Goal: Task Accomplishment & Management: Use online tool/utility

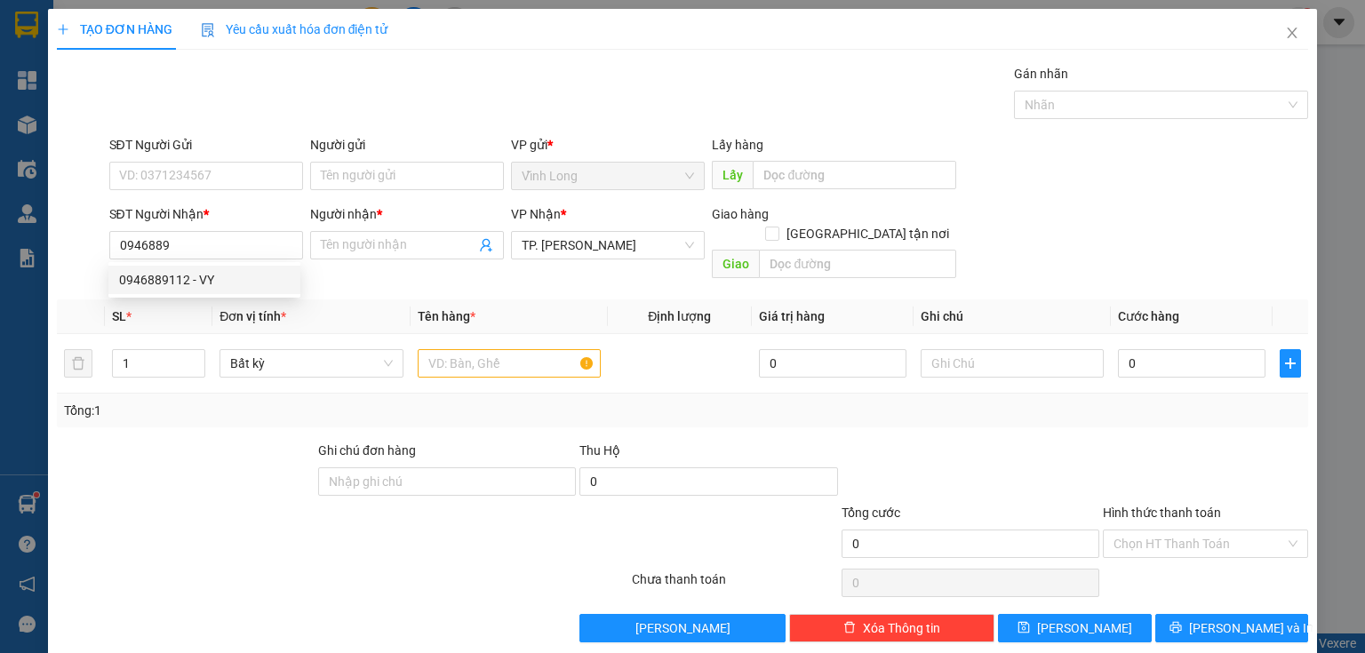
click at [146, 275] on div "0946889112 - VY" at bounding box center [204, 280] width 171 height 20
type input "0946889112"
type input "VY"
type input "0946889112"
click at [471, 349] on input "text" at bounding box center [509, 363] width 183 height 28
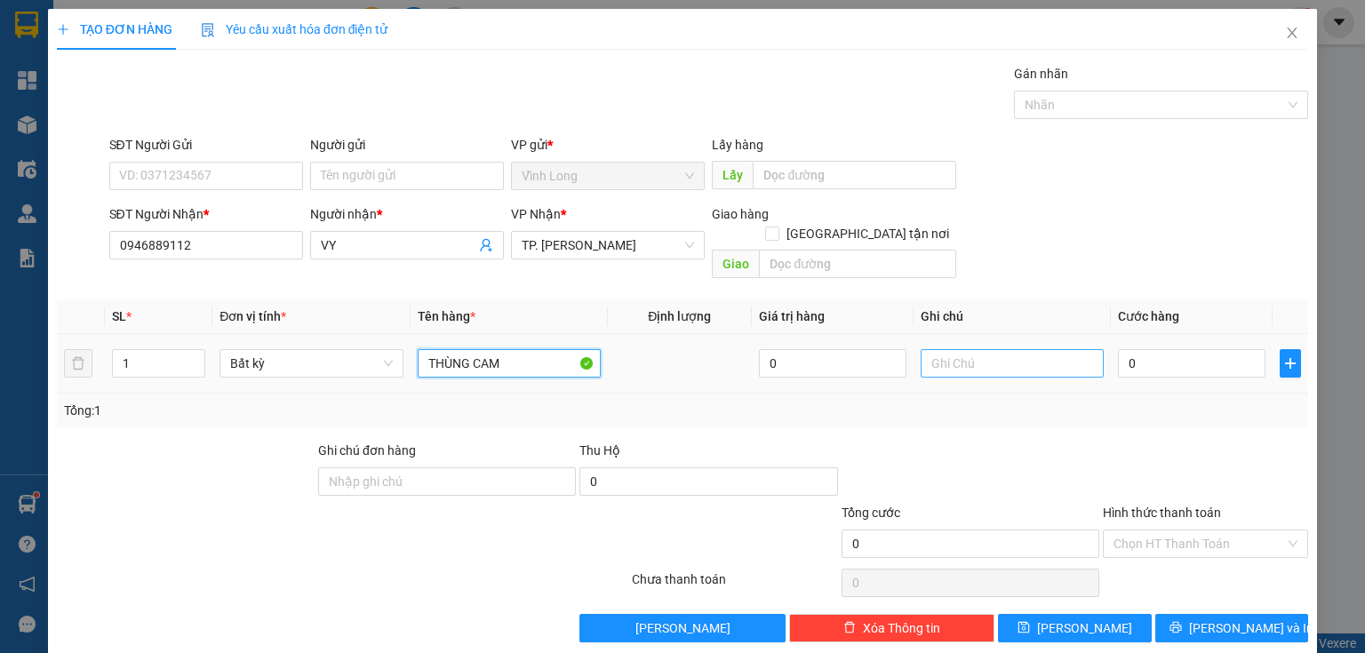
type input "THÙNG CAM"
click at [946, 349] on input "text" at bounding box center [1012, 363] width 183 height 28
type input "THUY"
click at [1155, 349] on input "0" at bounding box center [1192, 363] width 148 height 28
type input "4"
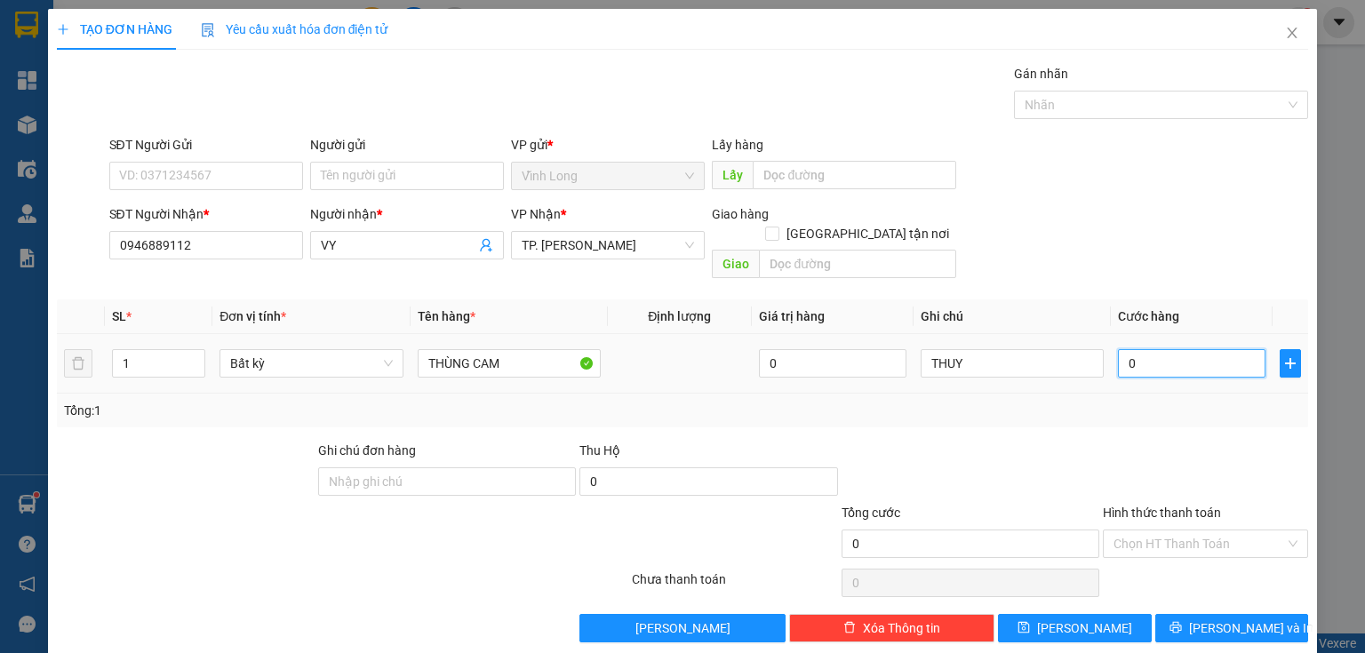
type input "4"
type input "40"
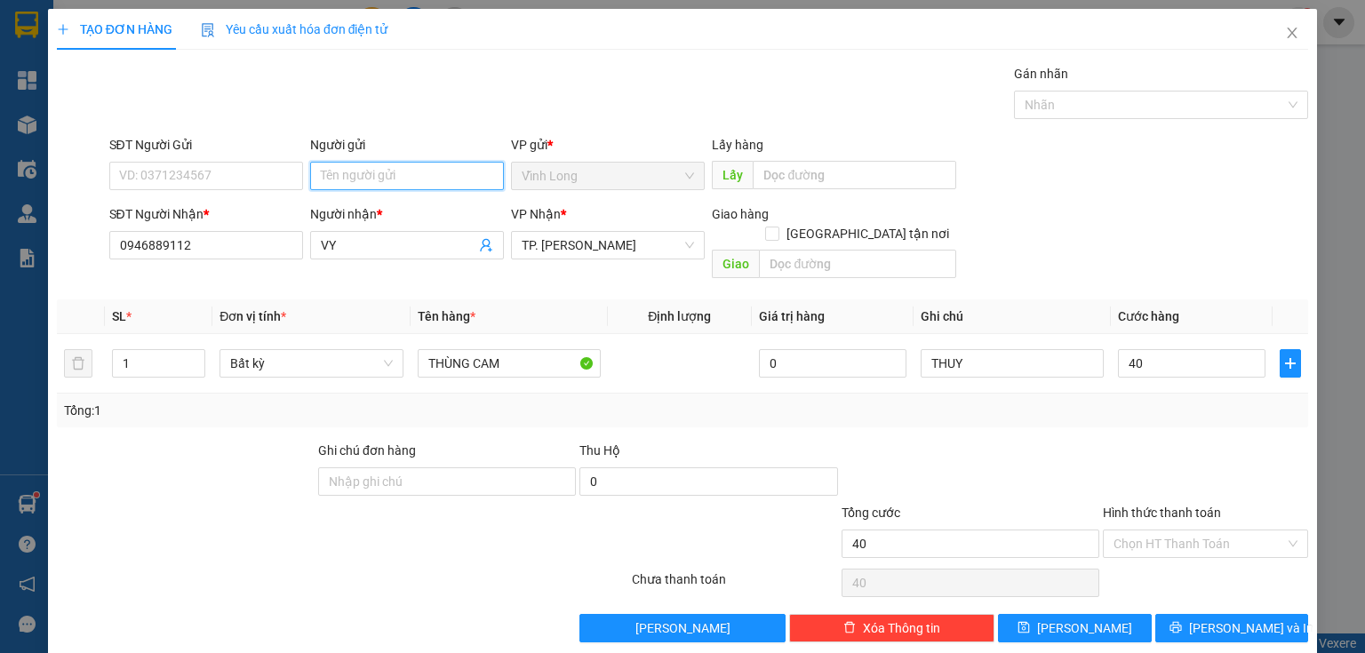
type input "40.000"
click at [402, 180] on input "Người gửi" at bounding box center [407, 176] width 194 height 28
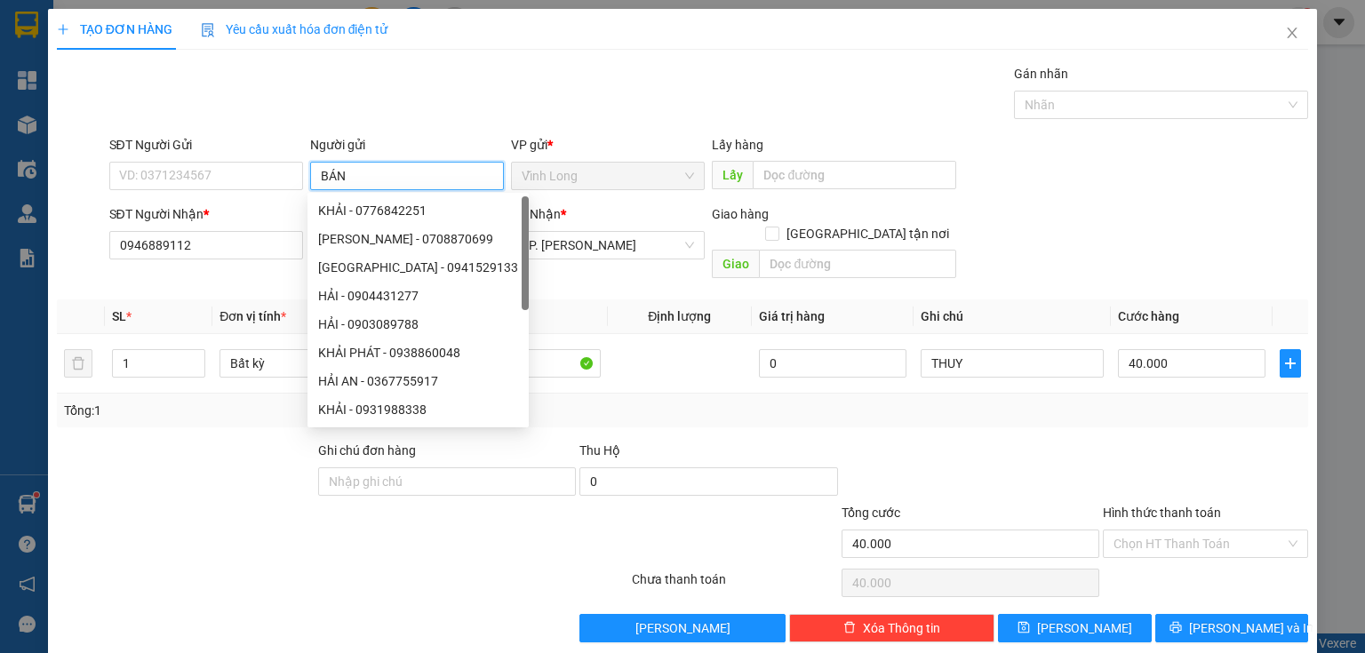
type input "BÁN"
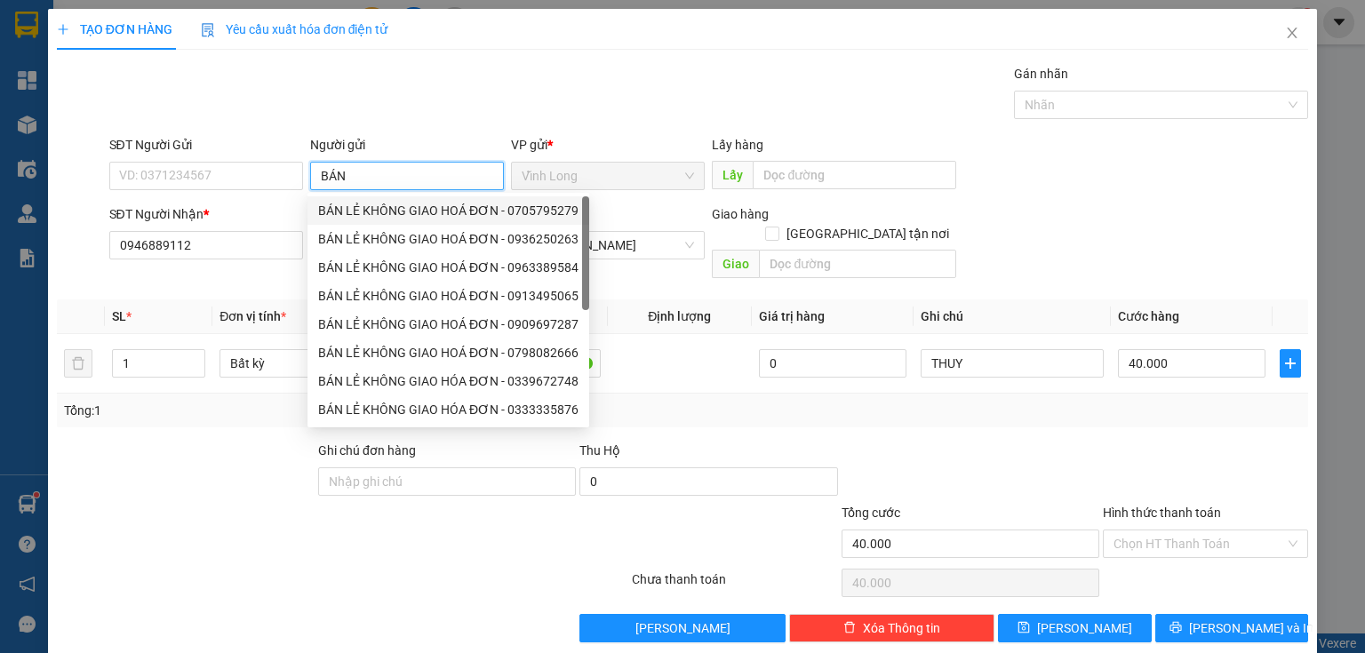
click at [372, 206] on div "BÁN LẺ KHÔNG GIAO HOÁ ĐƠN - 0705795279" at bounding box center [448, 211] width 260 height 20
type input "0705795279"
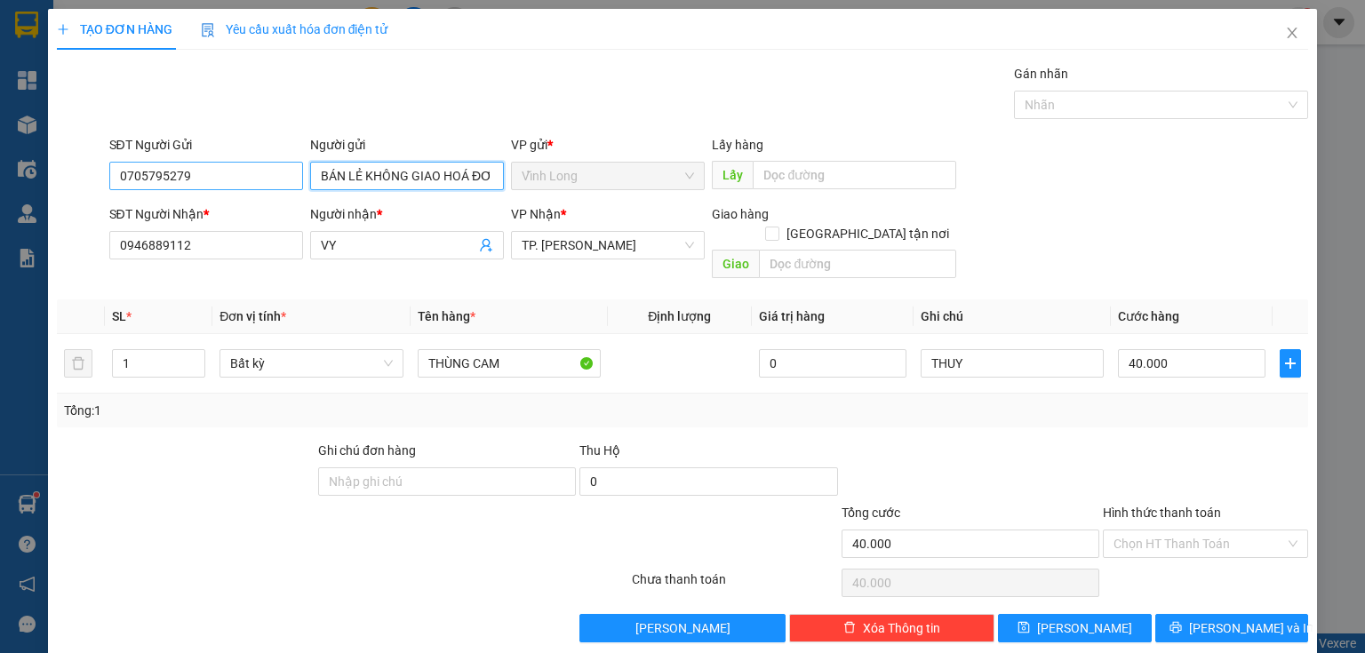
type input "BÁN LẺ KHÔNG GIAO HOÁ ĐƠN"
drag, startPoint x: 213, startPoint y: 181, endPoint x: 6, endPoint y: 143, distance: 210.6
click at [0, 164] on div "TẠO ĐƠN HÀNG Yêu cầu xuất hóa đơn điện tử Transit Pickup Surcharge Ids Transit …" at bounding box center [682, 326] width 1365 height 653
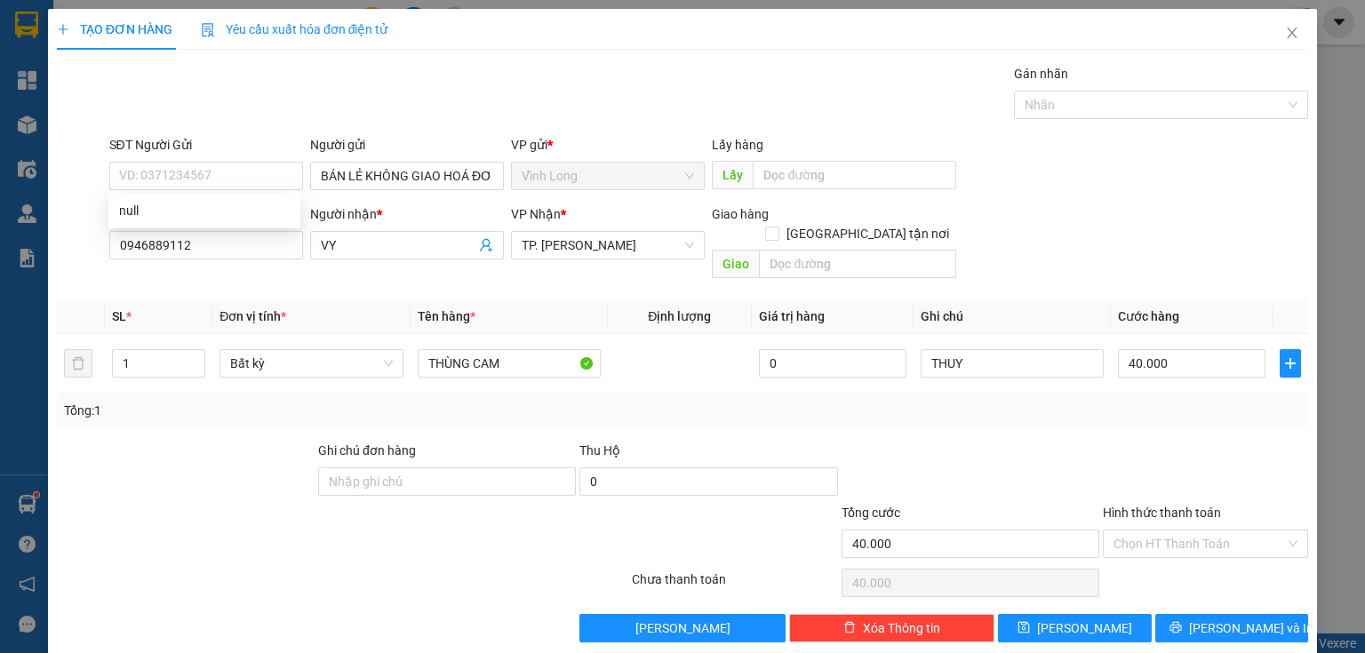
click at [1127, 540] on div "Hình thức thanh toán Chọn HT Thanh Toán" at bounding box center [1205, 534] width 205 height 62
click at [1155, 531] on input "Hình thức thanh toán" at bounding box center [1200, 544] width 172 height 27
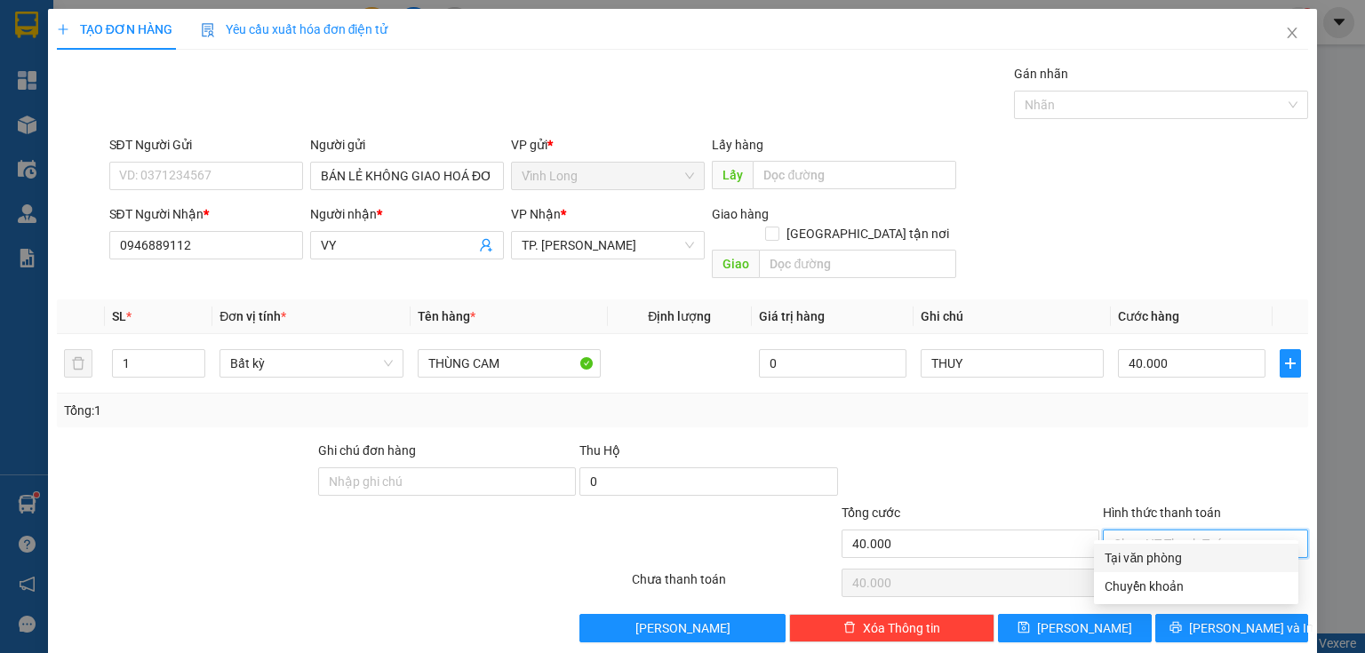
click at [1155, 565] on div "Tại văn phòng" at bounding box center [1196, 558] width 183 height 20
type input "0"
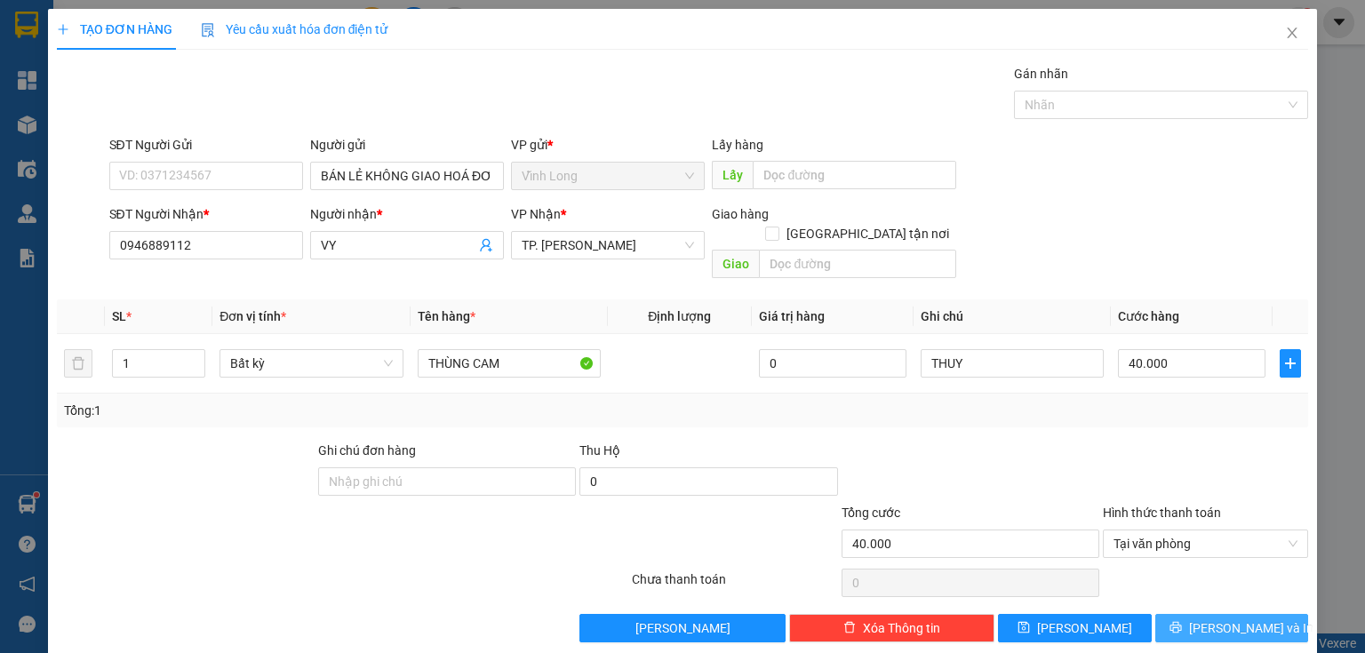
click at [1241, 619] on span "[PERSON_NAME] và In" at bounding box center [1251, 629] width 124 height 20
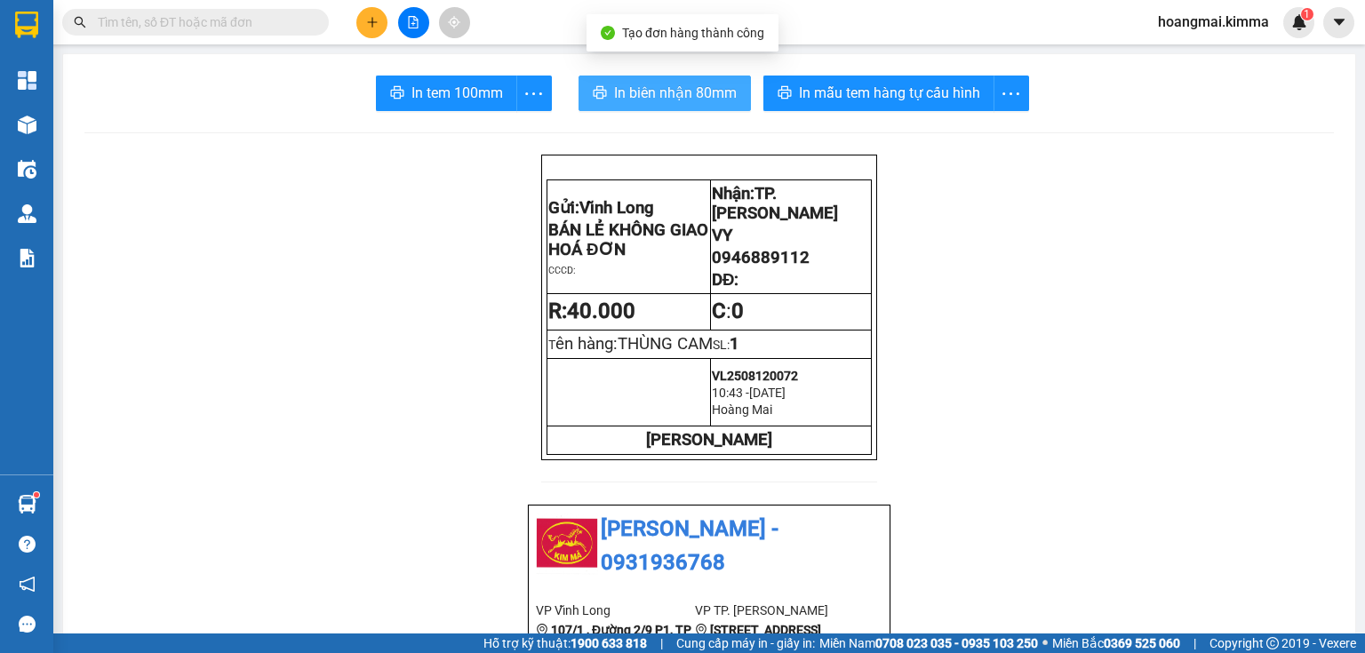
click at [619, 78] on button "In biên nhận 80mm" at bounding box center [665, 94] width 172 height 36
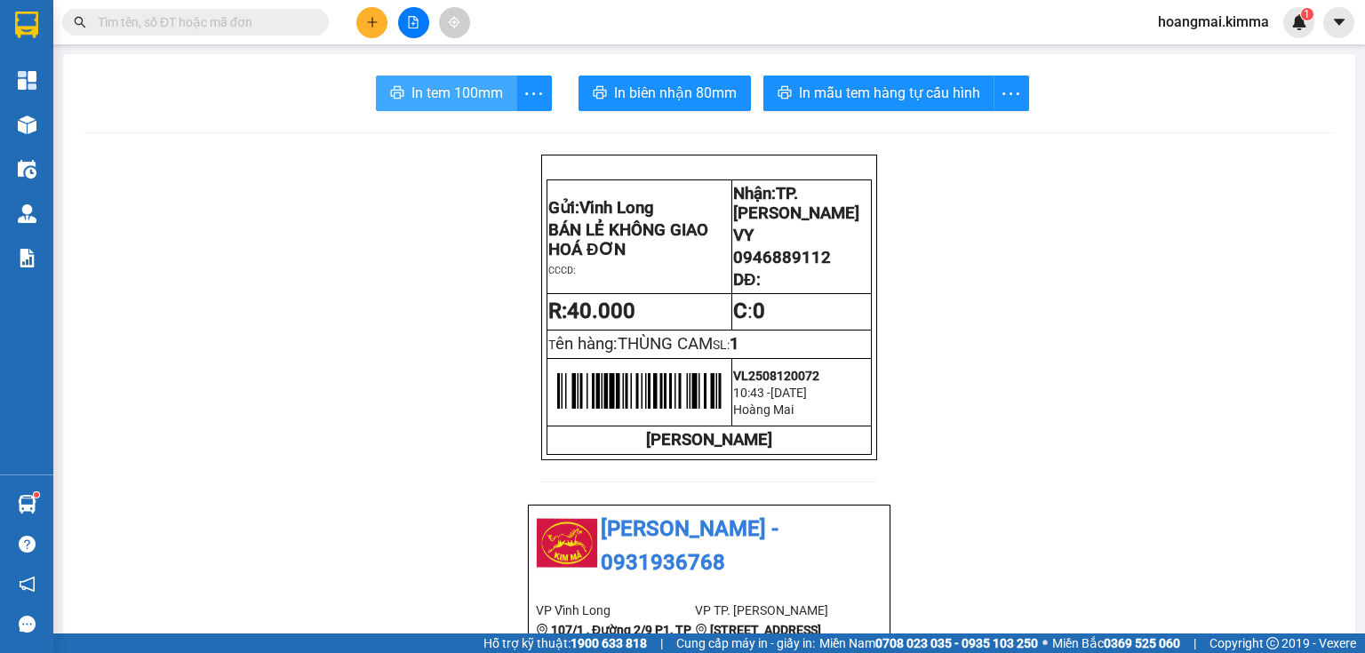
click at [419, 91] on span "In tem 100mm" at bounding box center [457, 93] width 92 height 22
click at [376, 18] on icon "plus" at bounding box center [372, 22] width 12 height 12
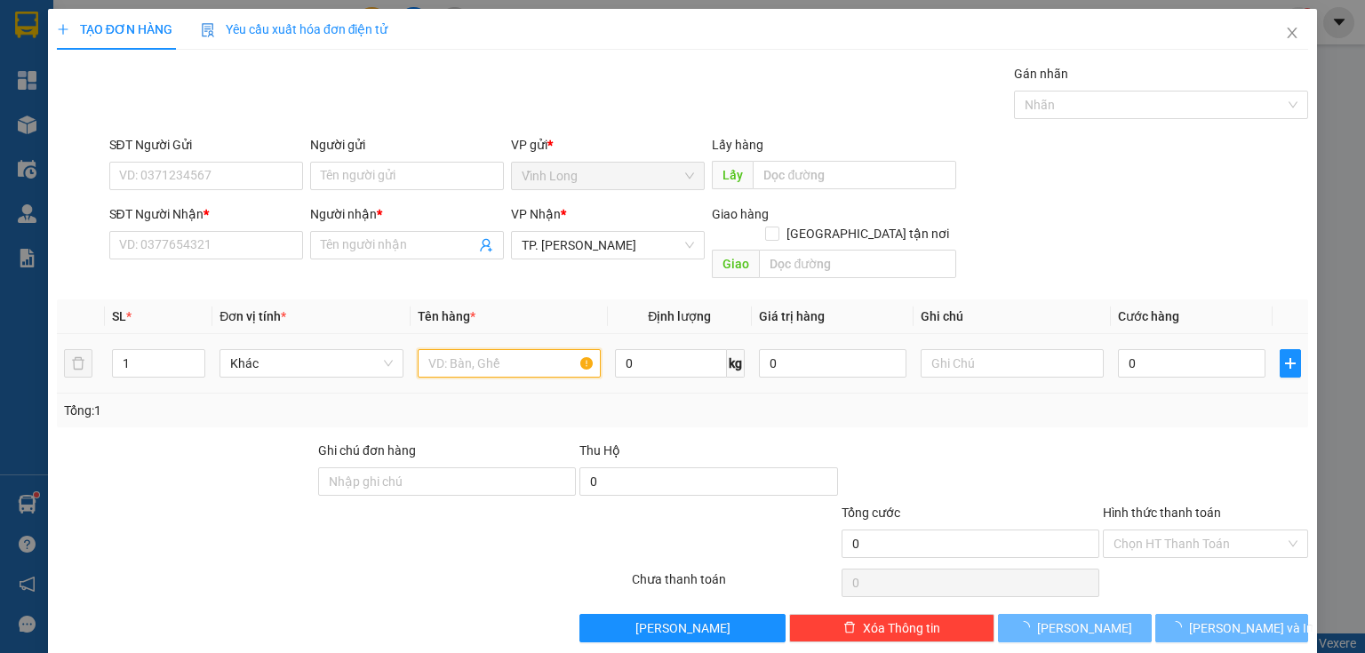
click at [498, 349] on input "text" at bounding box center [509, 363] width 183 height 28
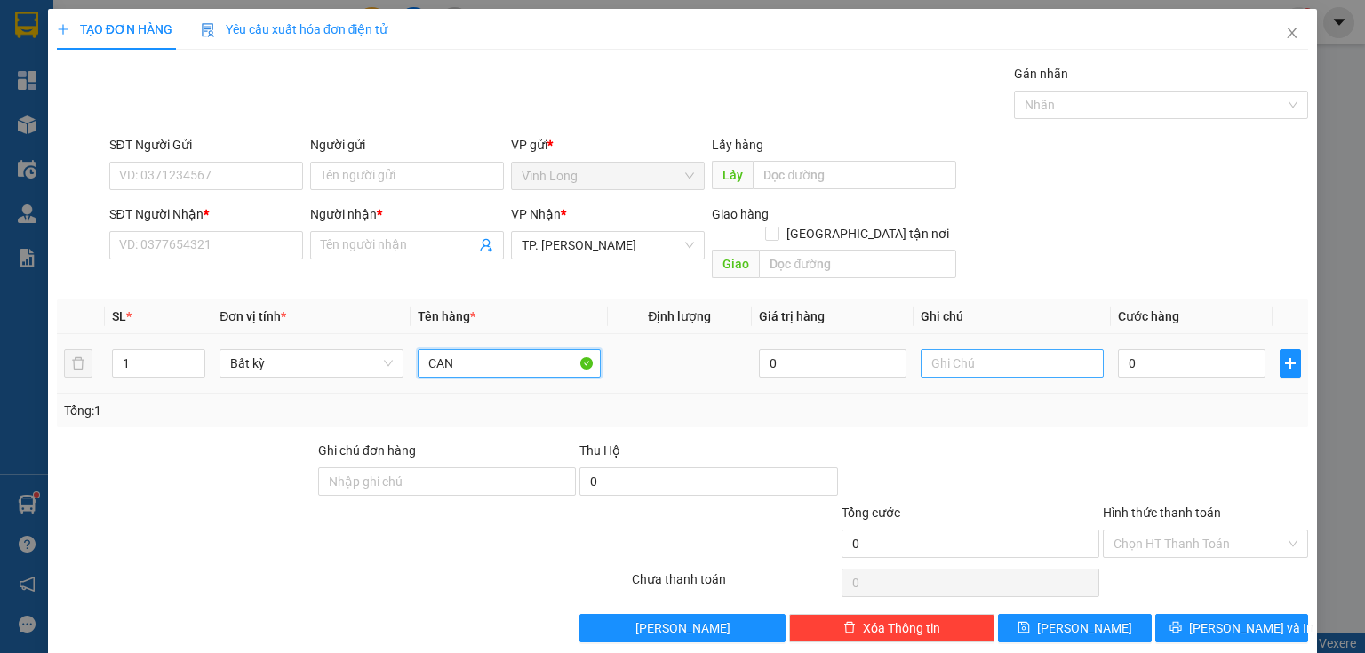
type input "CAN"
click at [981, 349] on input "text" at bounding box center [1012, 363] width 183 height 28
type input "THUY"
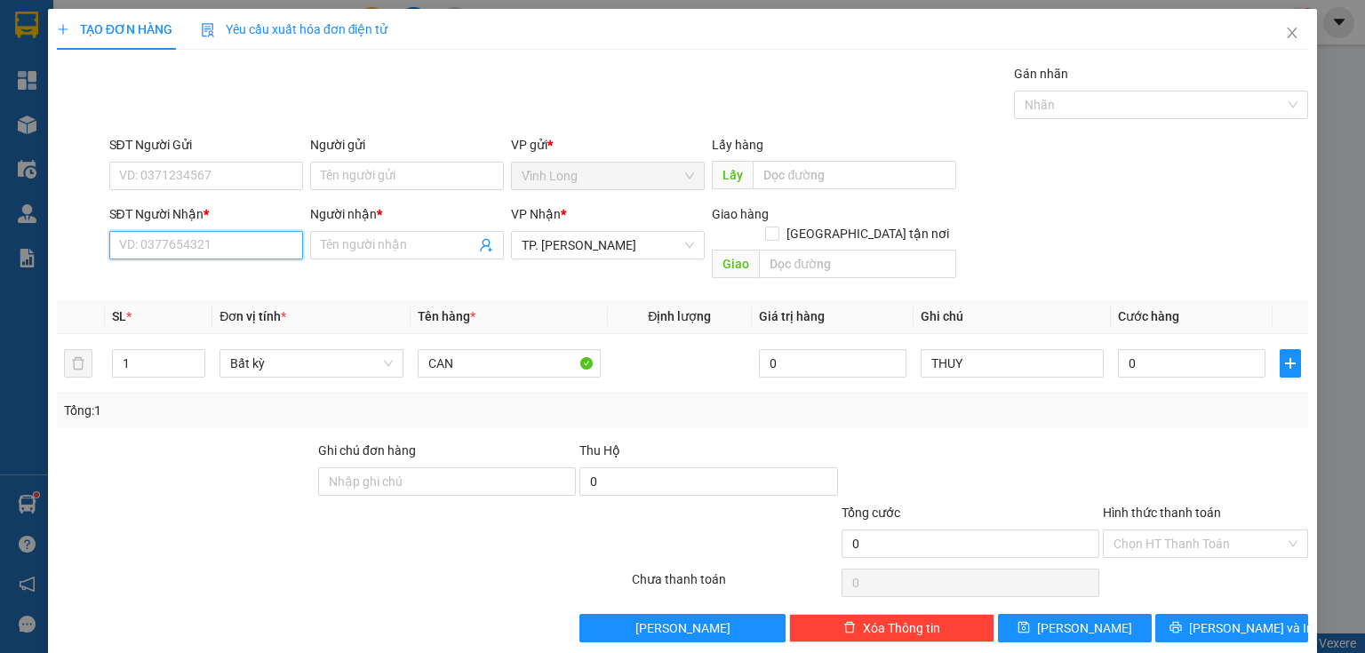
click at [219, 240] on input "SĐT Người Nhận *" at bounding box center [206, 245] width 194 height 28
click at [234, 244] on input "0903" at bounding box center [206, 245] width 194 height 28
type input "0903810606"
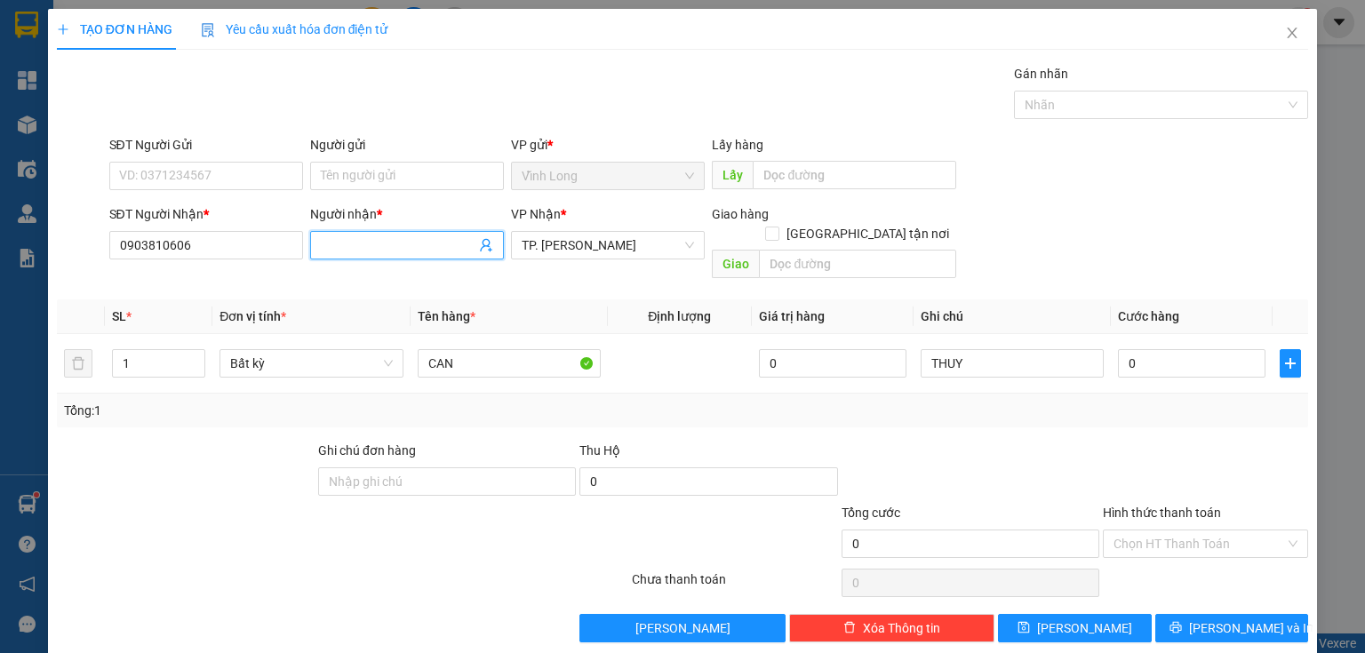
click at [327, 247] on input "Người nhận *" at bounding box center [398, 246] width 155 height 20
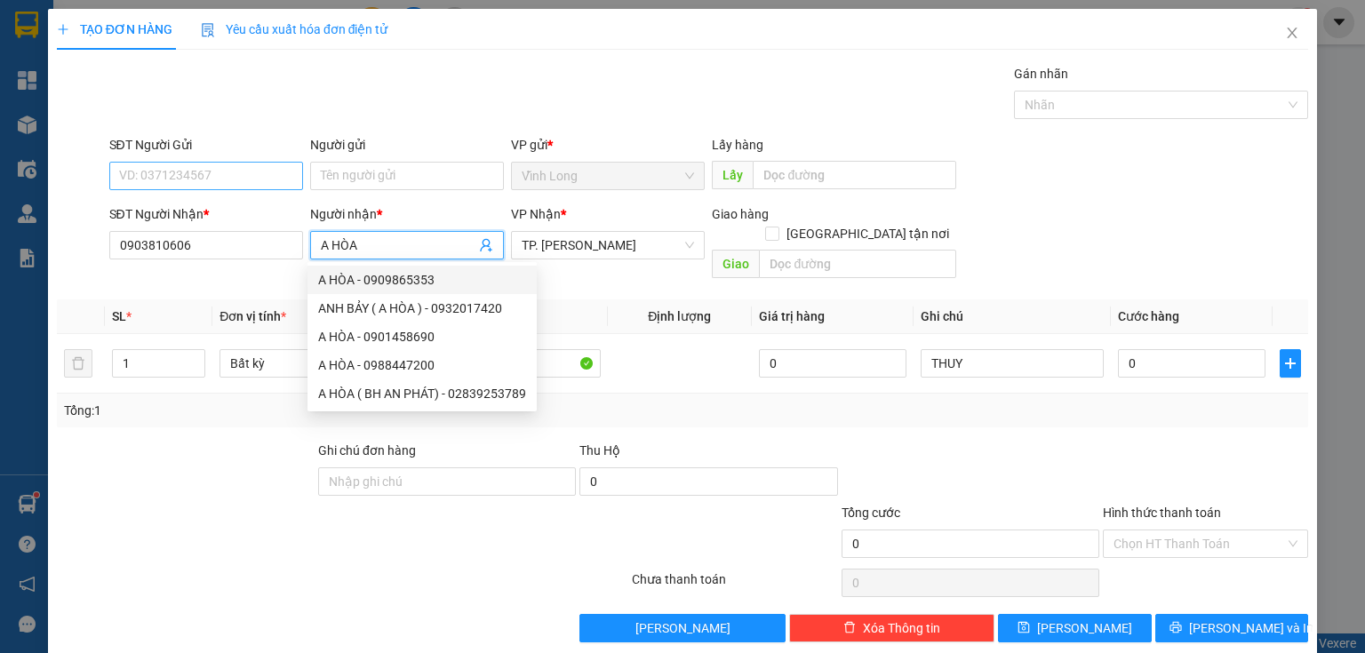
type input "A HÒA"
click at [199, 174] on input "SĐT Người Gửi" at bounding box center [206, 176] width 194 height 28
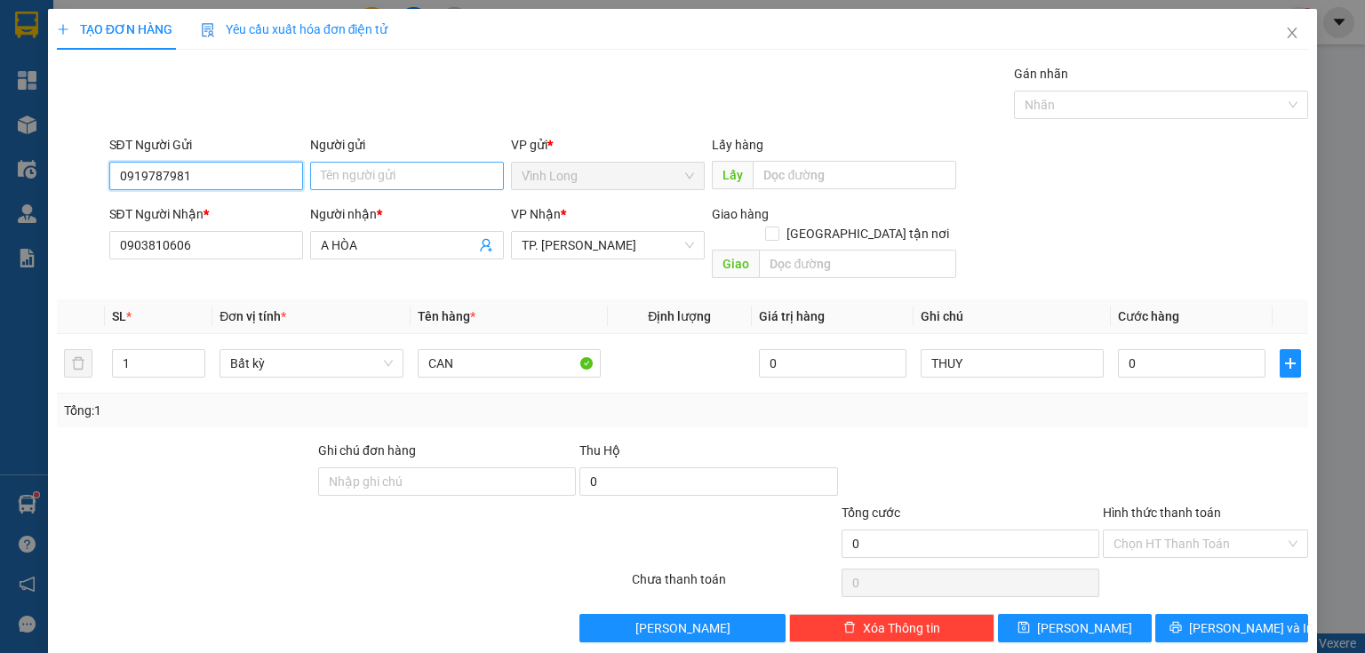
type input "0919787981"
click at [342, 182] on input "Người gửi" at bounding box center [407, 176] width 194 height 28
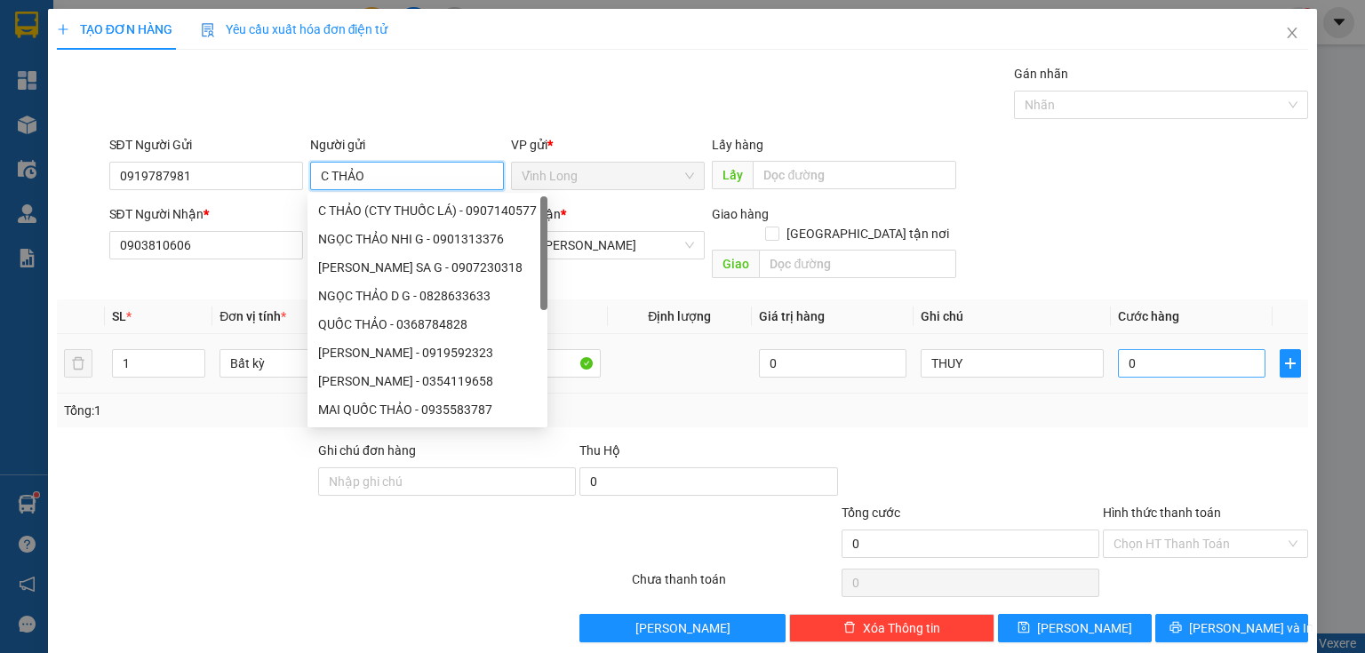
type input "C THẢO"
click at [1172, 349] on input "0" at bounding box center [1192, 363] width 148 height 28
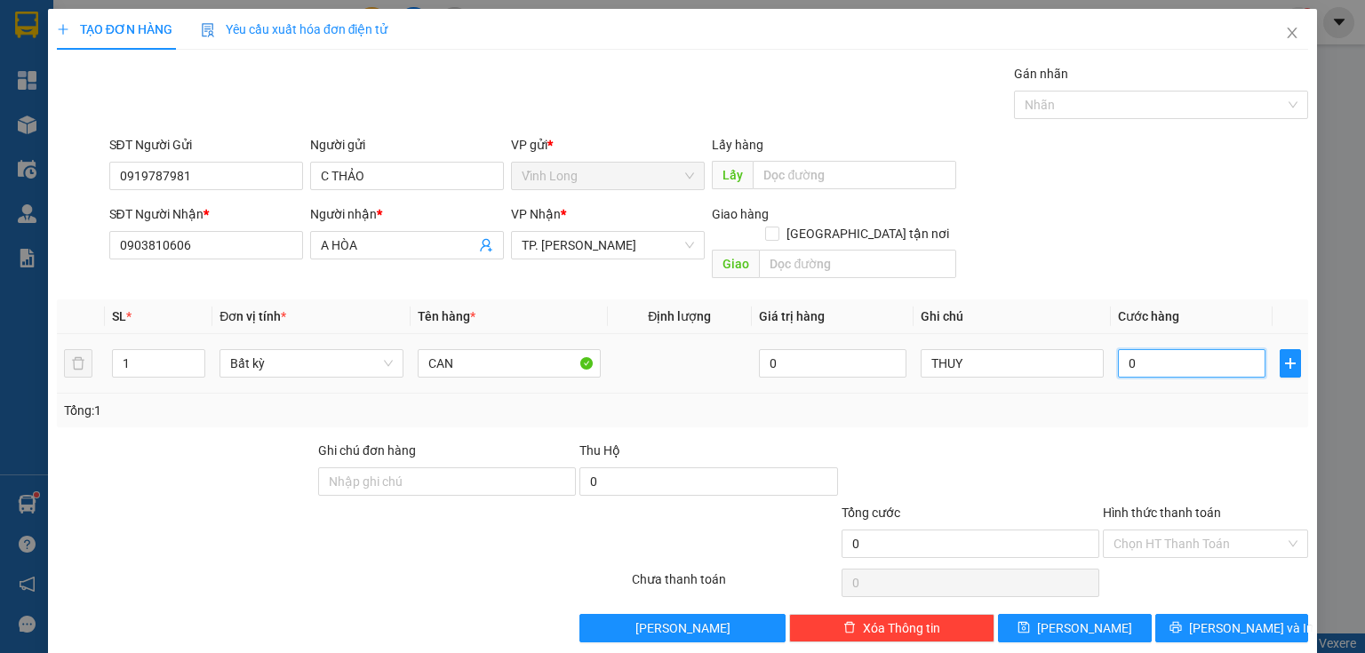
type input "2"
type input "20"
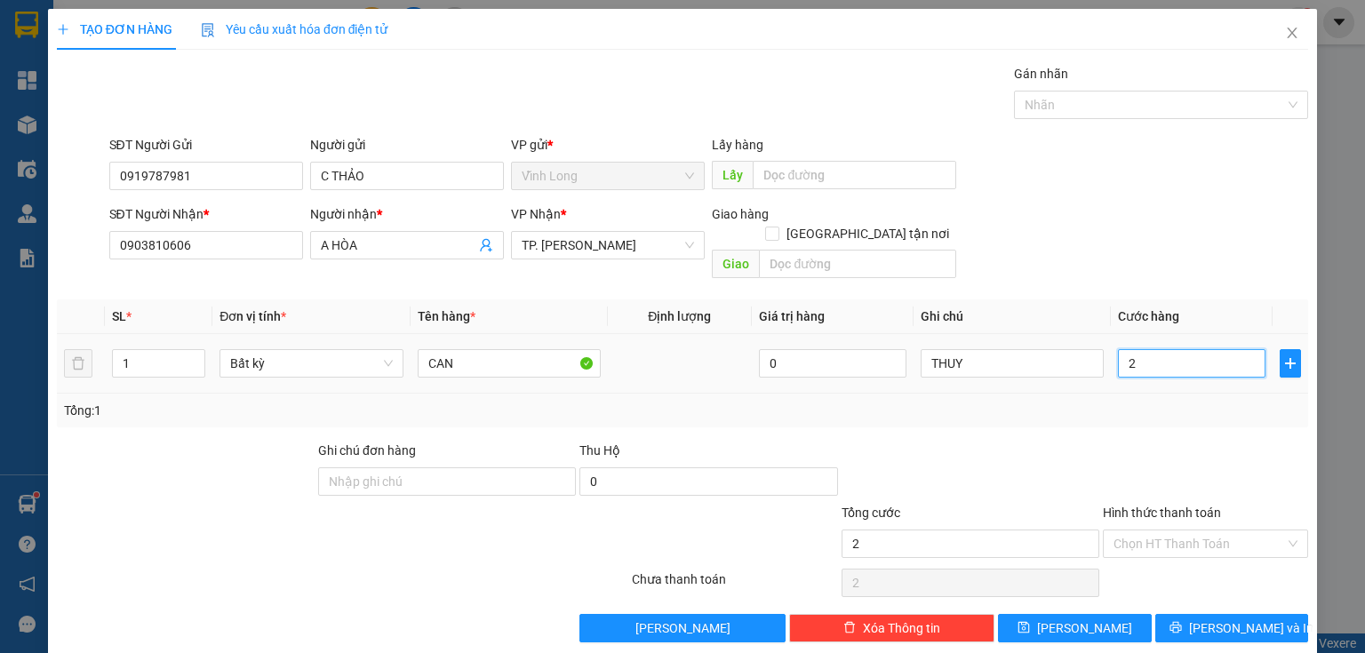
type input "20"
type input "20.000"
click at [1133, 533] on input "Hình thức thanh toán" at bounding box center [1200, 544] width 172 height 27
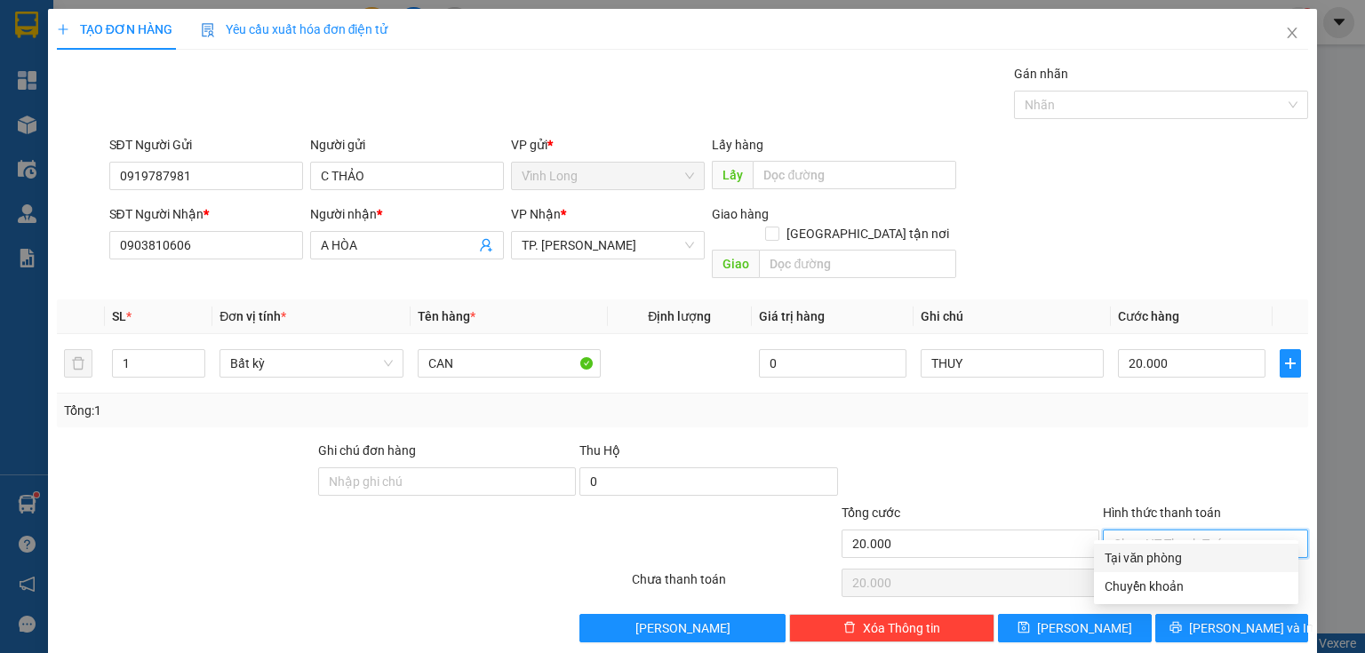
click at [1144, 556] on div "Tại văn phòng" at bounding box center [1196, 558] width 183 height 20
type input "0"
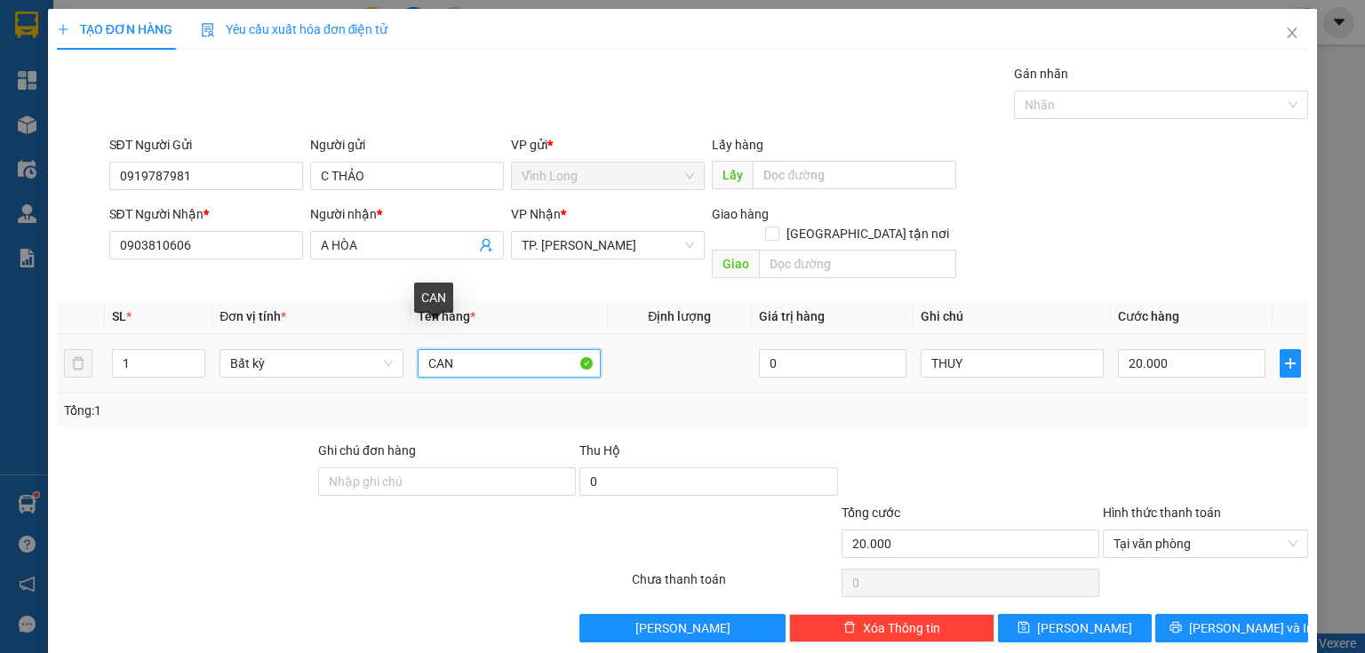
click at [512, 349] on input "CAN" at bounding box center [509, 363] width 183 height 28
type input "CAN TRẮNG"
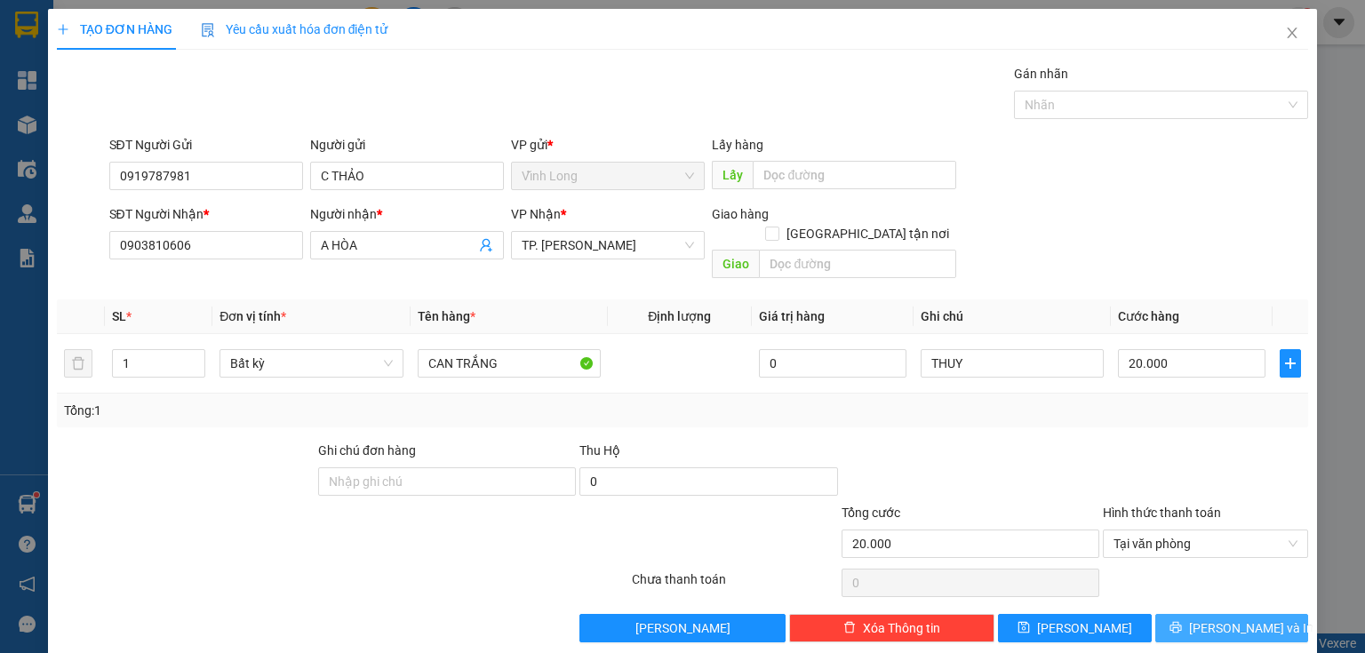
click at [1222, 619] on span "[PERSON_NAME] và In" at bounding box center [1251, 629] width 124 height 20
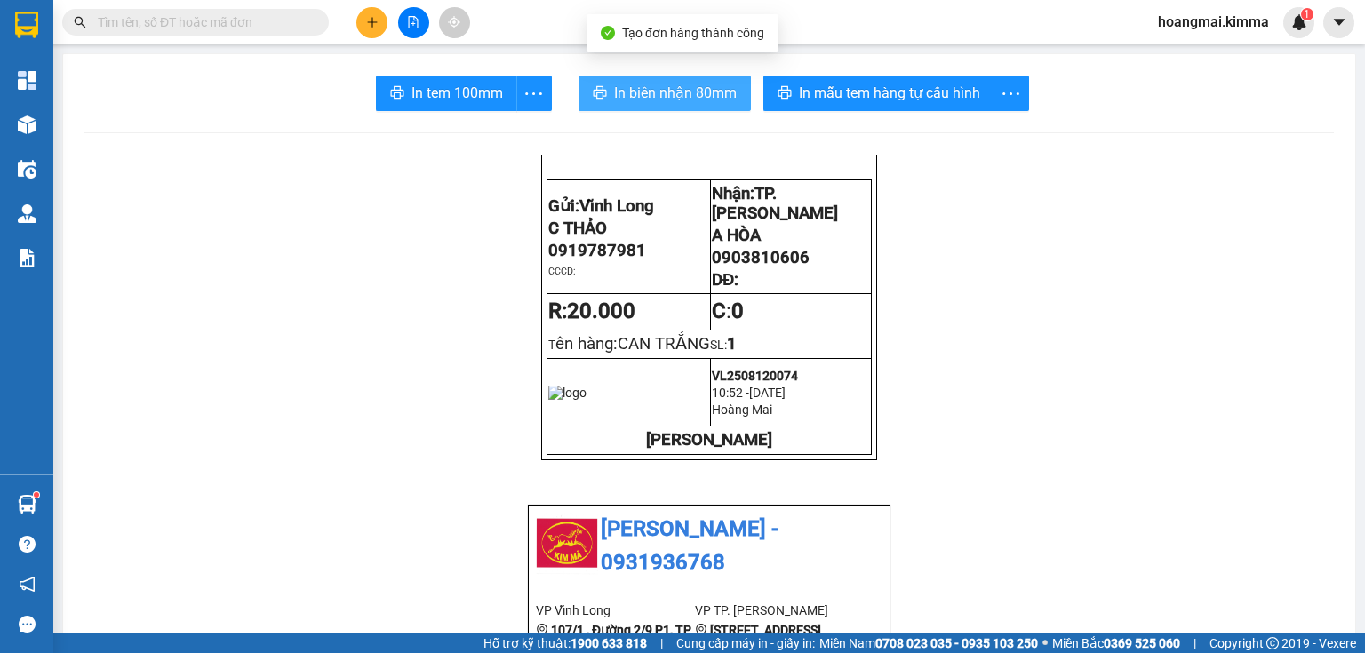
click at [605, 97] on button "In biên nhận 80mm" at bounding box center [665, 94] width 172 height 36
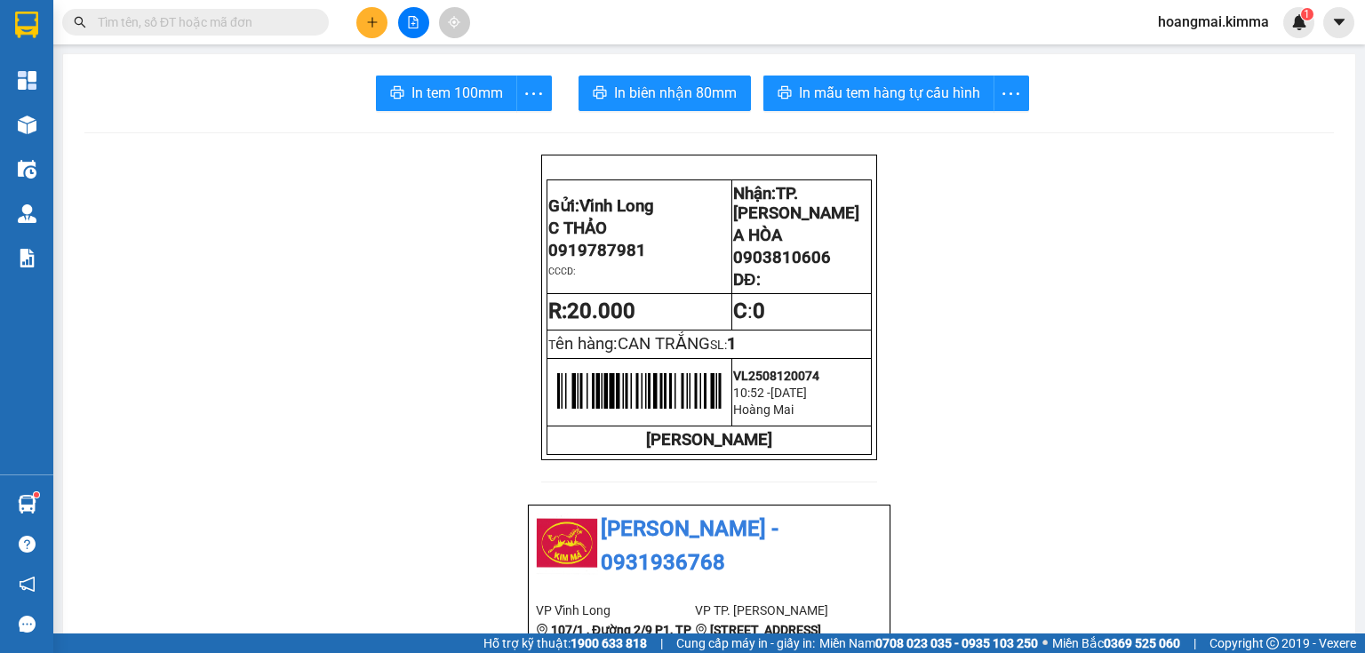
click at [466, 106] on button "In tem 100mm" at bounding box center [446, 94] width 141 height 36
click at [288, 22] on input "text" at bounding box center [203, 22] width 210 height 20
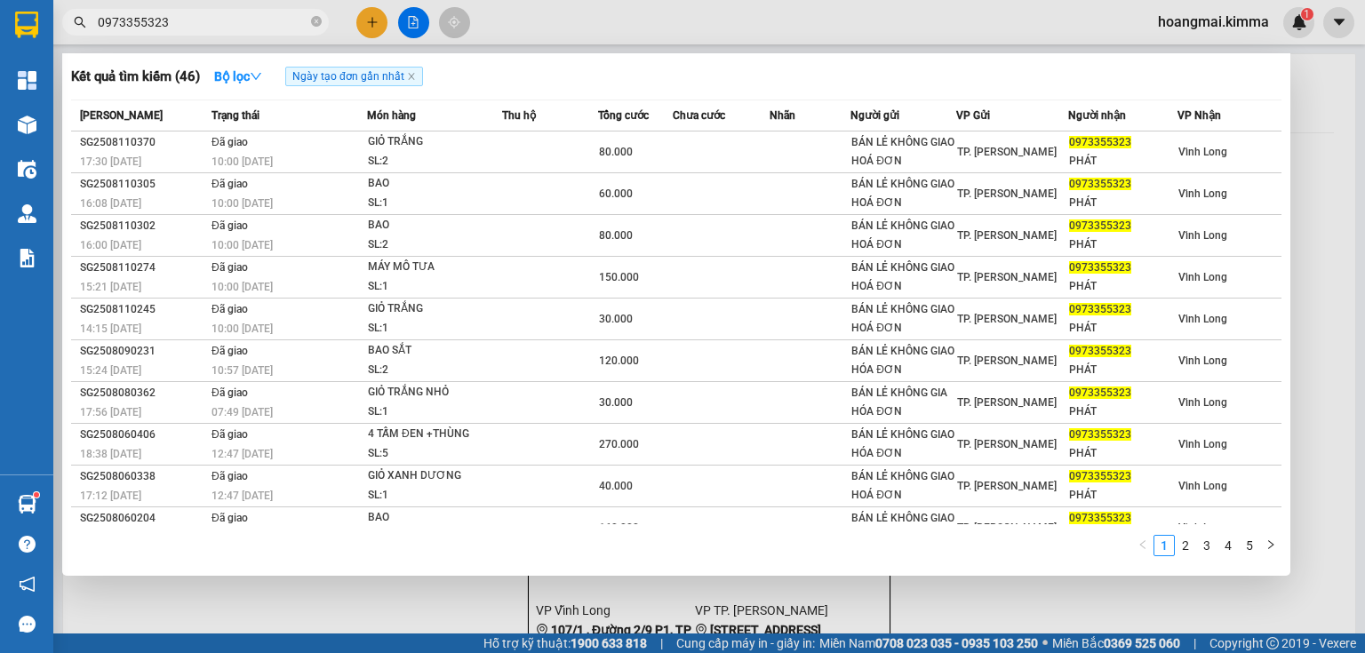
type input "0973355323"
click at [308, 25] on span "0973355323" at bounding box center [195, 22] width 267 height 27
click at [377, 18] on div at bounding box center [682, 326] width 1365 height 653
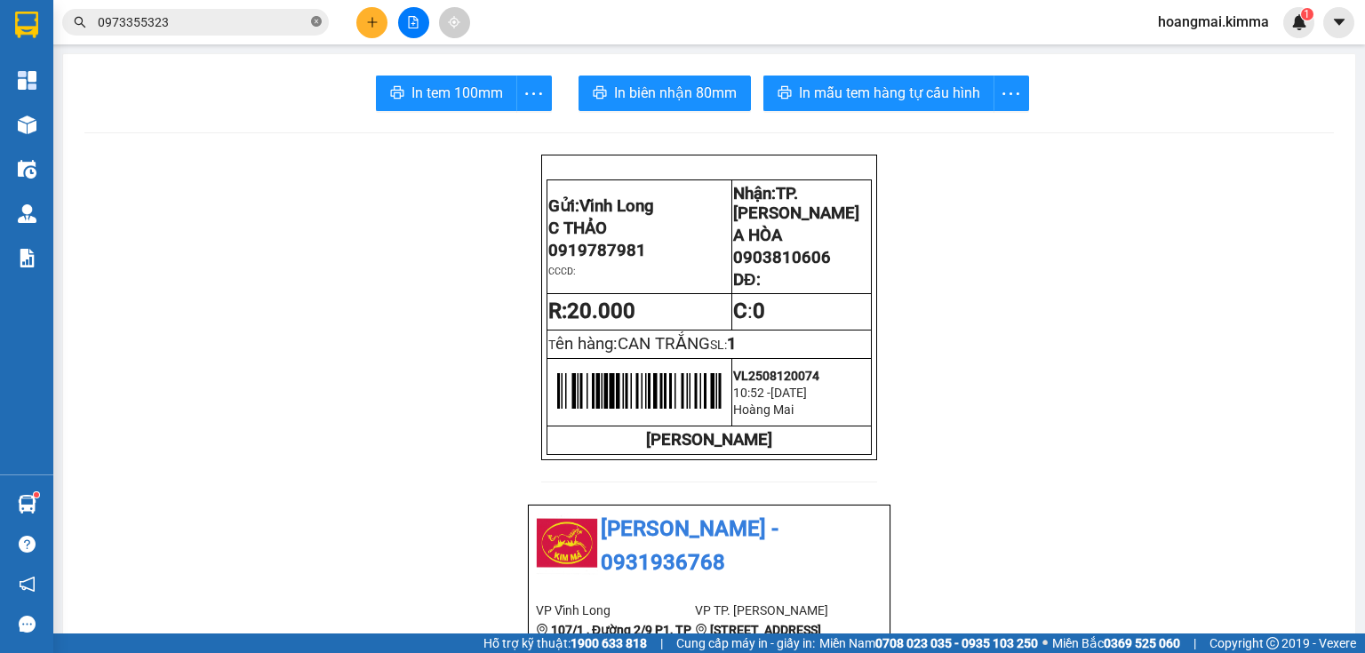
click at [320, 20] on icon "close-circle" at bounding box center [316, 21] width 11 height 11
click at [379, 20] on button at bounding box center [371, 22] width 31 height 31
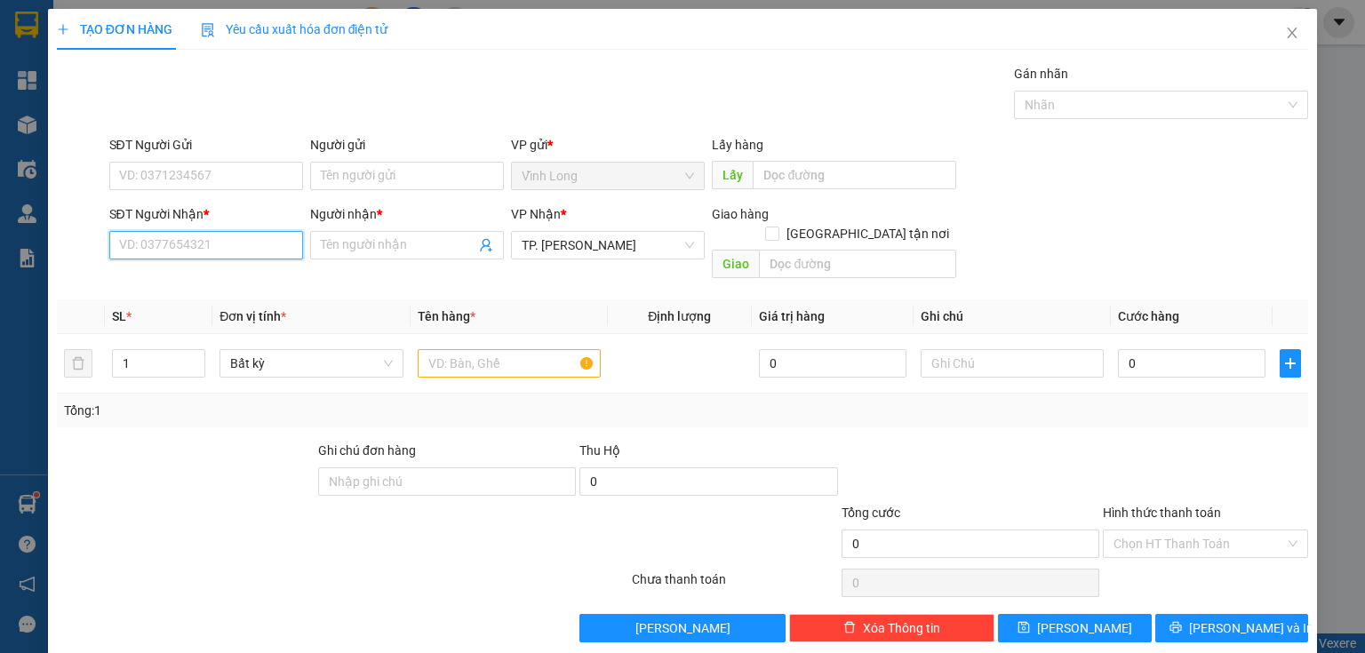
click at [212, 251] on input "SĐT Người Nhận *" at bounding box center [206, 245] width 194 height 28
type input "0932762585"
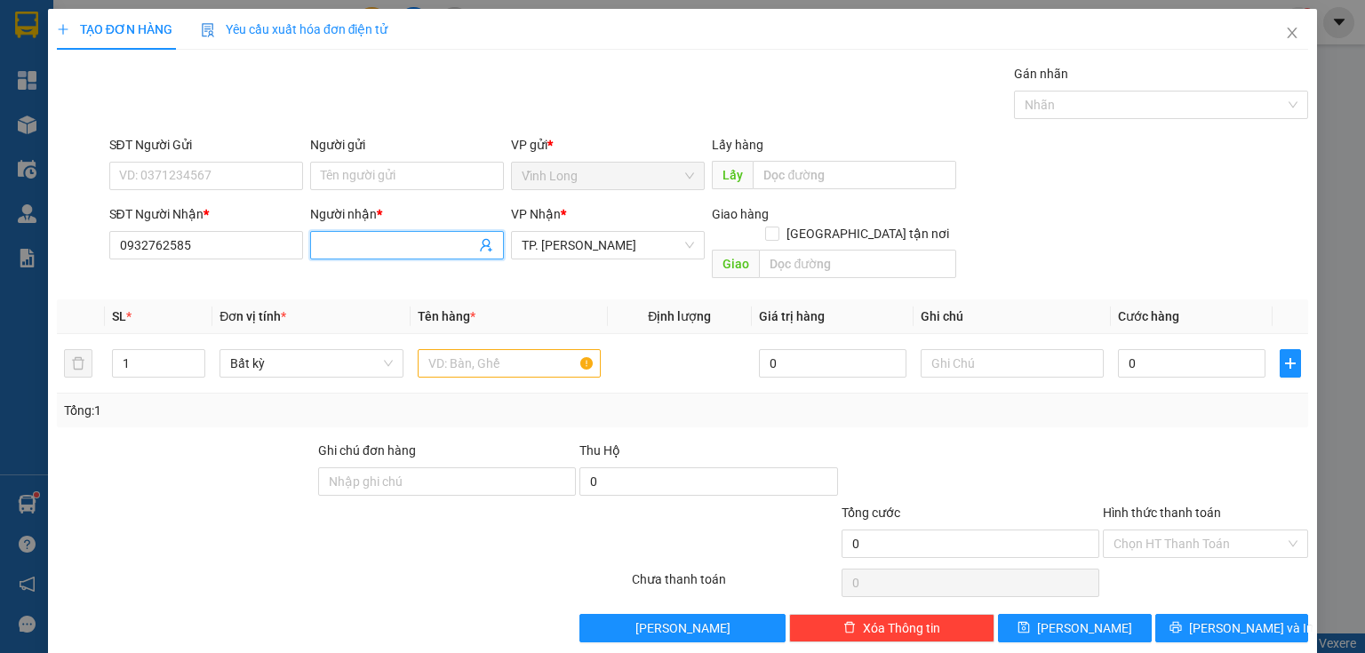
click at [381, 244] on input "Người nhận *" at bounding box center [398, 246] width 155 height 20
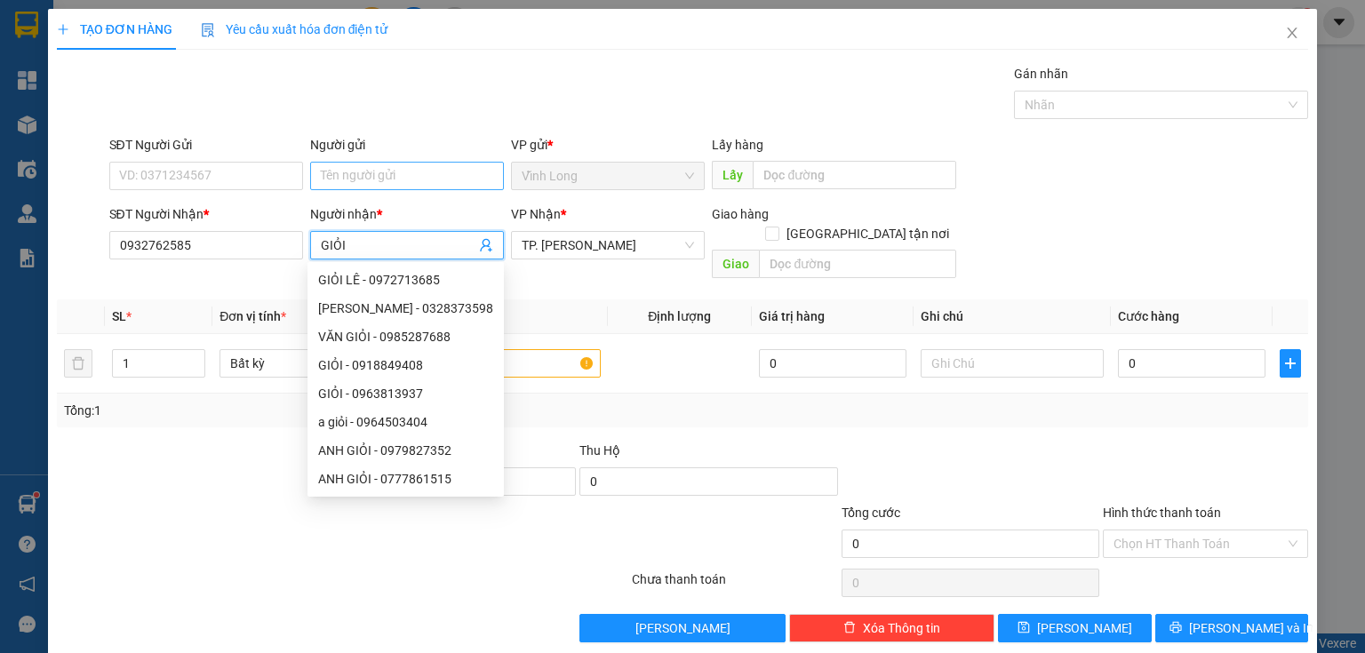
type input "GIỎI"
click at [408, 169] on input "Người gửi" at bounding box center [407, 176] width 194 height 28
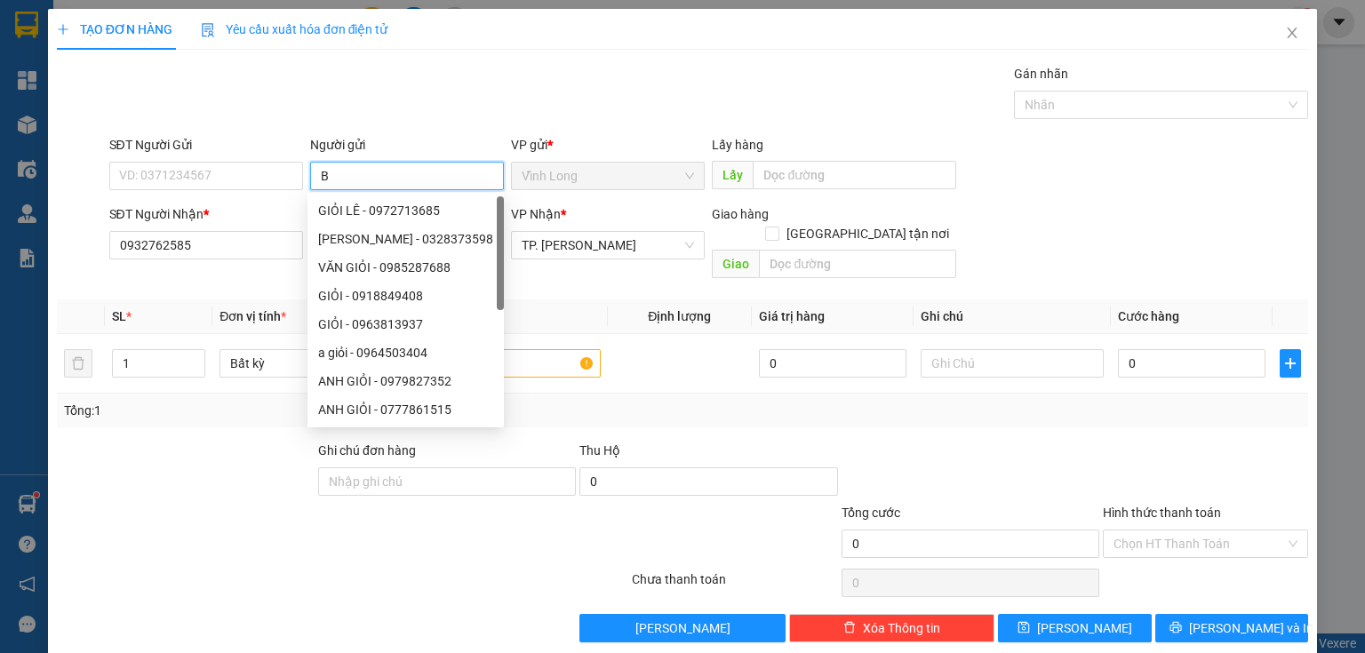
type input "BÁ"
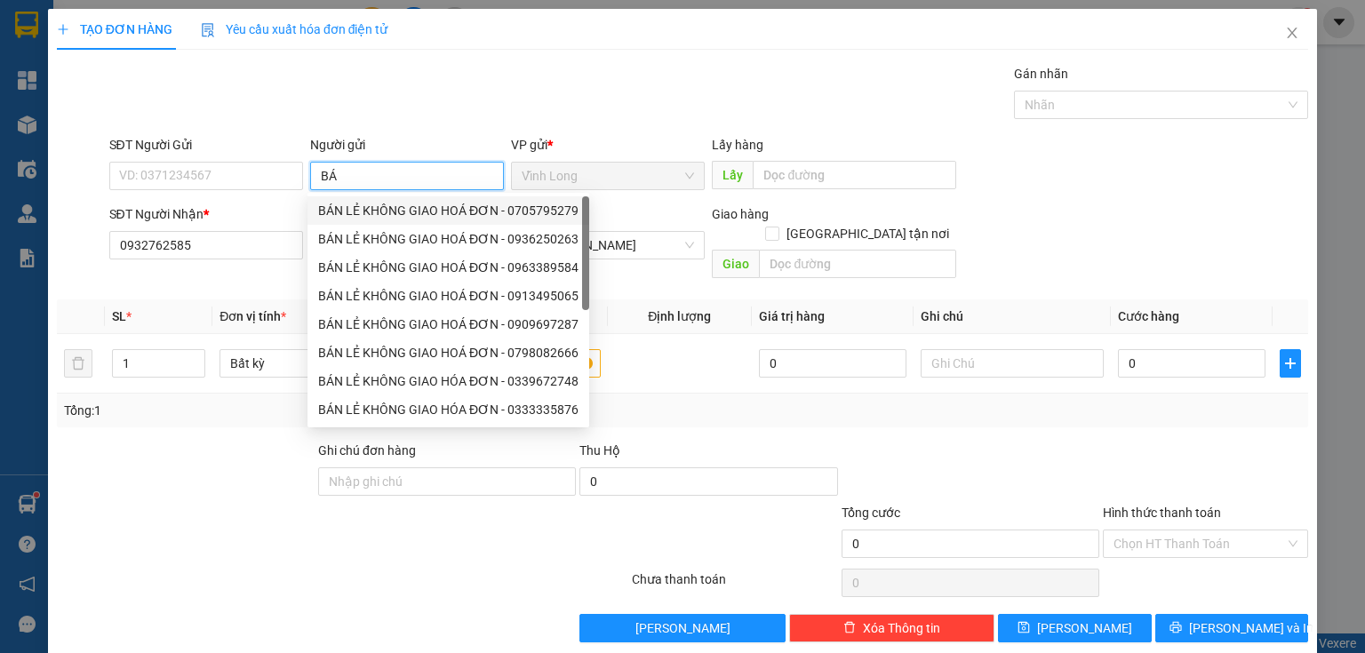
click at [413, 209] on div "BÁN LẺ KHÔNG GIAO HOÁ ĐƠN - 0705795279" at bounding box center [448, 211] width 260 height 20
type input "0705795279"
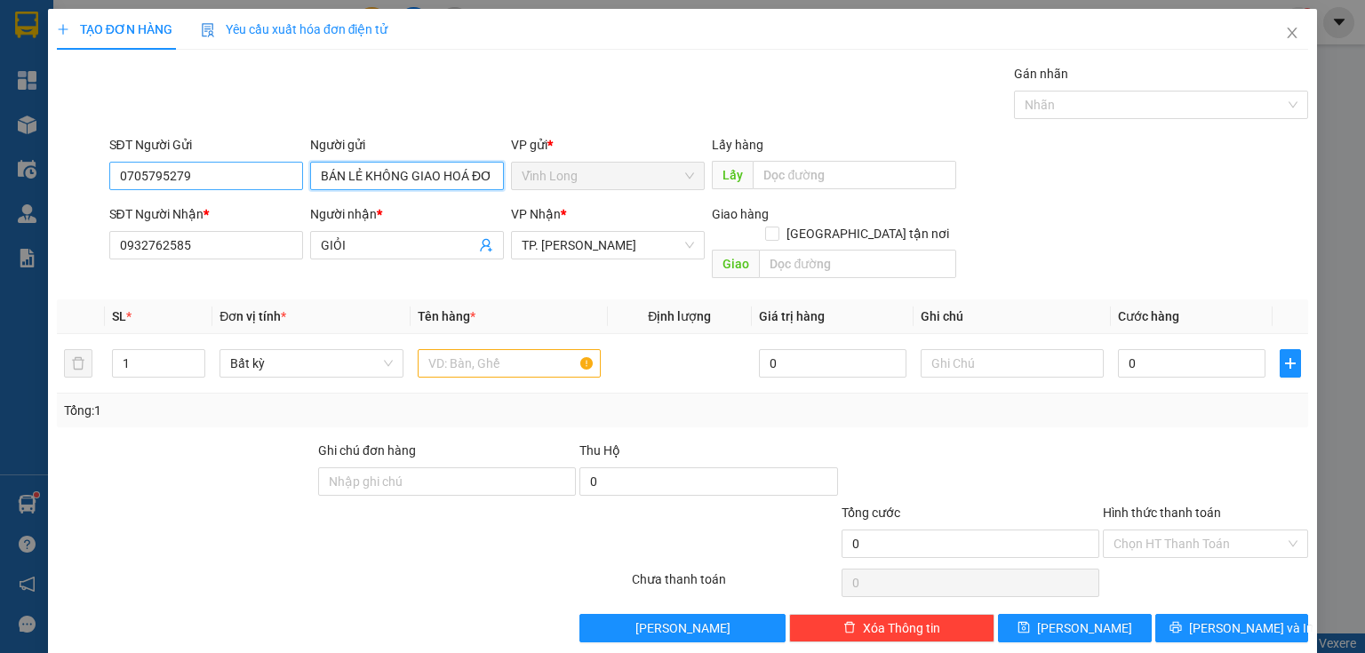
type input "BÁN LẺ KHÔNG GIAO HOÁ ĐƠN"
drag, startPoint x: 207, startPoint y: 171, endPoint x: 0, endPoint y: 2, distance: 267.2
click at [0, 148] on div "TẠO ĐƠN HÀNG Yêu cầu xuất hóa đơn điện tử Transit Pickup Surcharge Ids Transit …" at bounding box center [682, 326] width 1365 height 653
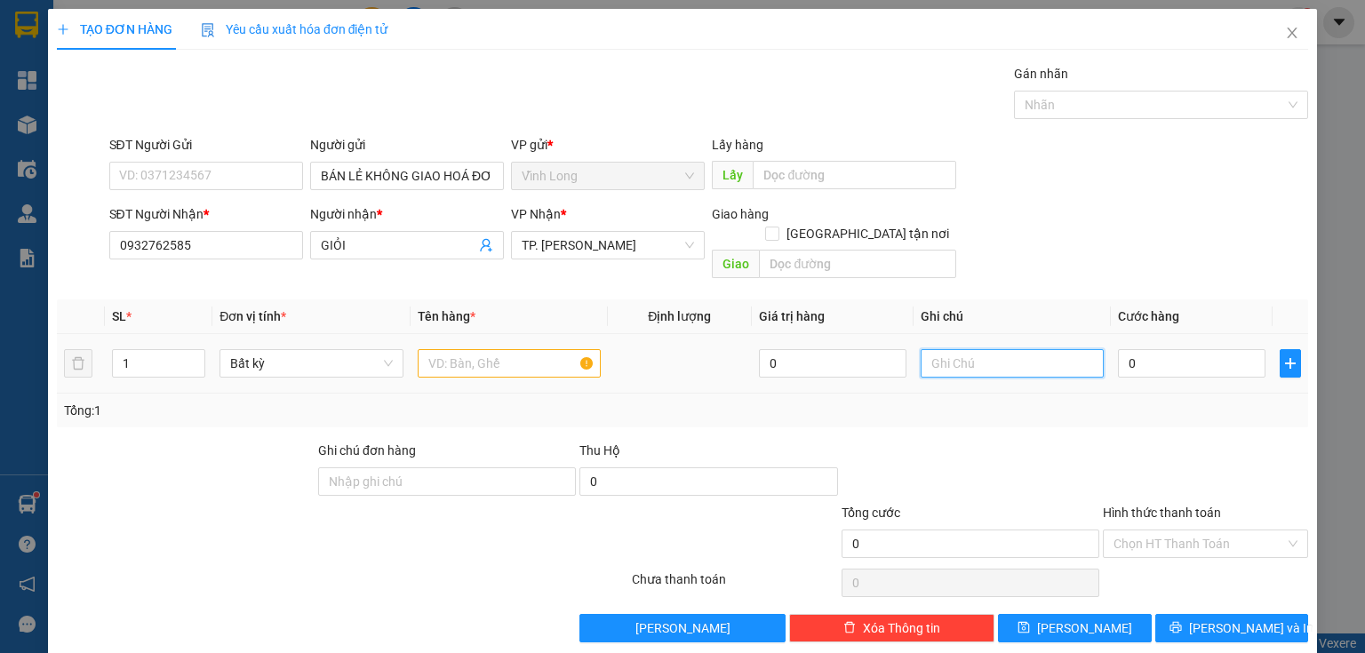
click at [1009, 349] on input "text" at bounding box center [1012, 363] width 183 height 28
type input "THỦY"
click at [511, 349] on input "text" at bounding box center [509, 363] width 183 height 28
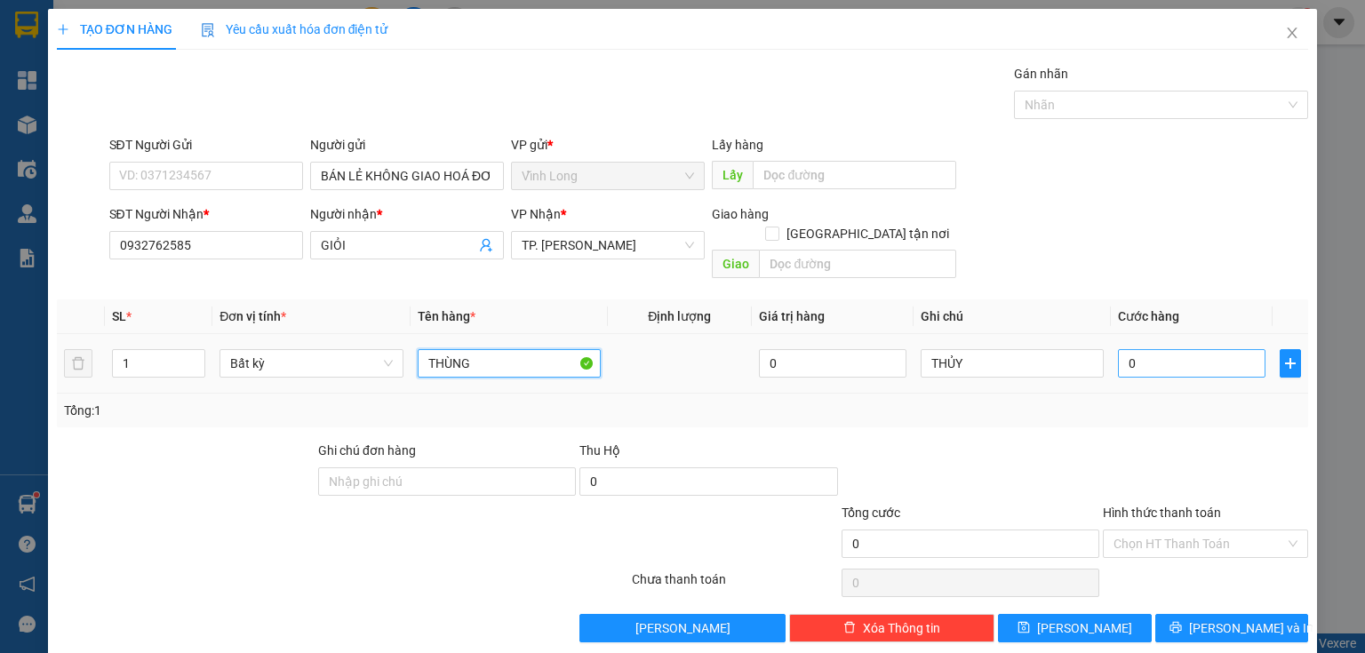
type input "THÙNG"
click at [1170, 355] on input "0" at bounding box center [1192, 363] width 148 height 28
type input "9"
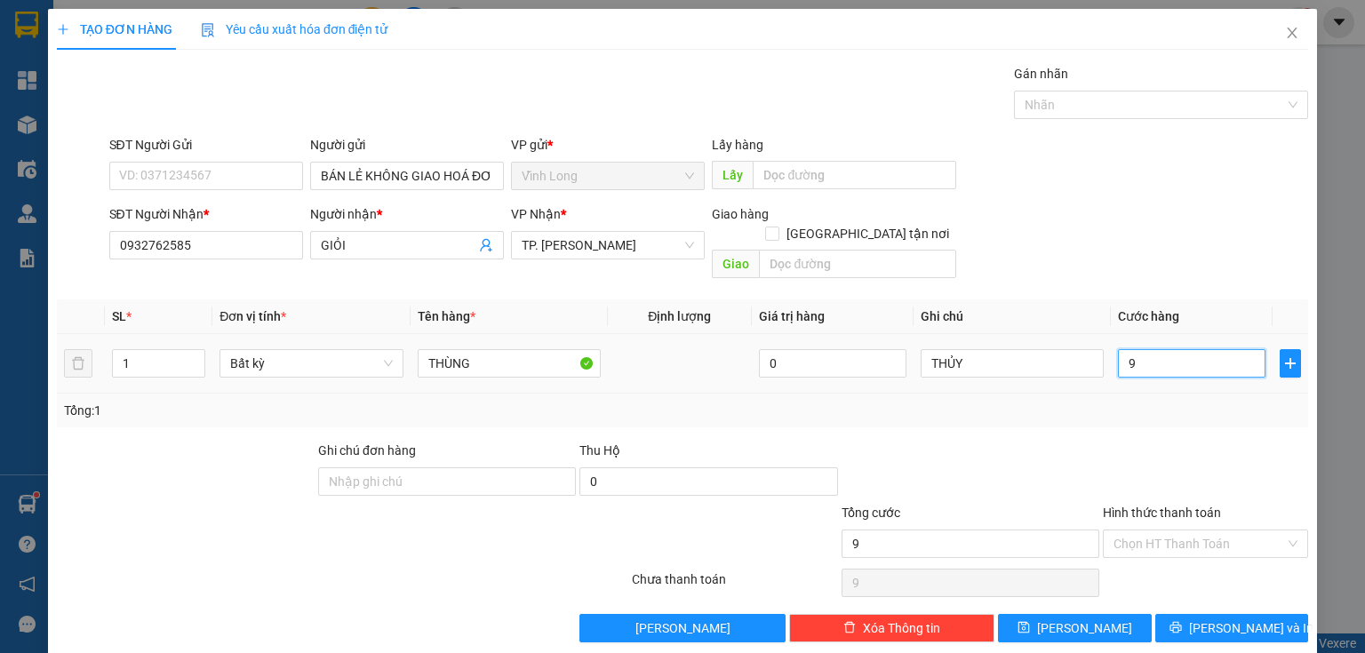
type input "90"
type input "90.000"
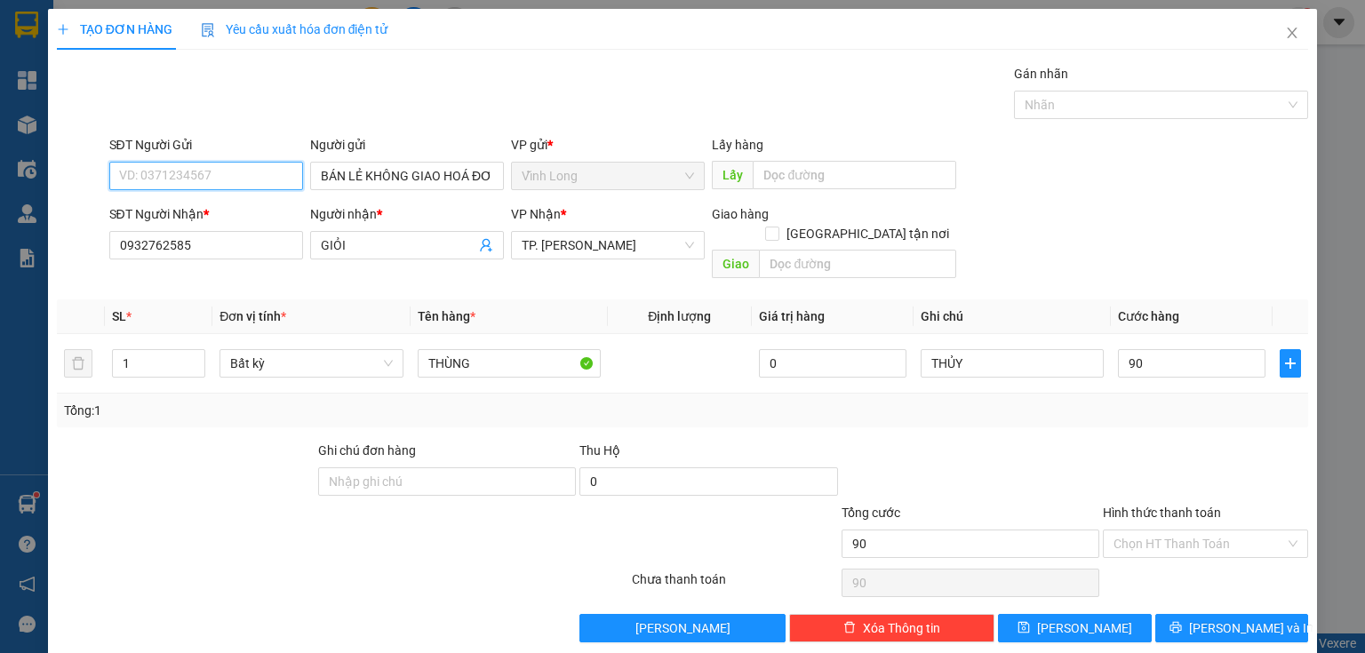
type input "90.000"
click at [188, 180] on input "SĐT Người Gửi" at bounding box center [206, 176] width 194 height 28
type input "0908528285"
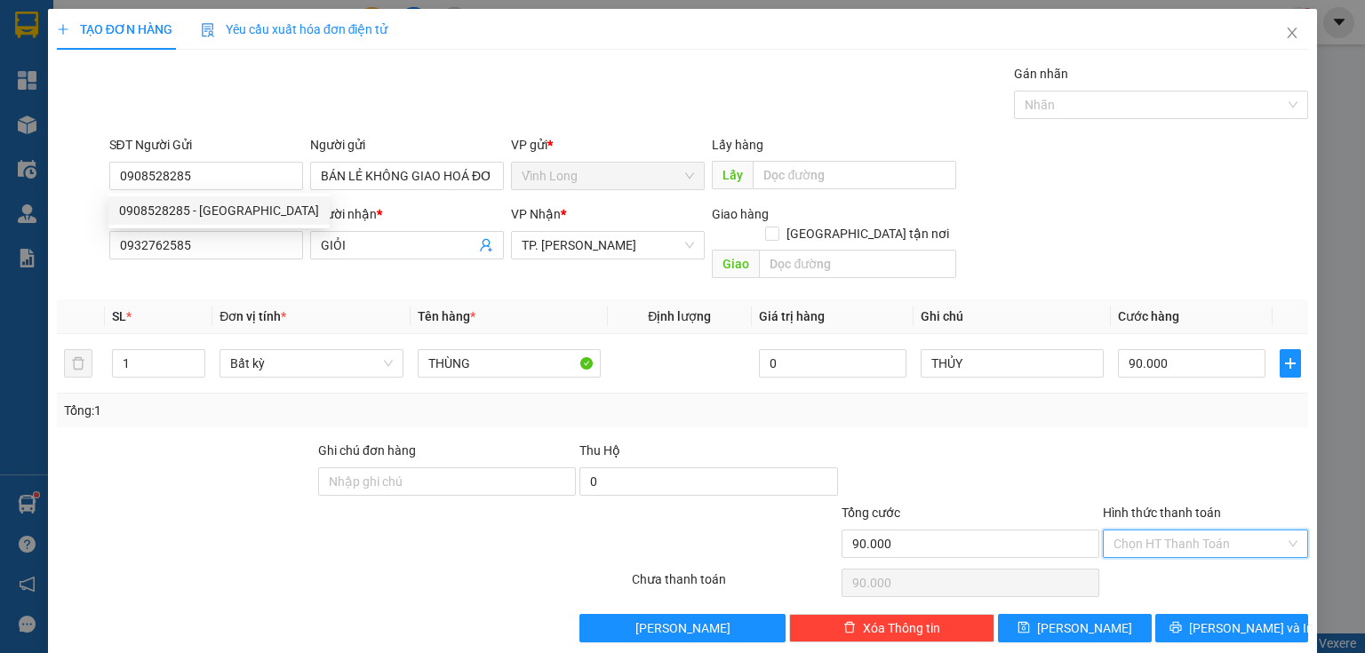
click at [1186, 531] on input "Hình thức thanh toán" at bounding box center [1200, 544] width 172 height 27
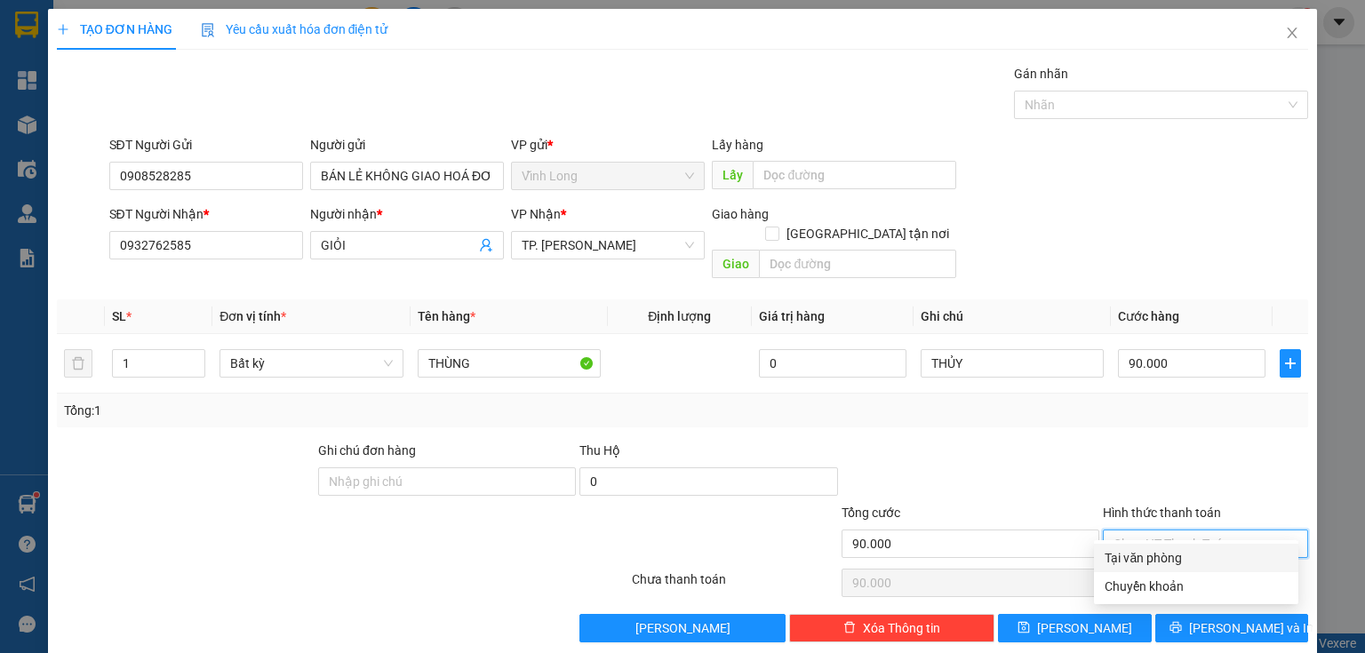
click at [1168, 557] on div "Tại văn phòng" at bounding box center [1196, 558] width 183 height 20
type input "0"
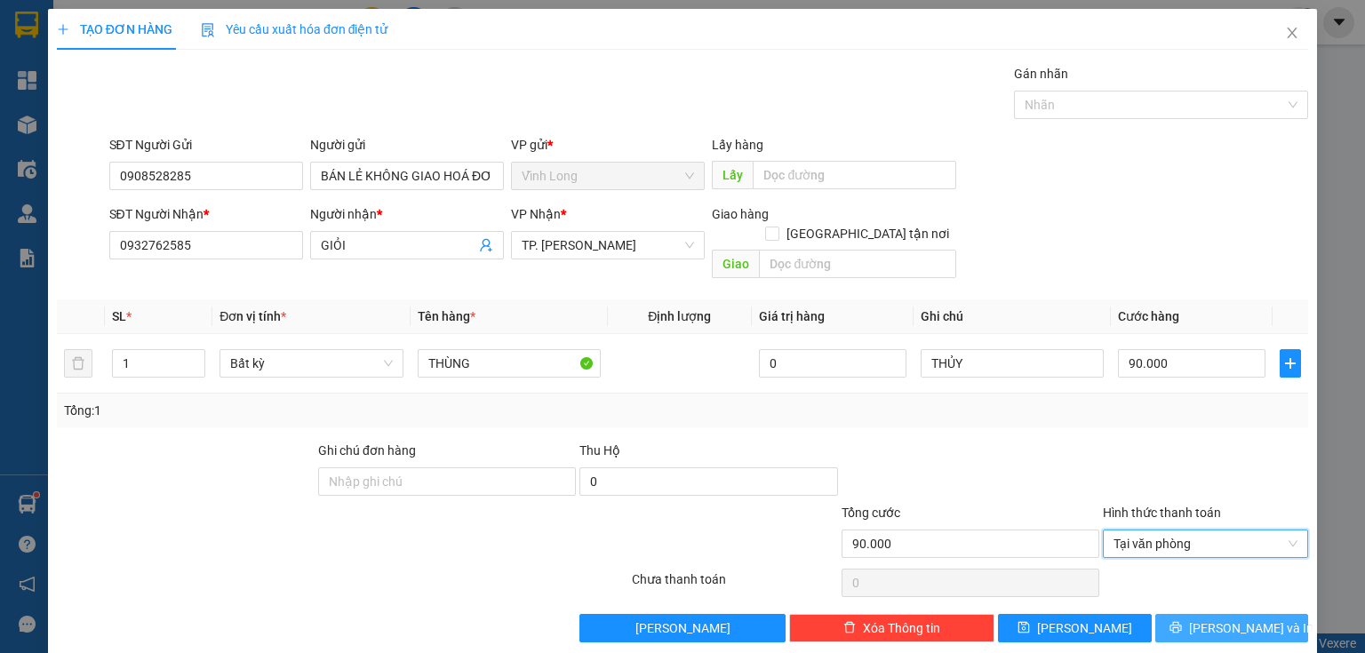
click at [1178, 614] on button "[PERSON_NAME] và In" at bounding box center [1232, 628] width 154 height 28
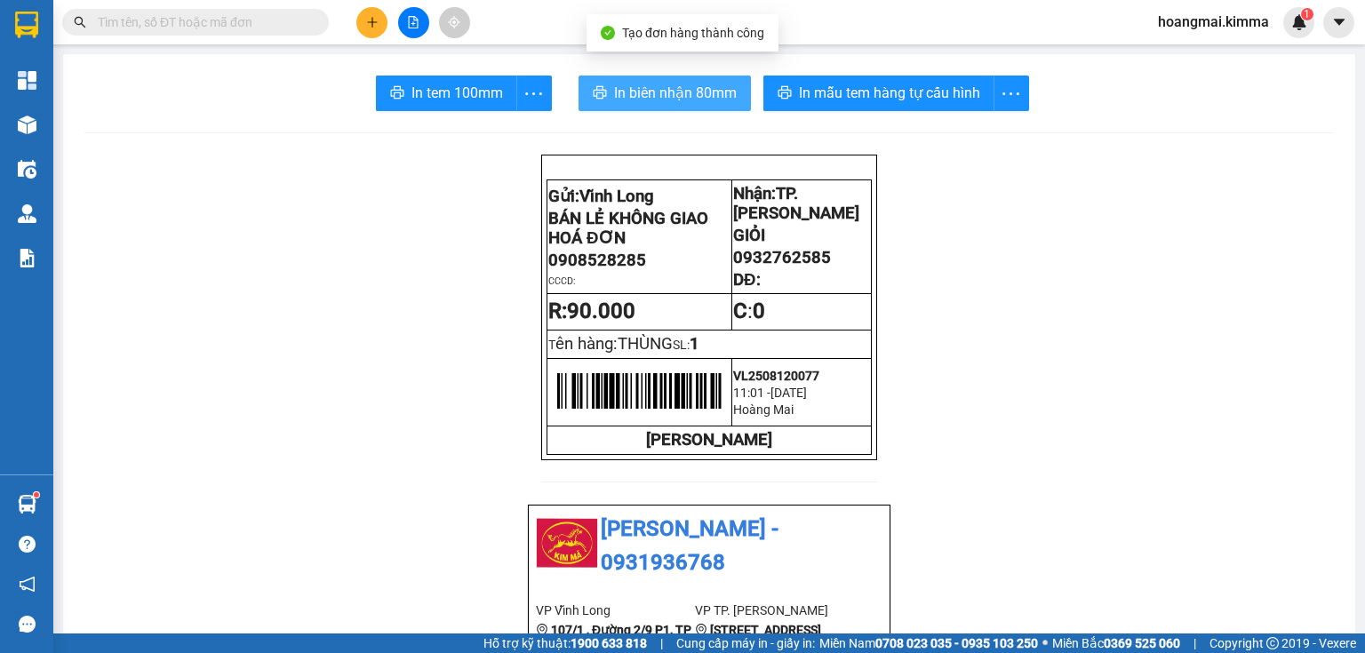
click at [583, 98] on button "In biên nhận 80mm" at bounding box center [665, 94] width 172 height 36
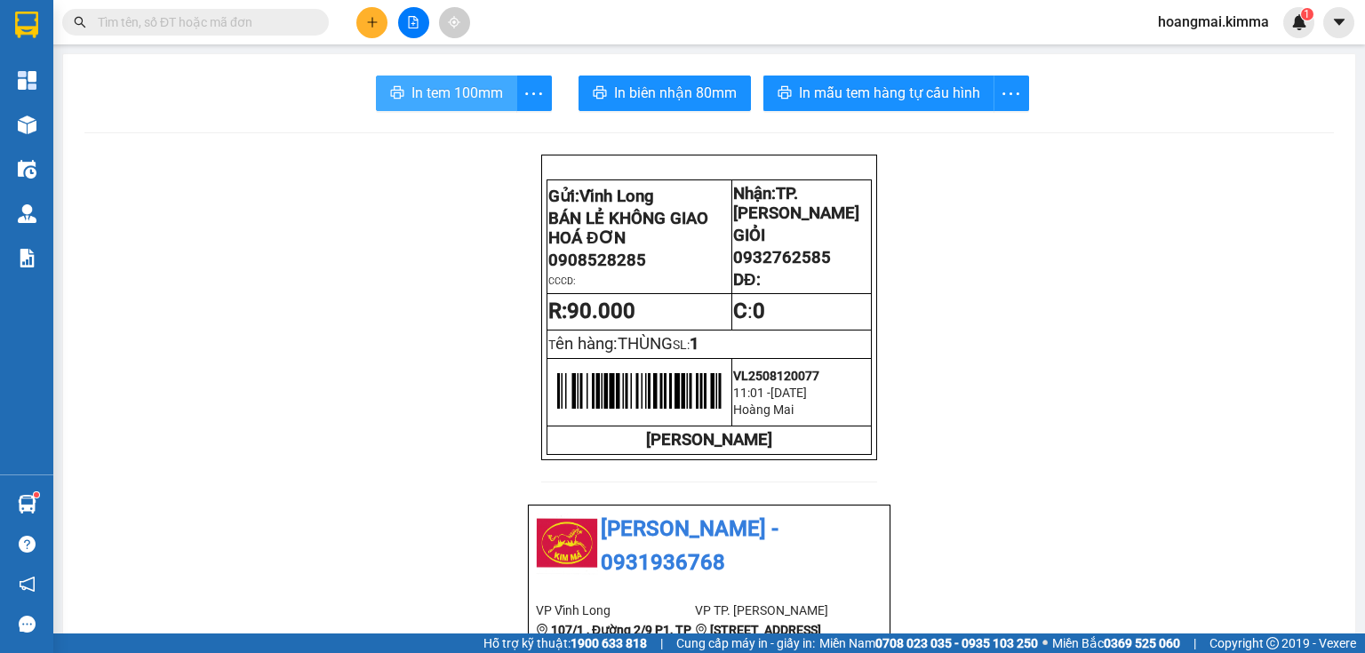
click at [476, 98] on span "In tem 100mm" at bounding box center [457, 93] width 92 height 22
click at [241, 26] on input "text" at bounding box center [203, 22] width 210 height 20
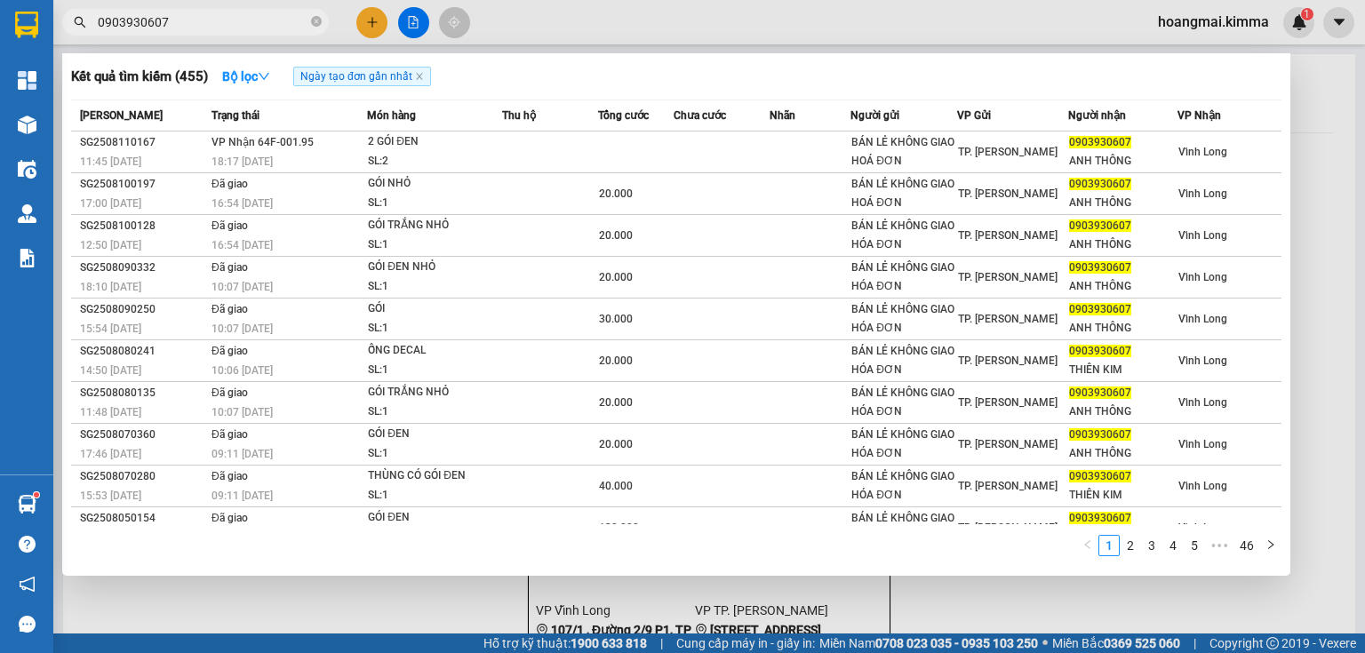
type input "0903930607"
click at [622, 611] on div at bounding box center [682, 326] width 1365 height 653
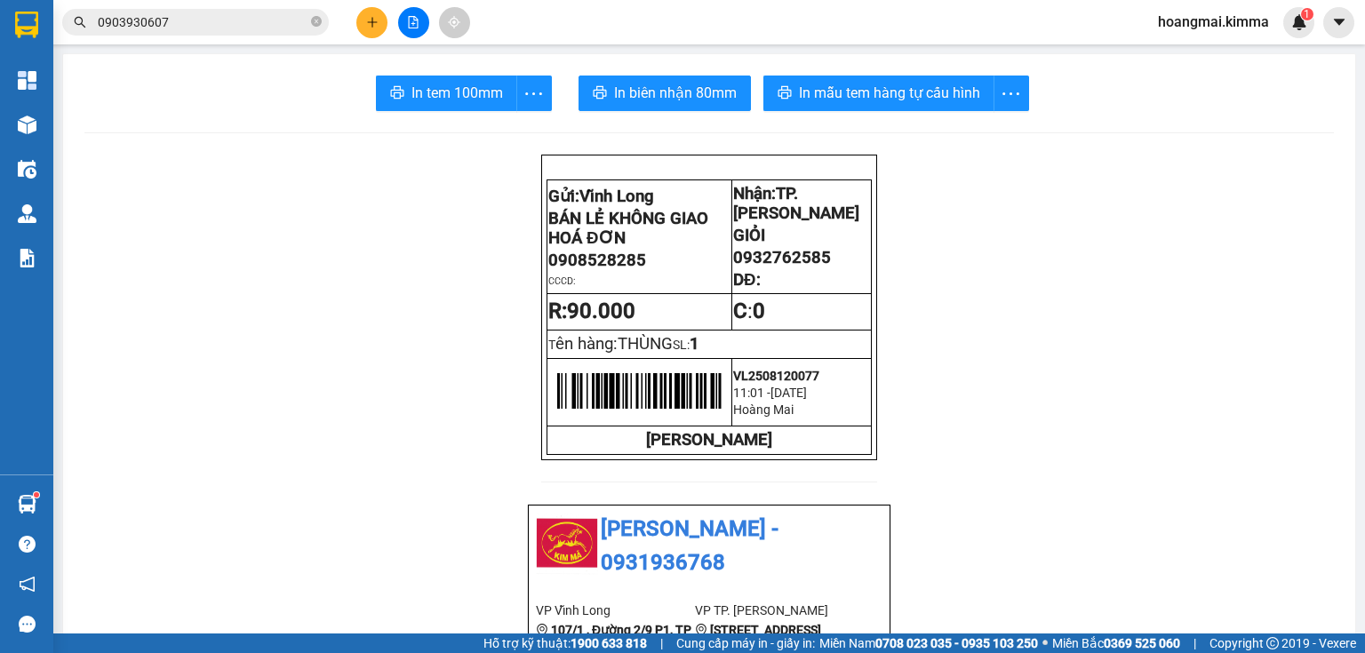
click at [359, 21] on button at bounding box center [371, 22] width 31 height 31
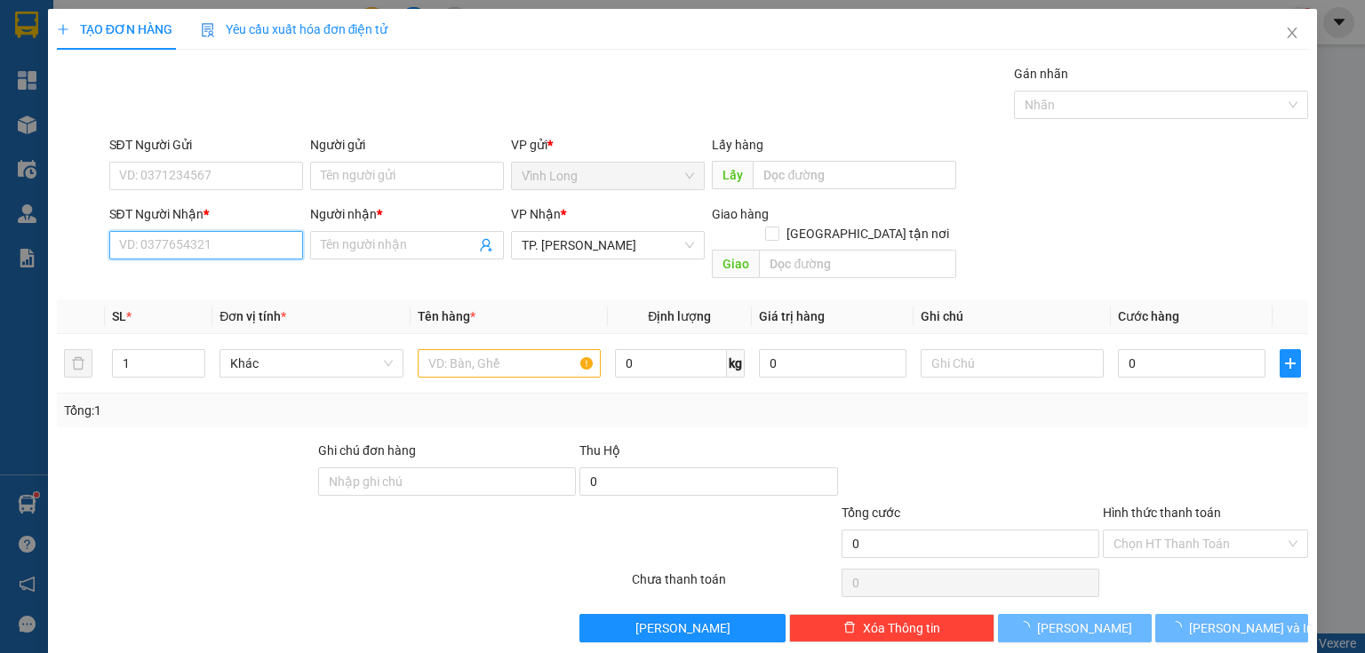
click at [234, 248] on input "SĐT Người Nhận *" at bounding box center [206, 245] width 194 height 28
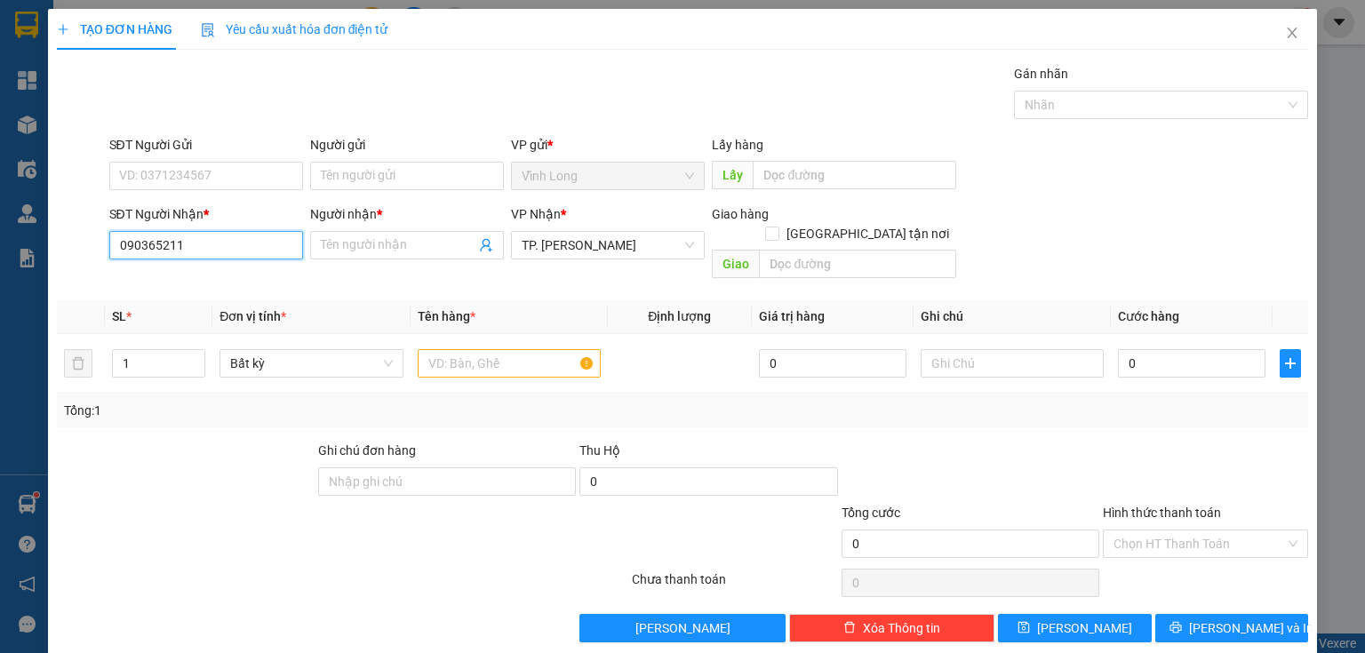
type input "0903652112"
click at [231, 273] on div "0903652112 - THUẬN" at bounding box center [204, 280] width 171 height 20
type input "THUẬN"
type input "0903652112"
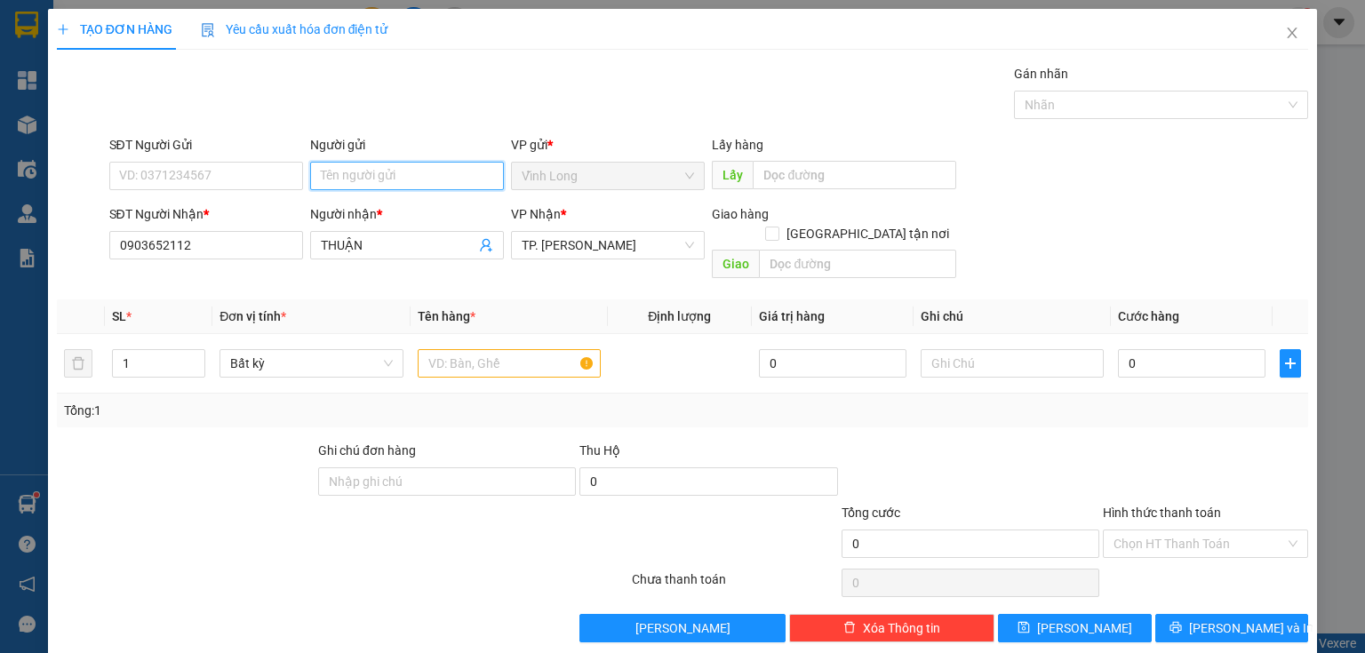
click at [409, 173] on input "Người gửi" at bounding box center [407, 176] width 194 height 28
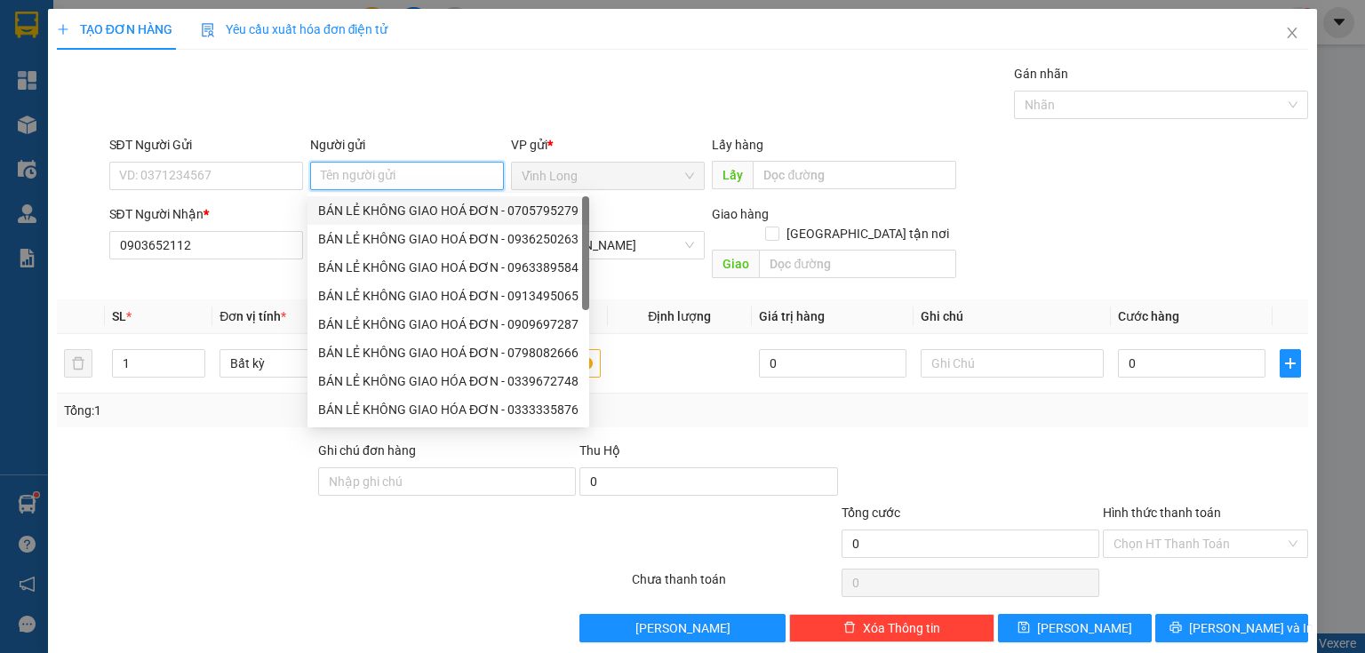
click at [421, 207] on div "BÁN LẺ KHÔNG GIAO HOÁ ĐƠN - 0705795279" at bounding box center [448, 211] width 260 height 20
type input "0705795279"
type input "BÁN LẺ KHÔNG GIAO HOÁ ĐƠN"
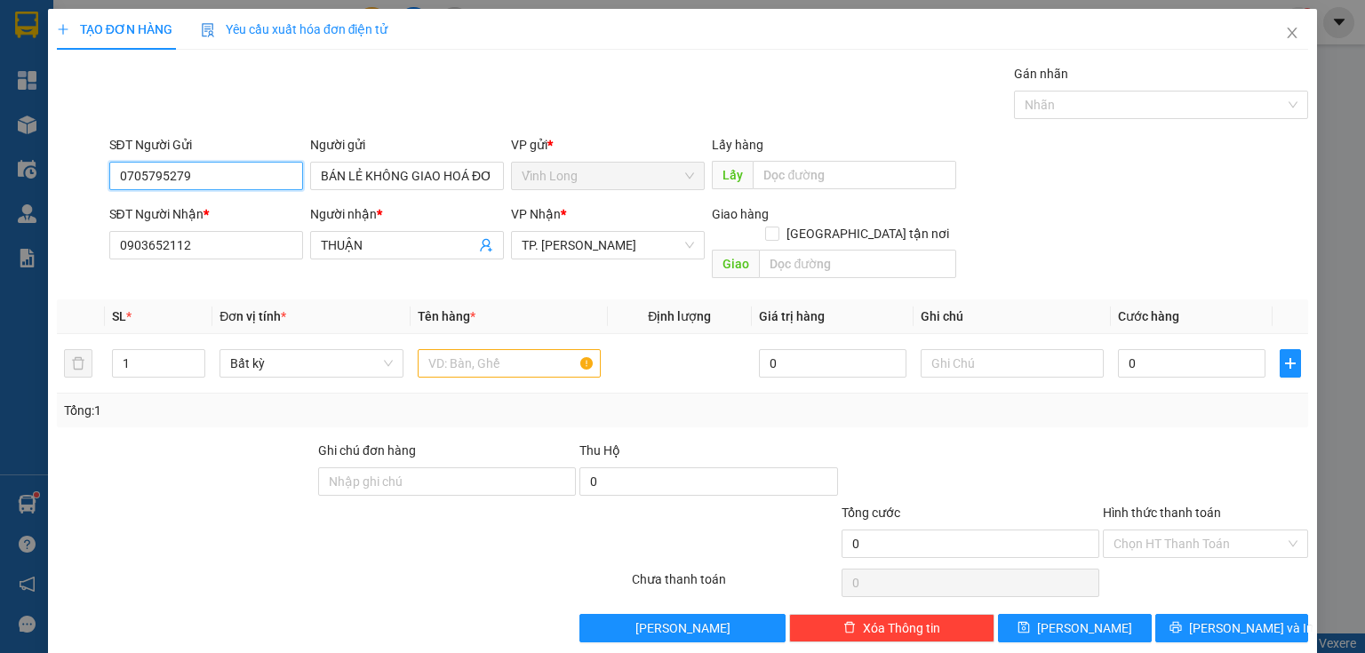
drag, startPoint x: 254, startPoint y: 174, endPoint x: 0, endPoint y: 181, distance: 254.3
click at [0, 181] on div "TẠO ĐƠN HÀNG Yêu cầu xuất hóa đơn điện tử Transit Pickup Surcharge Ids Transit …" at bounding box center [682, 326] width 1365 height 653
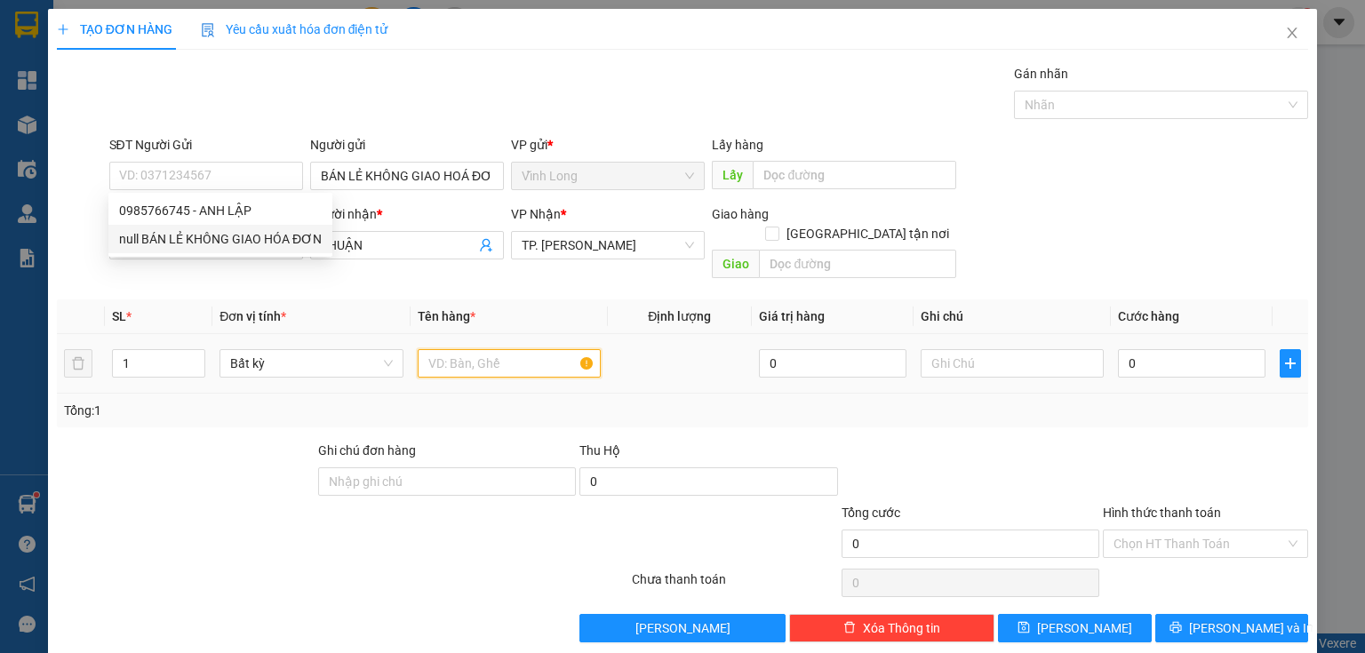
click at [460, 349] on input "text" at bounding box center [509, 363] width 183 height 28
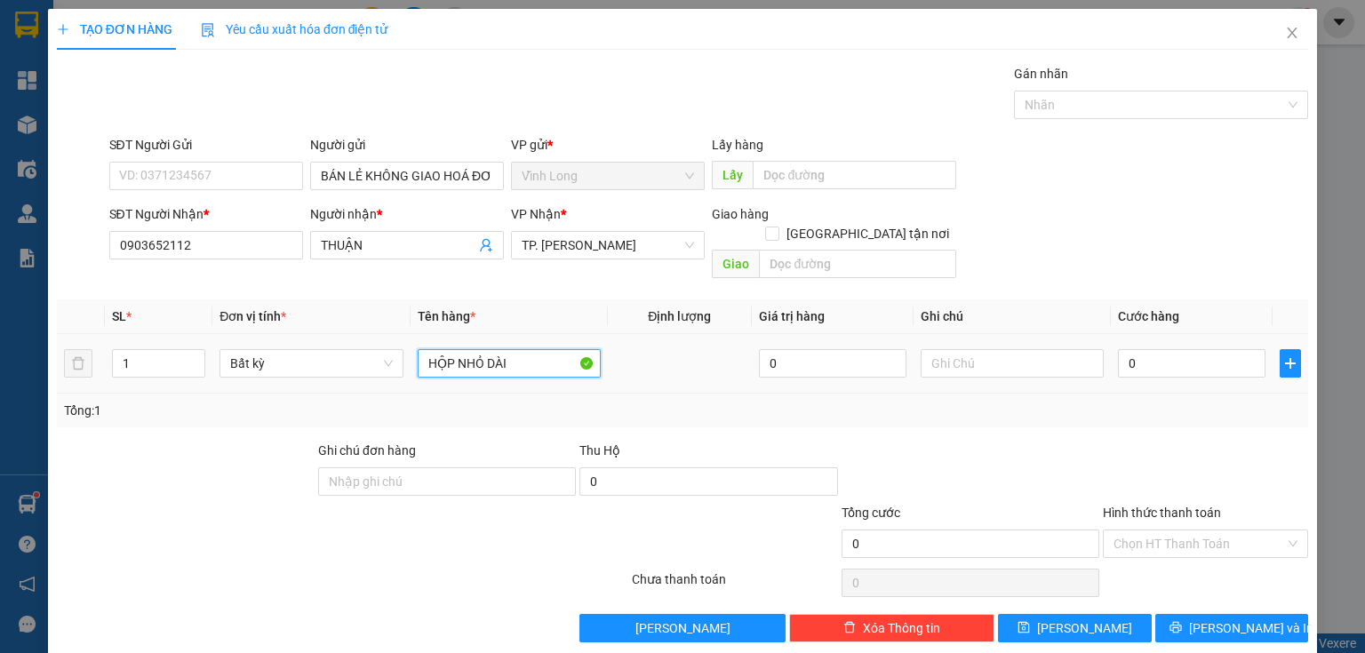
type input "HỘP NHỎ DÀI"
type input "THƯ"
type input "2"
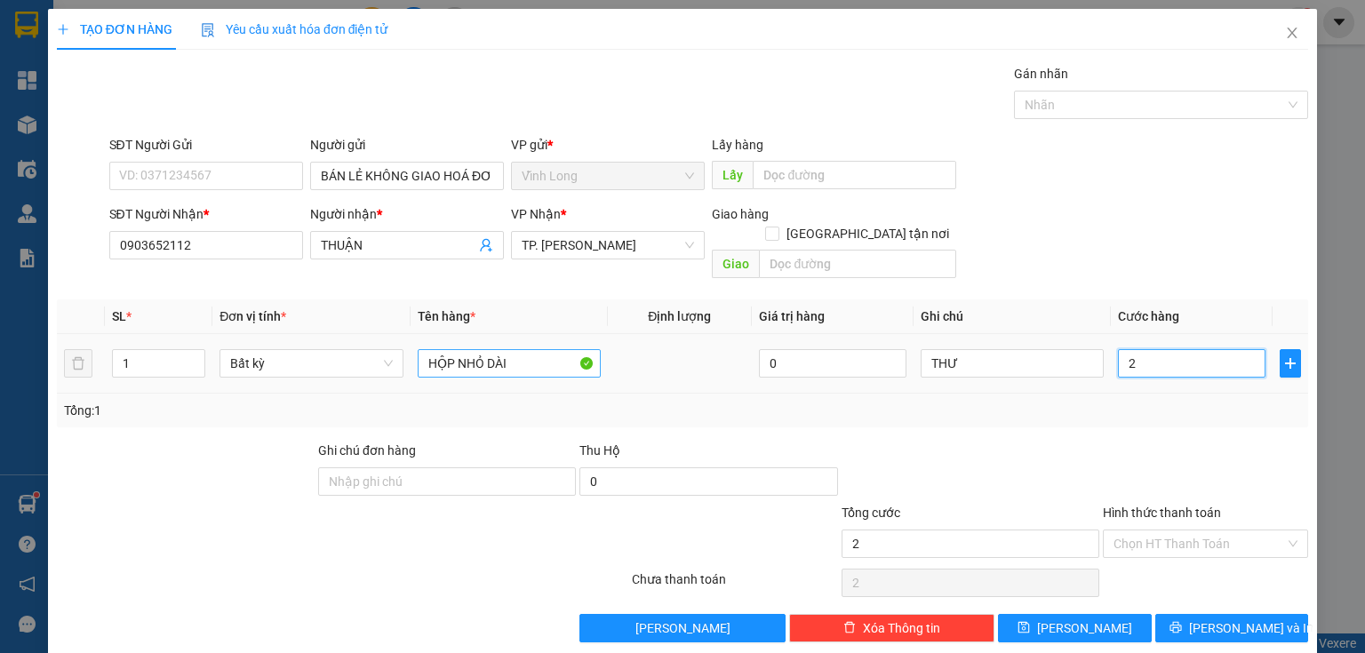
type input "20"
type input "20.000"
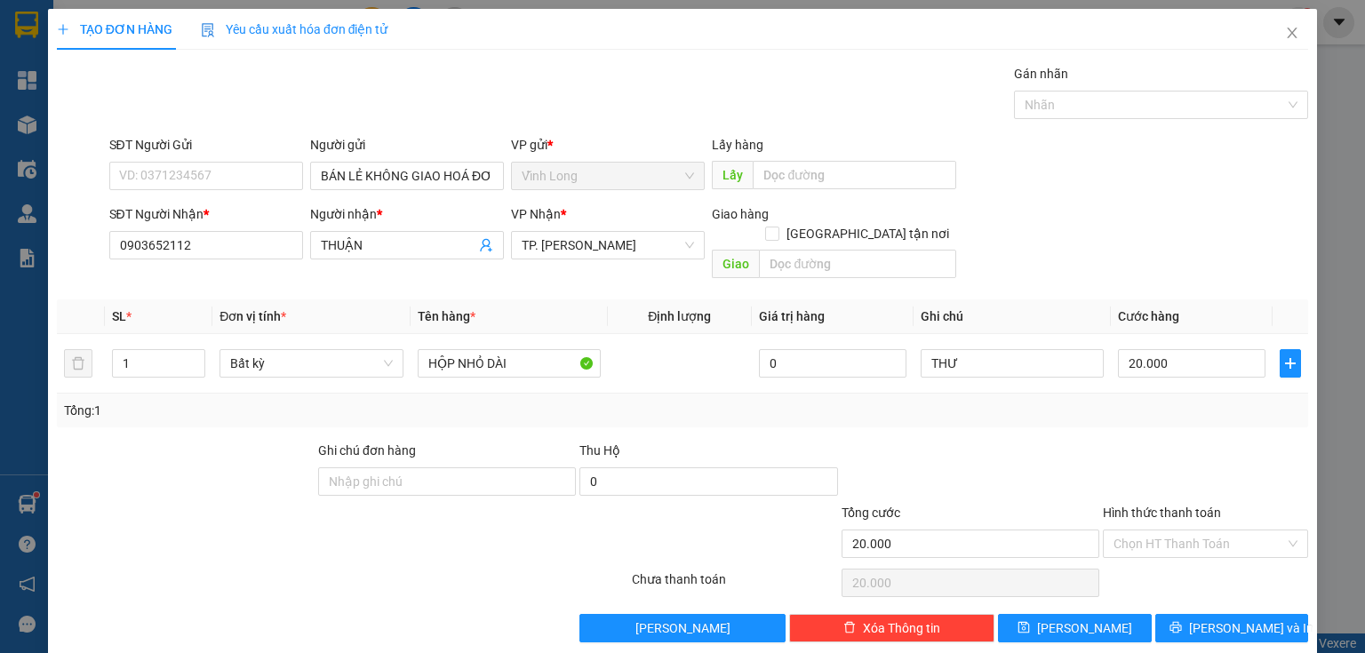
click at [1186, 405] on div "Tổng: 1" at bounding box center [682, 411] width 1251 height 34
drag, startPoint x: 1212, startPoint y: 525, endPoint x: 1180, endPoint y: 529, distance: 32.2
click at [1208, 531] on input "Hình thức thanh toán" at bounding box center [1200, 544] width 172 height 27
click at [1164, 551] on div "Tại văn phòng" at bounding box center [1196, 558] width 183 height 20
type input "0"
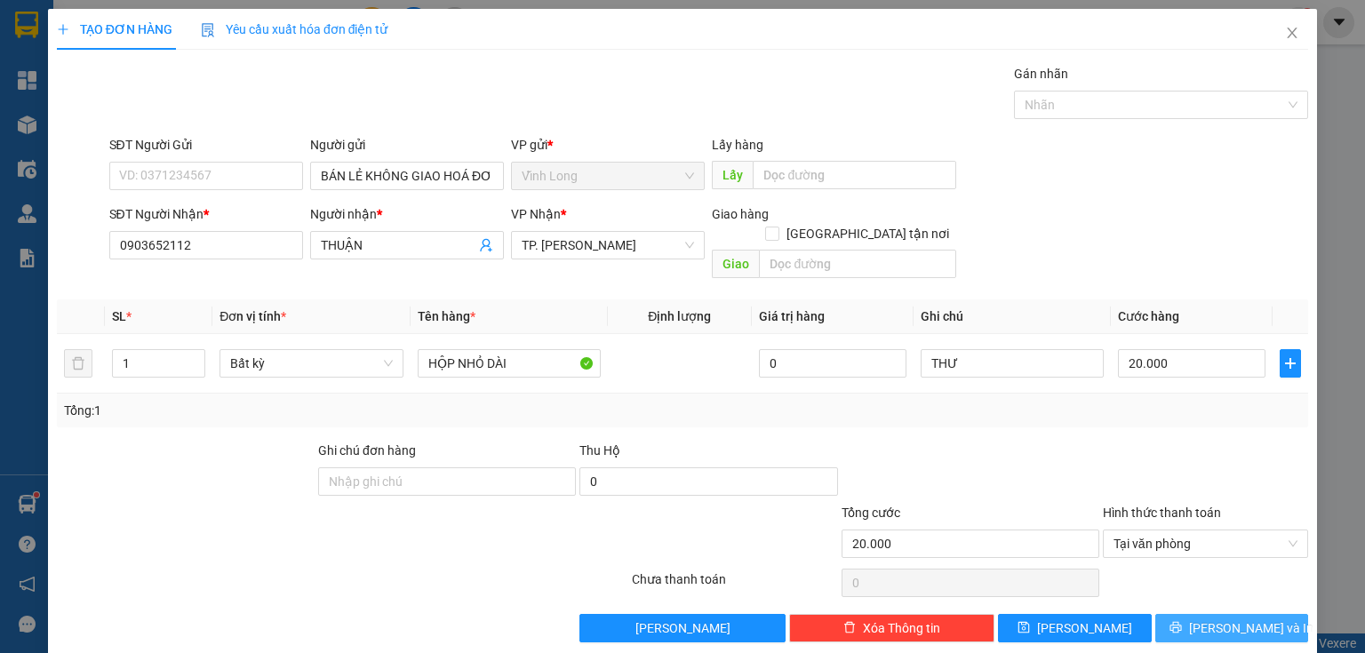
click at [1212, 619] on button "[PERSON_NAME] và In" at bounding box center [1232, 628] width 154 height 28
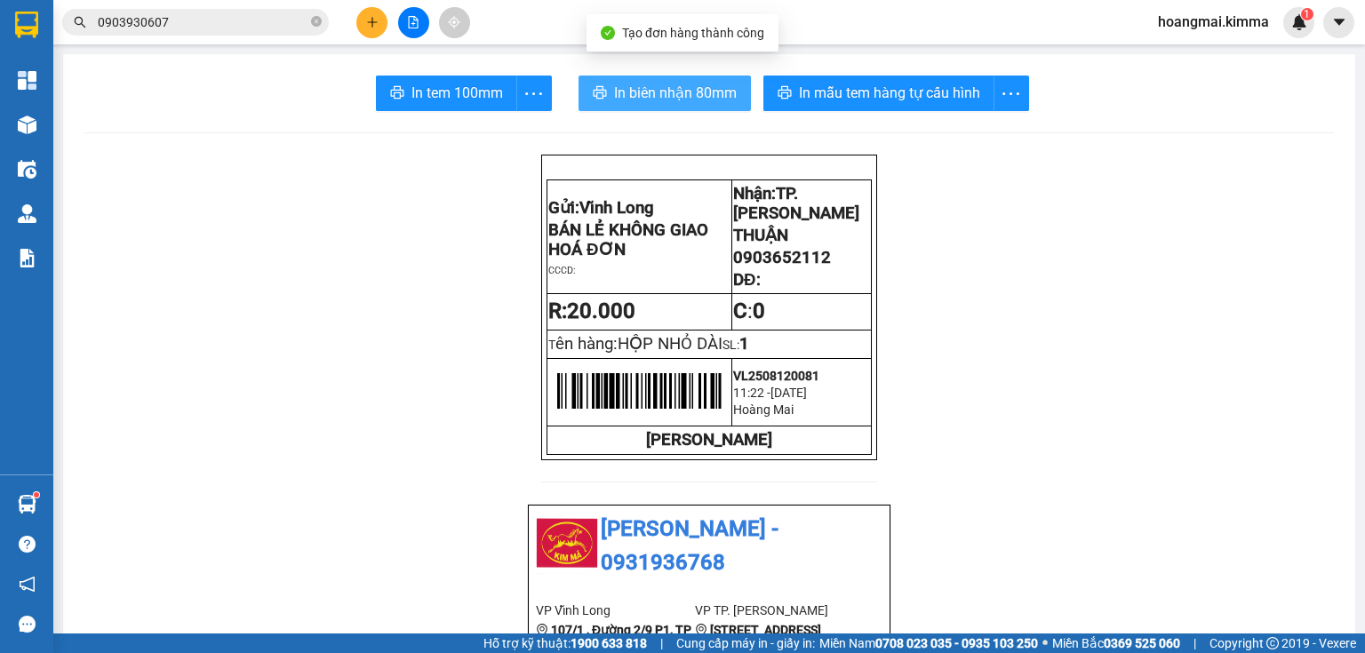
click at [640, 99] on span "In biên nhận 80mm" at bounding box center [675, 93] width 123 height 22
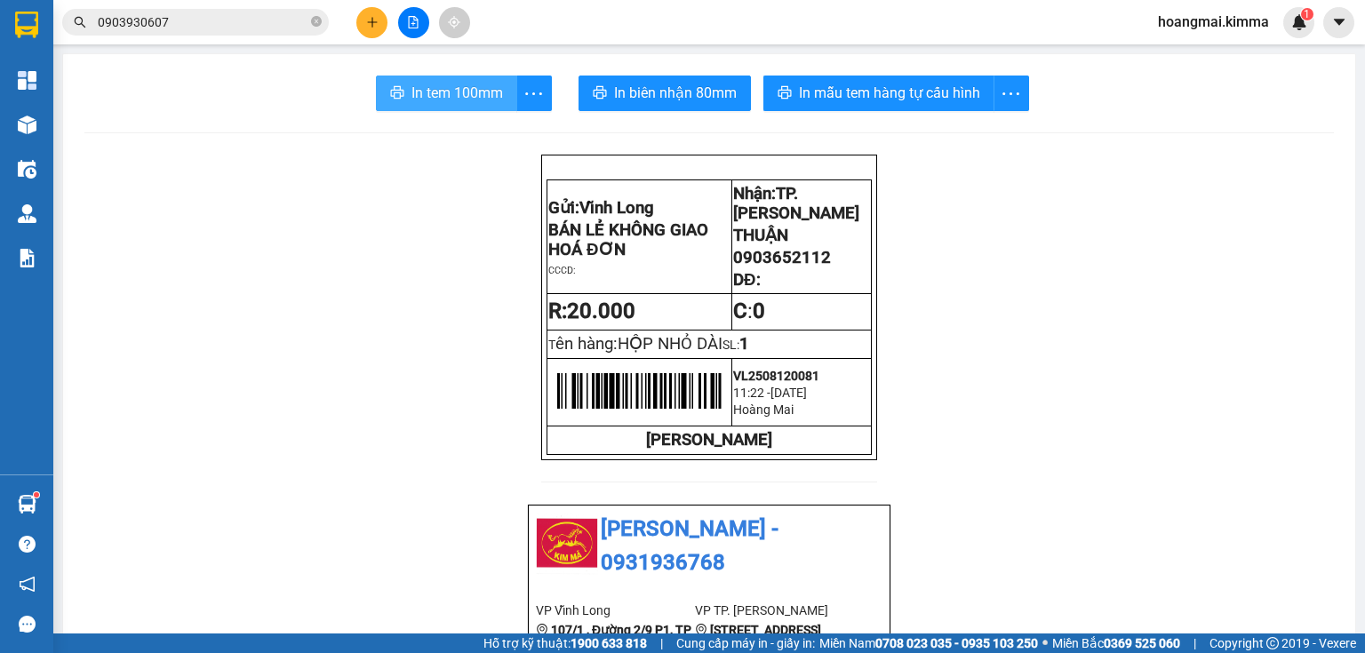
click at [460, 98] on span "In tem 100mm" at bounding box center [457, 93] width 92 height 22
click at [374, 20] on icon "plus" at bounding box center [372, 22] width 12 height 12
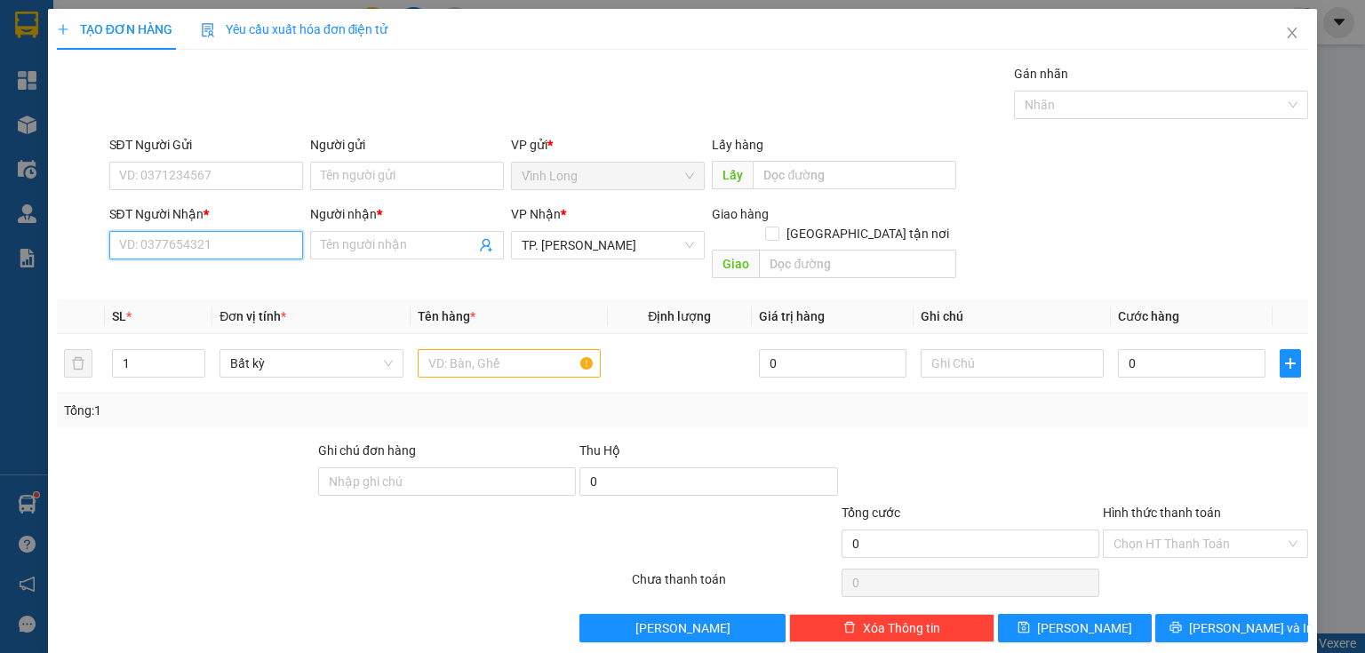
click at [181, 248] on input "SĐT Người Nhận *" at bounding box center [206, 245] width 194 height 28
type input "0368197429"
click at [159, 274] on div "0368197429 - BÌNH" at bounding box center [204, 280] width 171 height 20
type input "BÌNH"
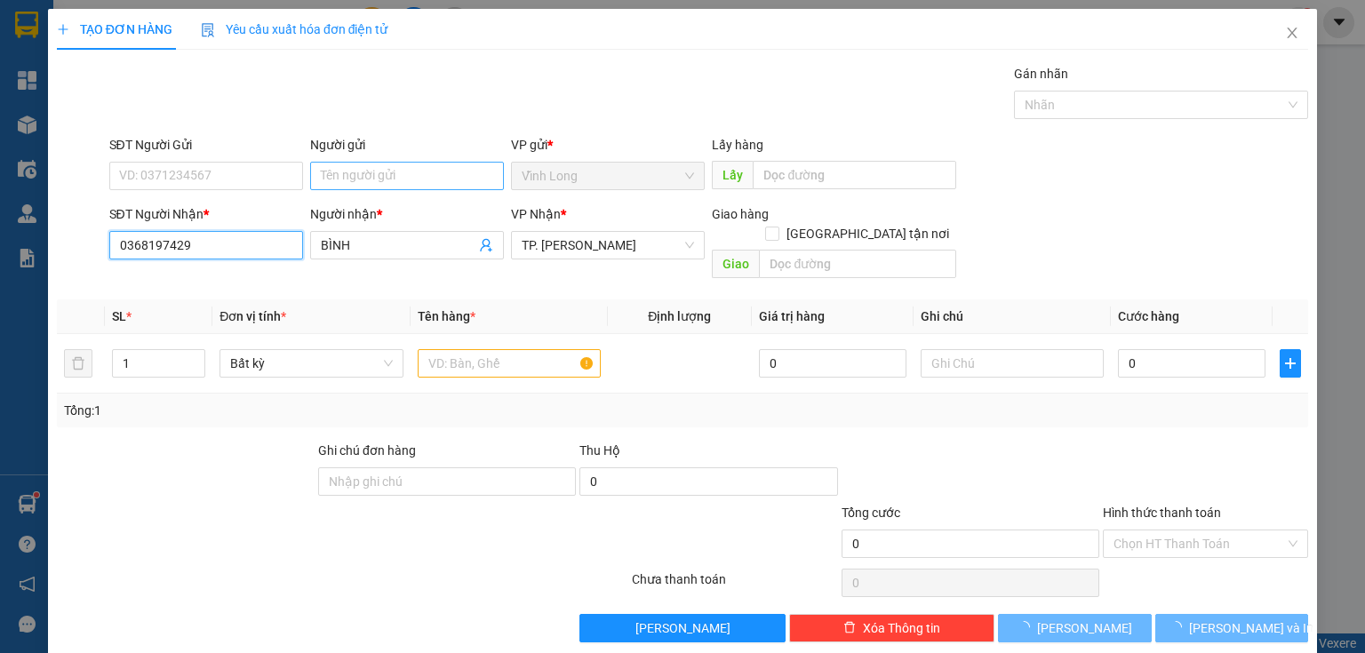
type input "0368197429"
click at [339, 166] on input "Người gửi" at bounding box center [407, 176] width 194 height 28
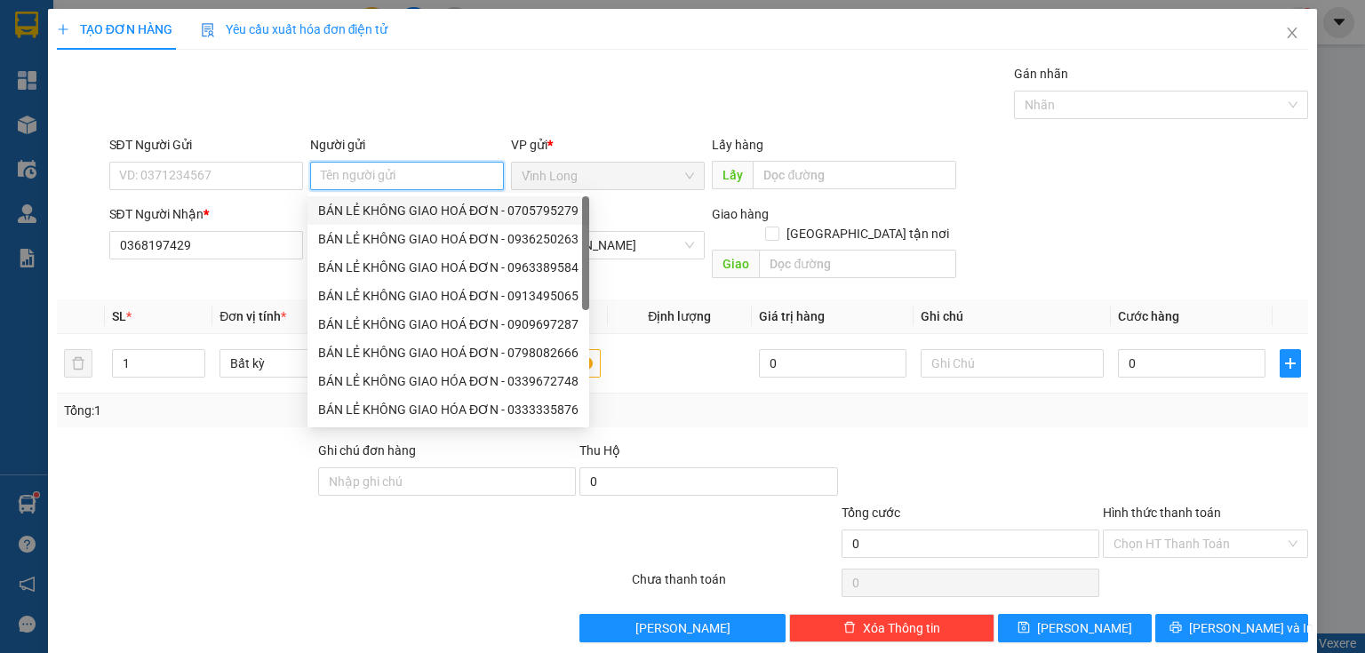
click at [404, 204] on div "BÁN LẺ KHÔNG GIAO HOÁ ĐƠN - 0705795279" at bounding box center [448, 211] width 260 height 20
type input "0705795279"
type input "BÁN LẺ KHÔNG GIAO HOÁ ĐƠN"
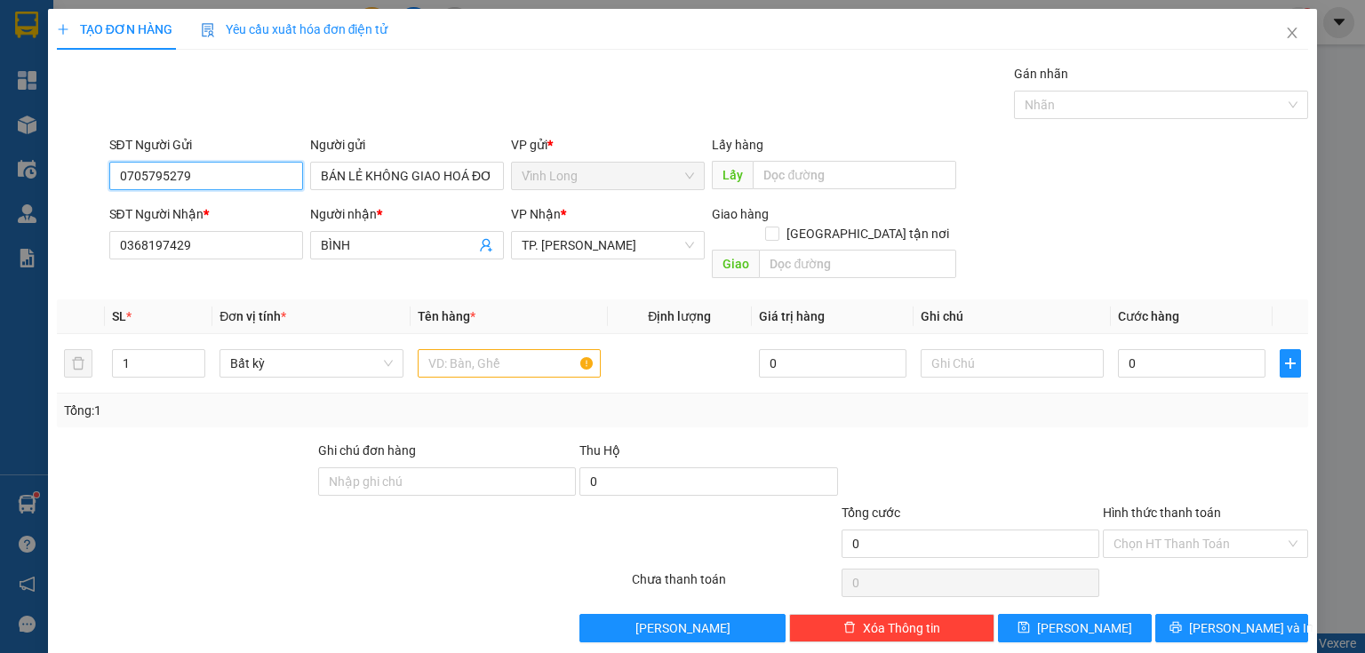
drag, startPoint x: 261, startPoint y: 166, endPoint x: 0, endPoint y: 188, distance: 262.2
click at [0, 188] on div "TẠO ĐƠN HÀNG Yêu cầu xuất hóa đơn điện tử Transit Pickup Surcharge Ids Transit …" at bounding box center [682, 326] width 1365 height 653
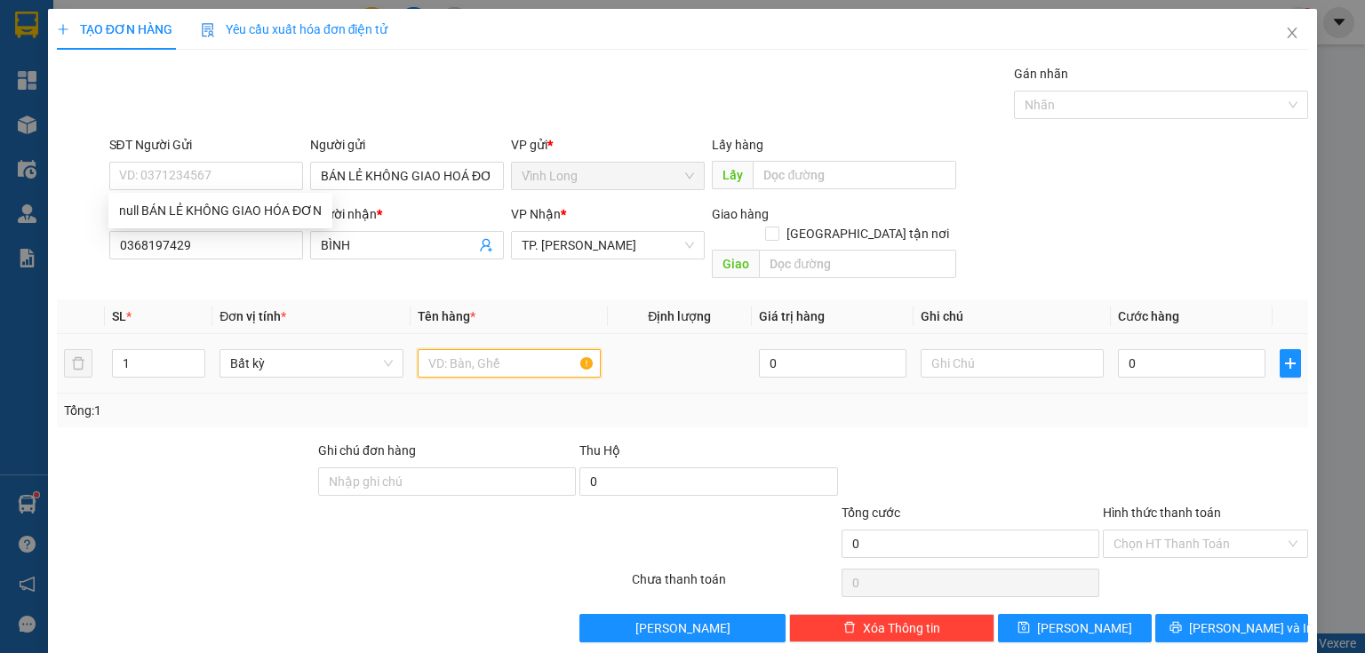
click at [507, 351] on input "text" at bounding box center [509, 363] width 183 height 28
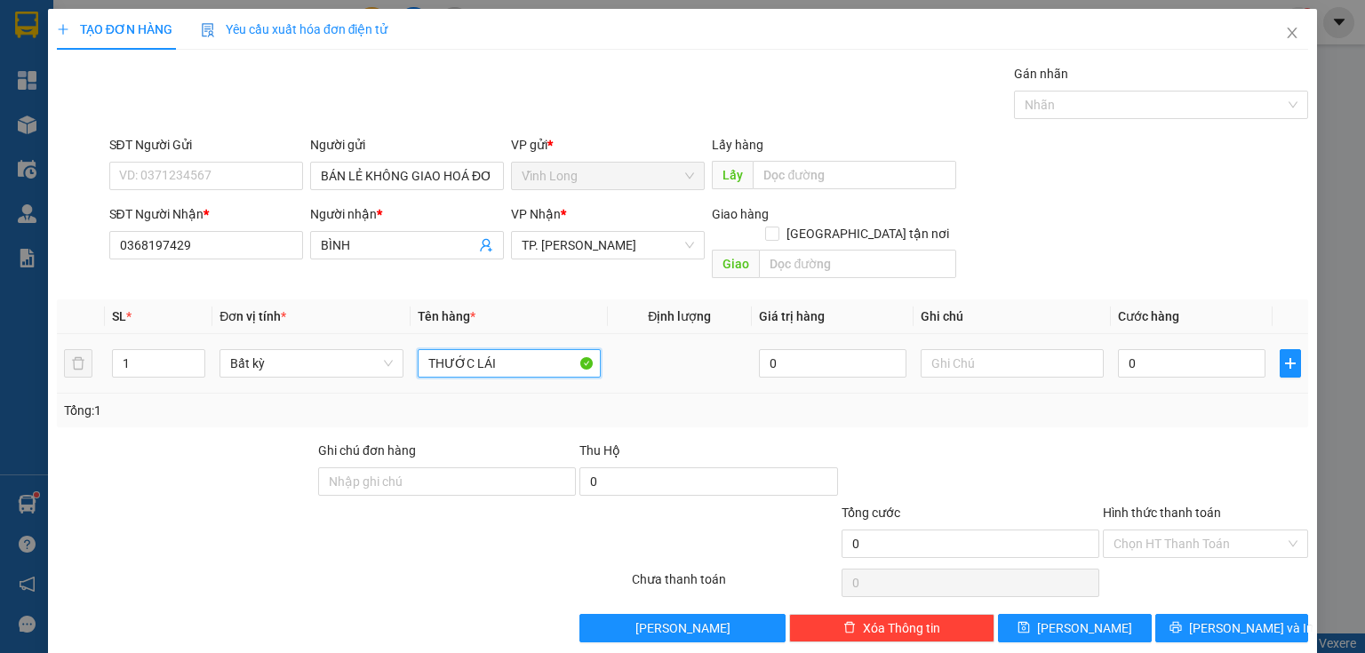
type input "THƯỚC LÁI"
type input "THƯ"
type input "3"
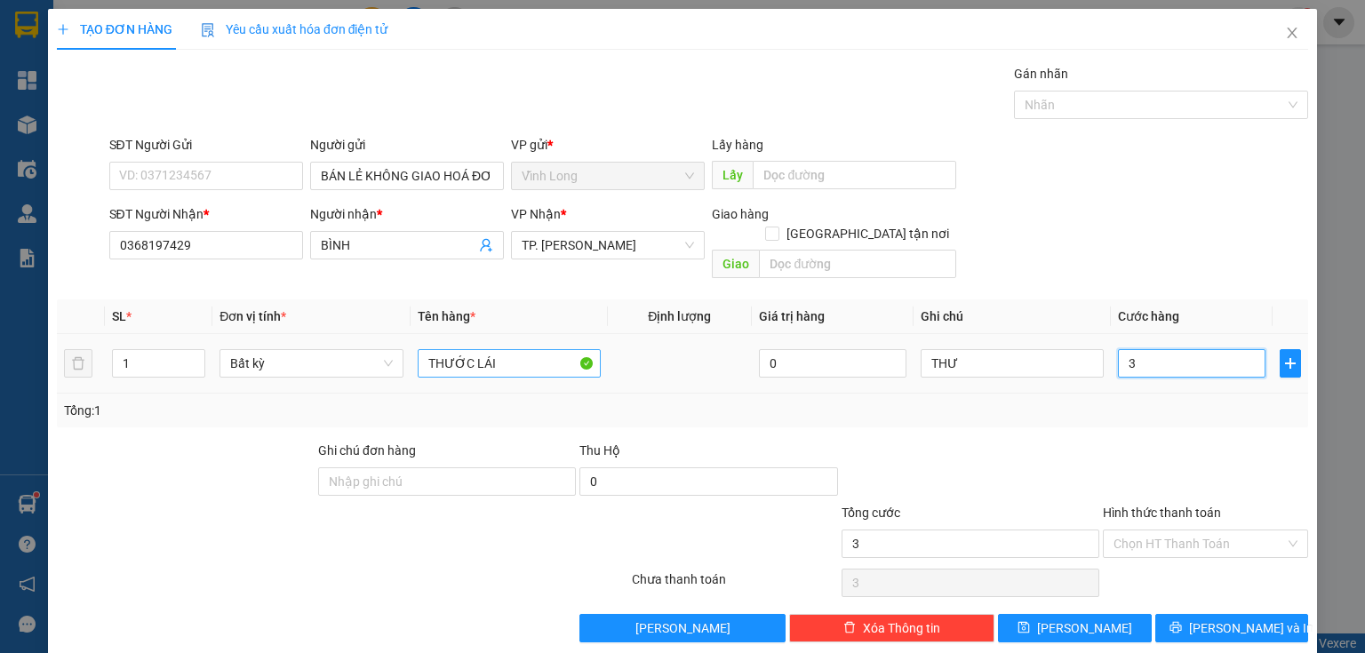
type input "30"
type input "30.000"
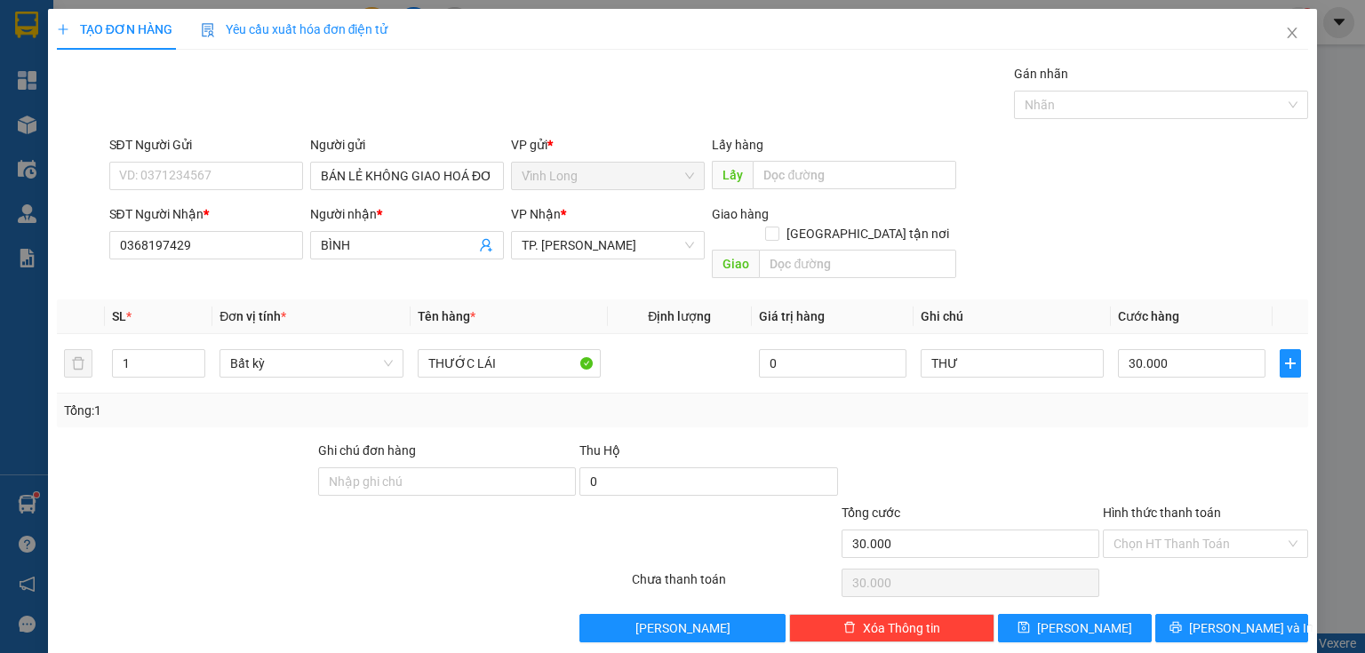
click at [1183, 401] on div "Tổng: 1" at bounding box center [682, 411] width 1237 height 20
click at [1210, 531] on input "Hình thức thanh toán" at bounding box center [1200, 544] width 172 height 27
click at [1184, 555] on div "Tại văn phòng" at bounding box center [1196, 558] width 183 height 20
type input "0"
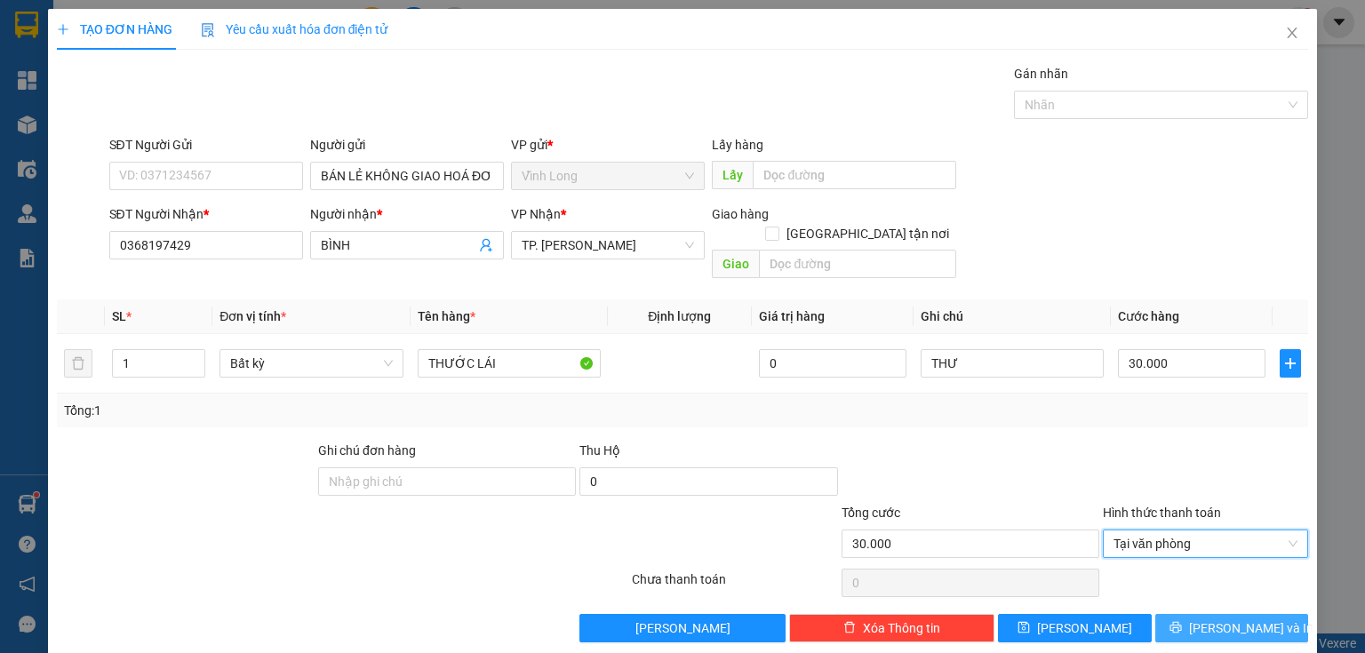
click at [1210, 614] on button "[PERSON_NAME] và In" at bounding box center [1232, 628] width 154 height 28
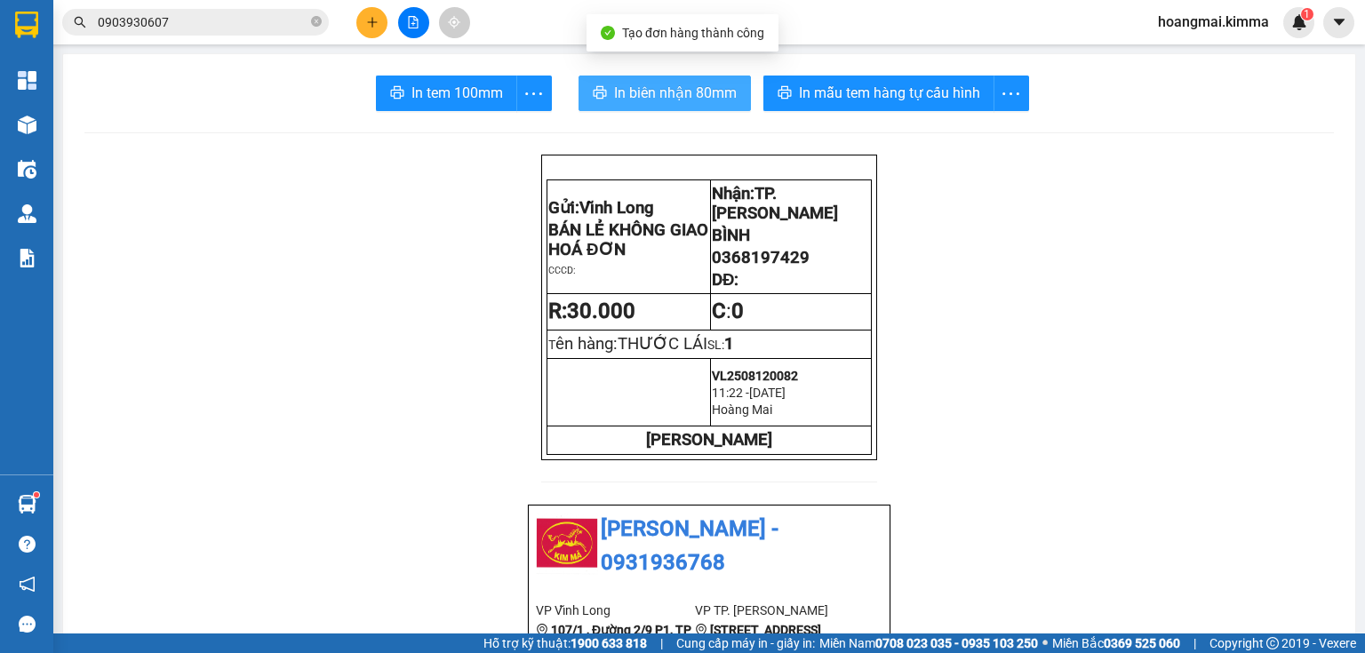
click at [622, 91] on span "In biên nhận 80mm" at bounding box center [675, 93] width 123 height 22
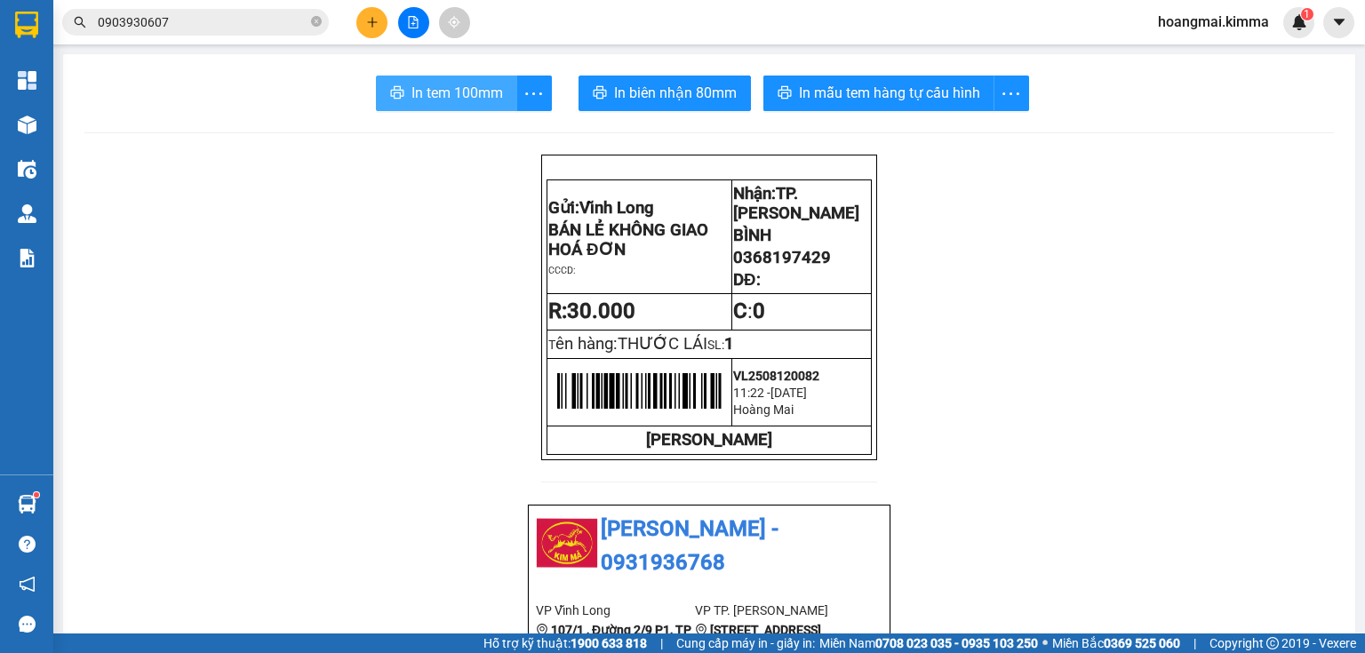
click at [448, 92] on span "In tem 100mm" at bounding box center [457, 93] width 92 height 22
click at [387, 24] on div at bounding box center [413, 22] width 133 height 31
click at [376, 21] on icon "plus" at bounding box center [372, 22] width 12 height 12
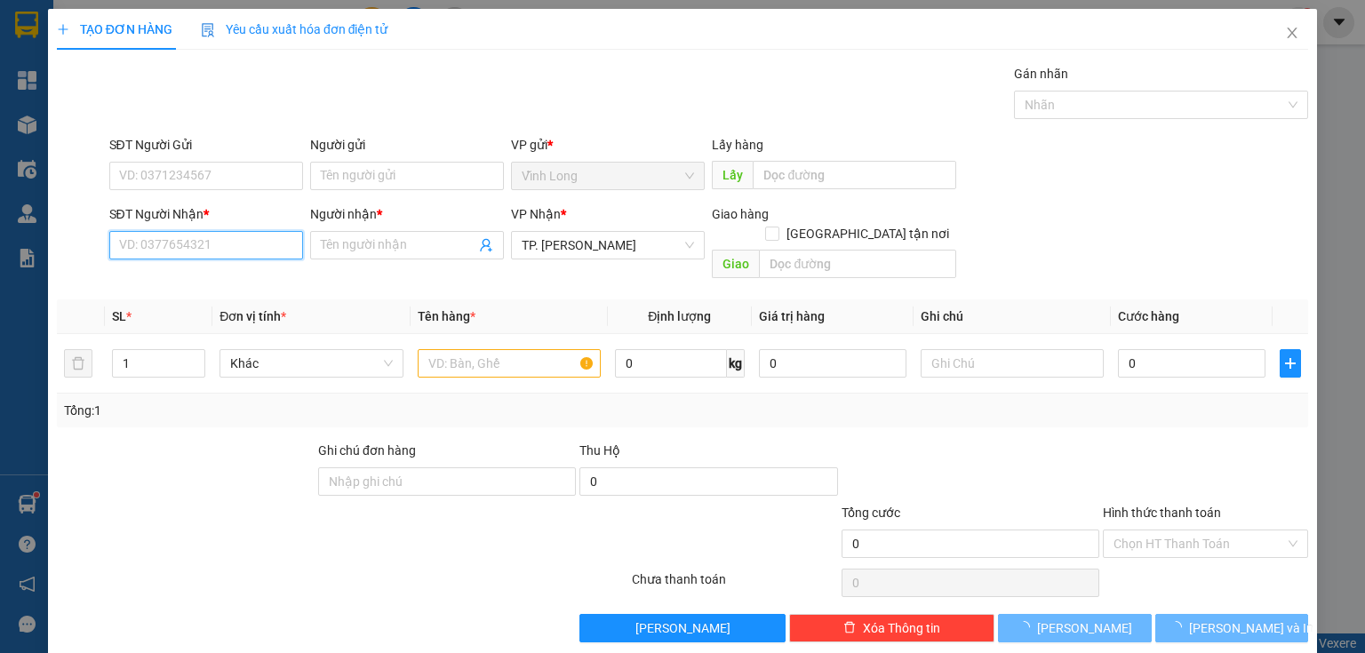
click at [227, 243] on input "SĐT Người Nhận *" at bounding box center [206, 245] width 194 height 28
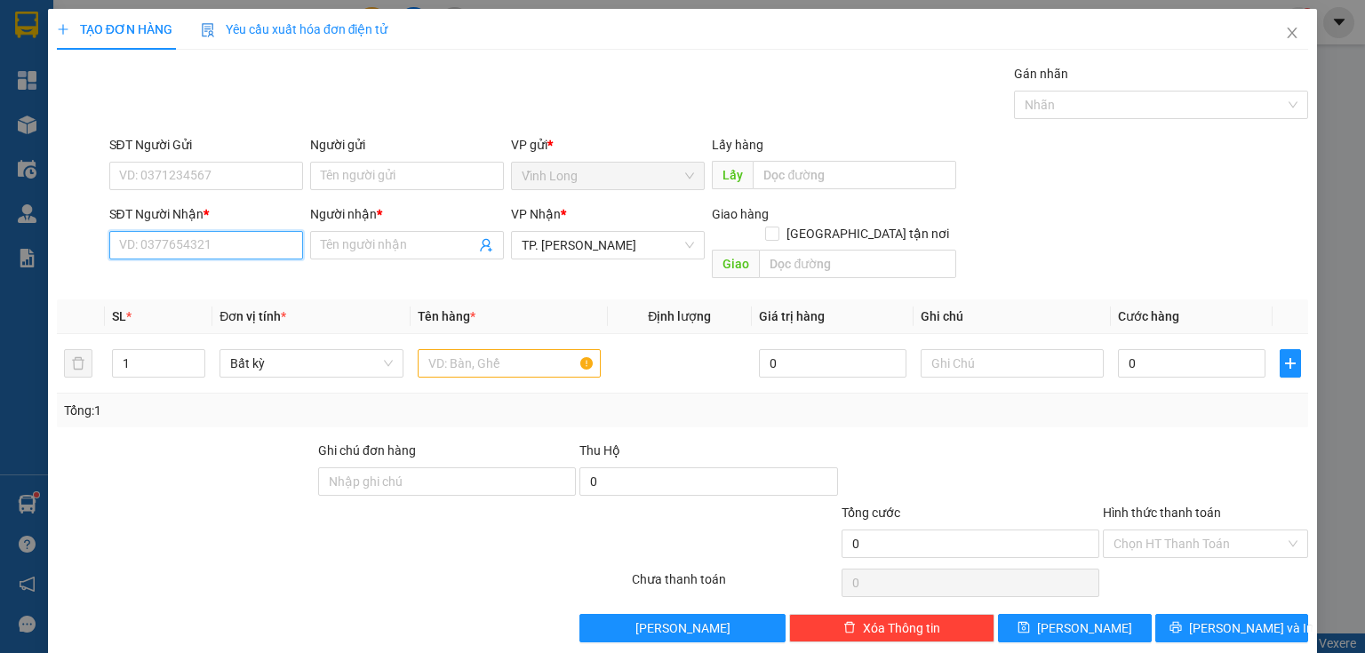
click at [186, 245] on input "SĐT Người Nhận *" at bounding box center [206, 245] width 194 height 28
click at [217, 178] on input "SĐT Người Gửi" at bounding box center [206, 176] width 194 height 28
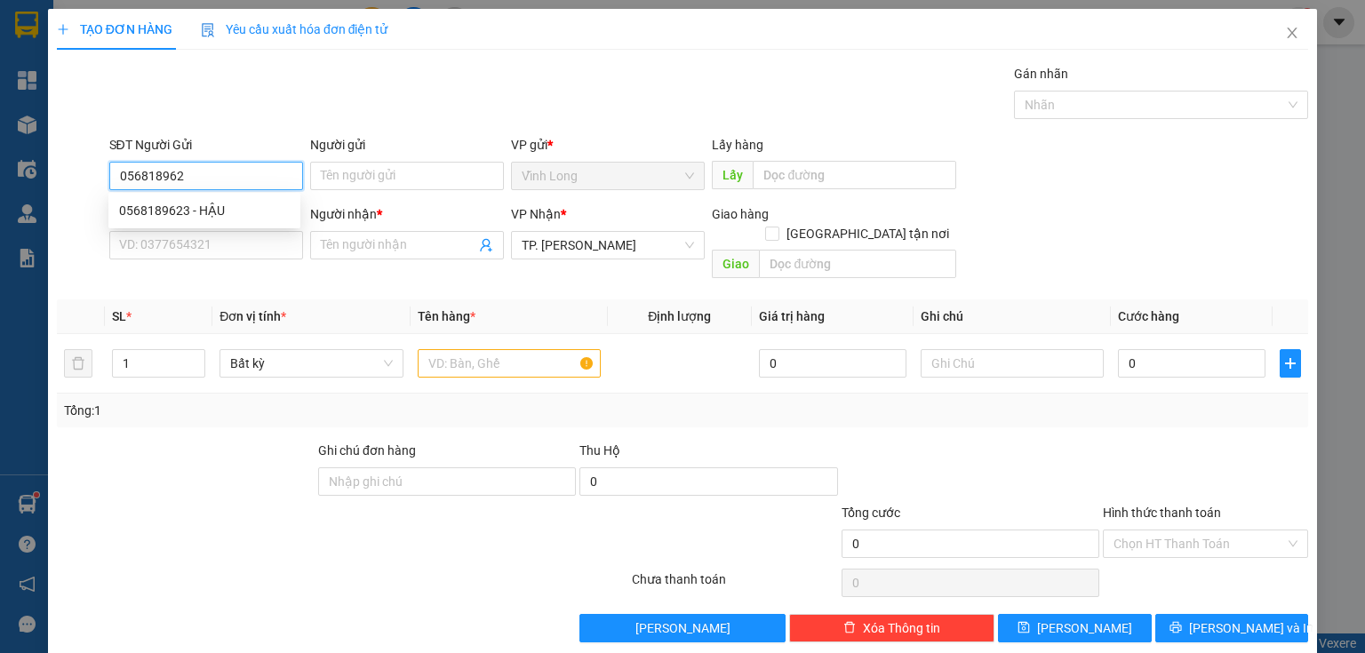
type input "0568189623"
click at [217, 203] on div "0568189623 - HẬU" at bounding box center [204, 211] width 171 height 20
type input "HẬU"
type input "0568189623"
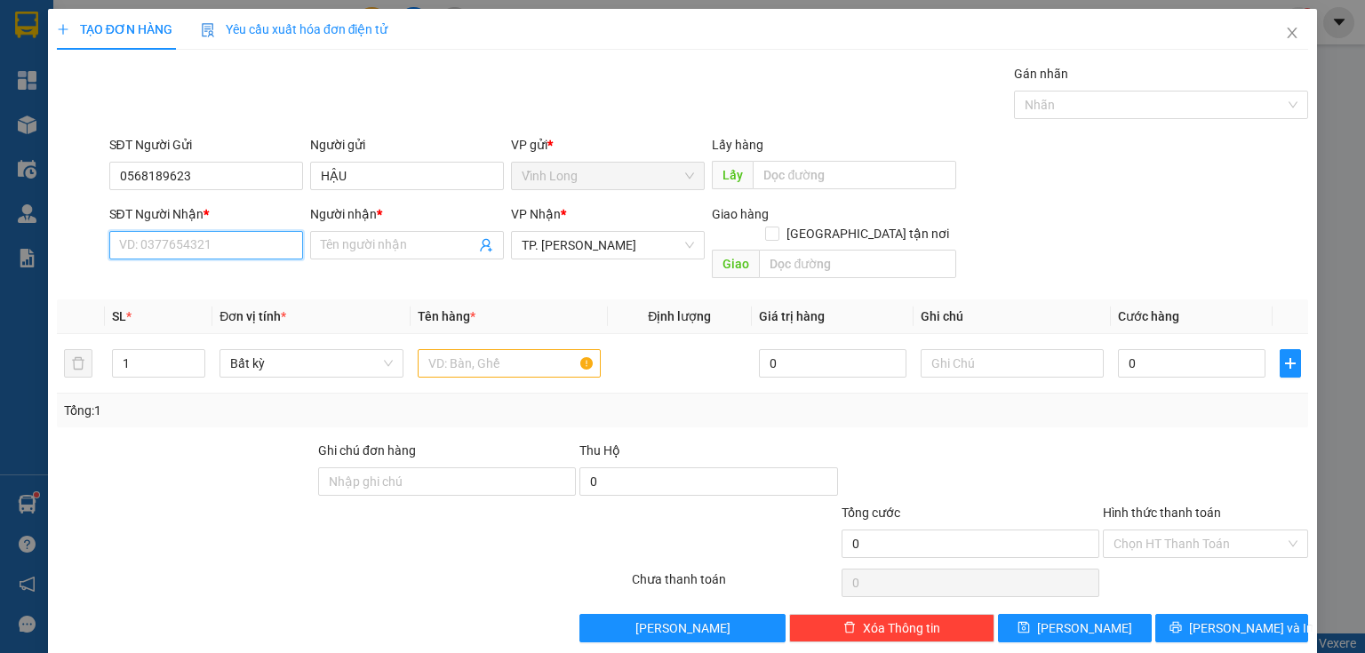
click at [207, 251] on input "SĐT Người Nhận *" at bounding box center [206, 245] width 194 height 28
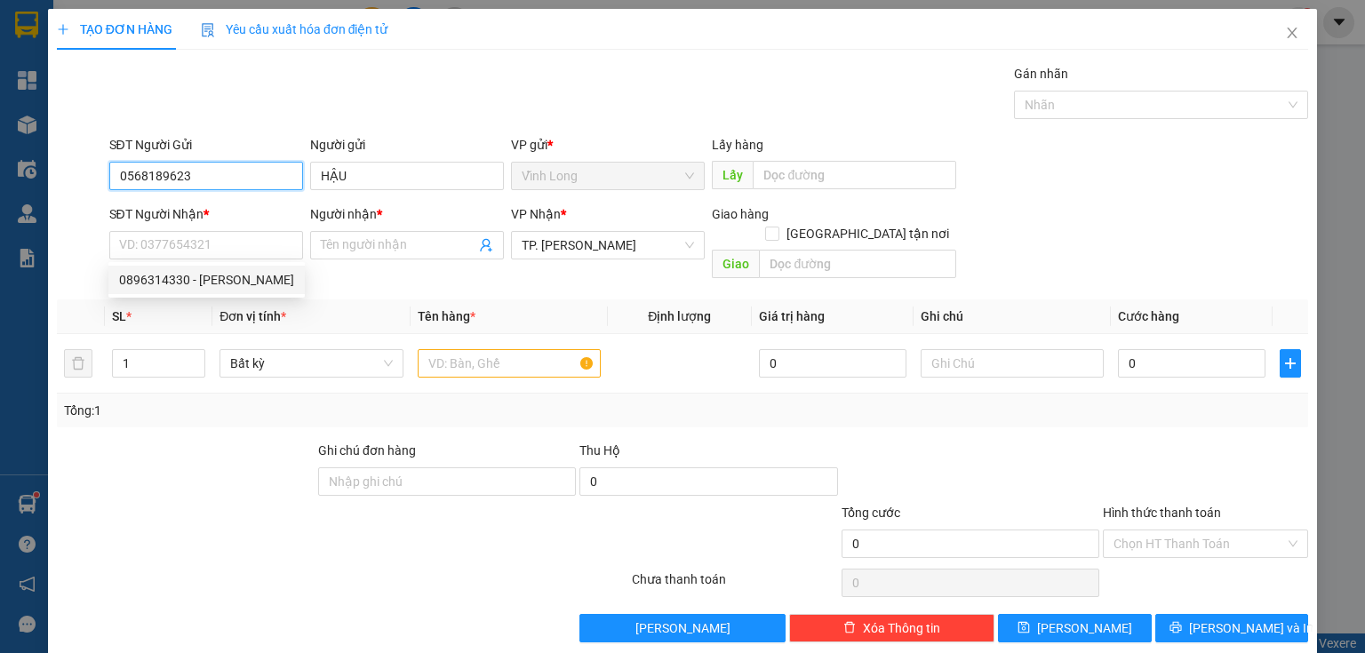
click at [212, 181] on input "0568189623" at bounding box center [206, 176] width 194 height 28
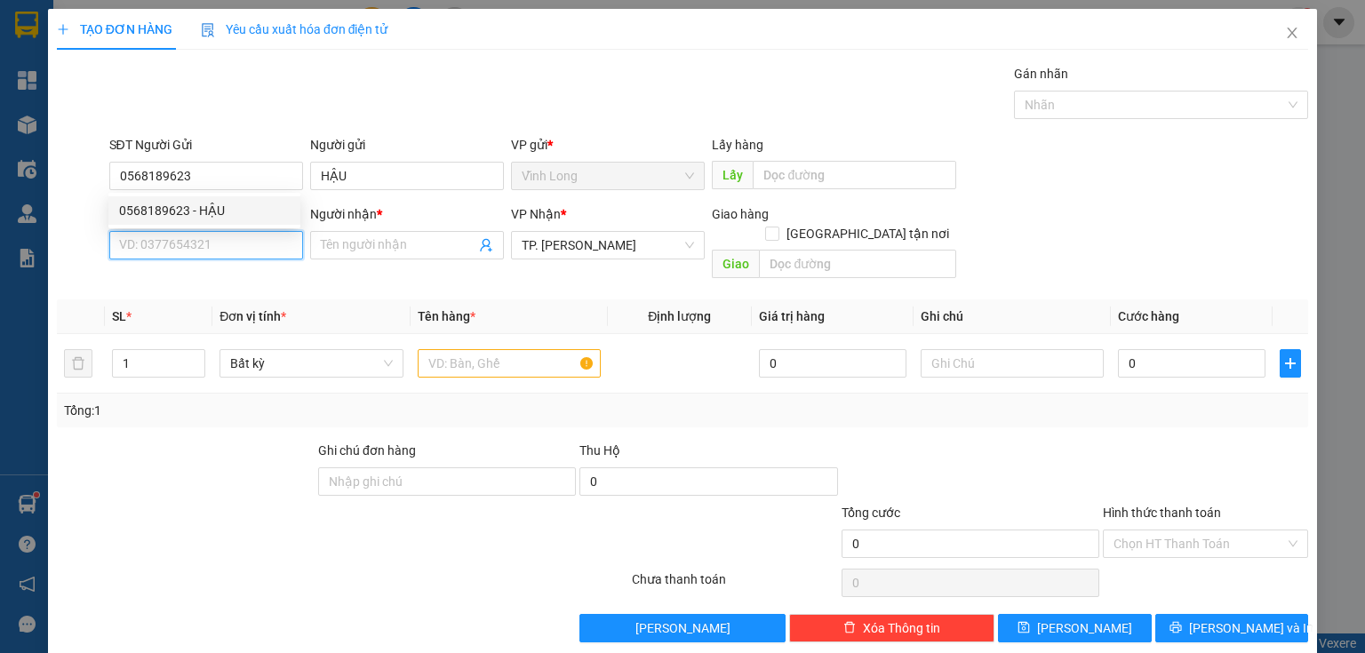
click at [258, 250] on input "SĐT Người Nhận *" at bounding box center [206, 245] width 194 height 28
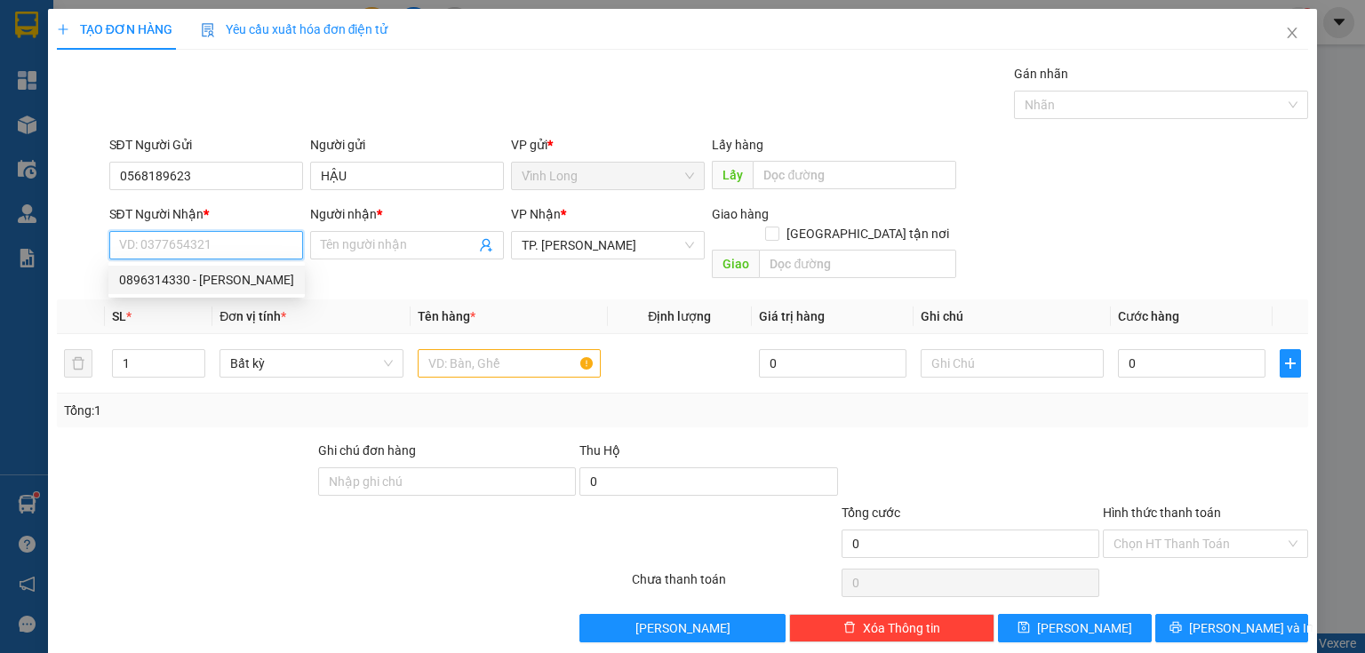
click at [175, 279] on div "0896314330 - [PERSON_NAME]" at bounding box center [206, 280] width 175 height 20
type input "0896314330"
type input "THANH"
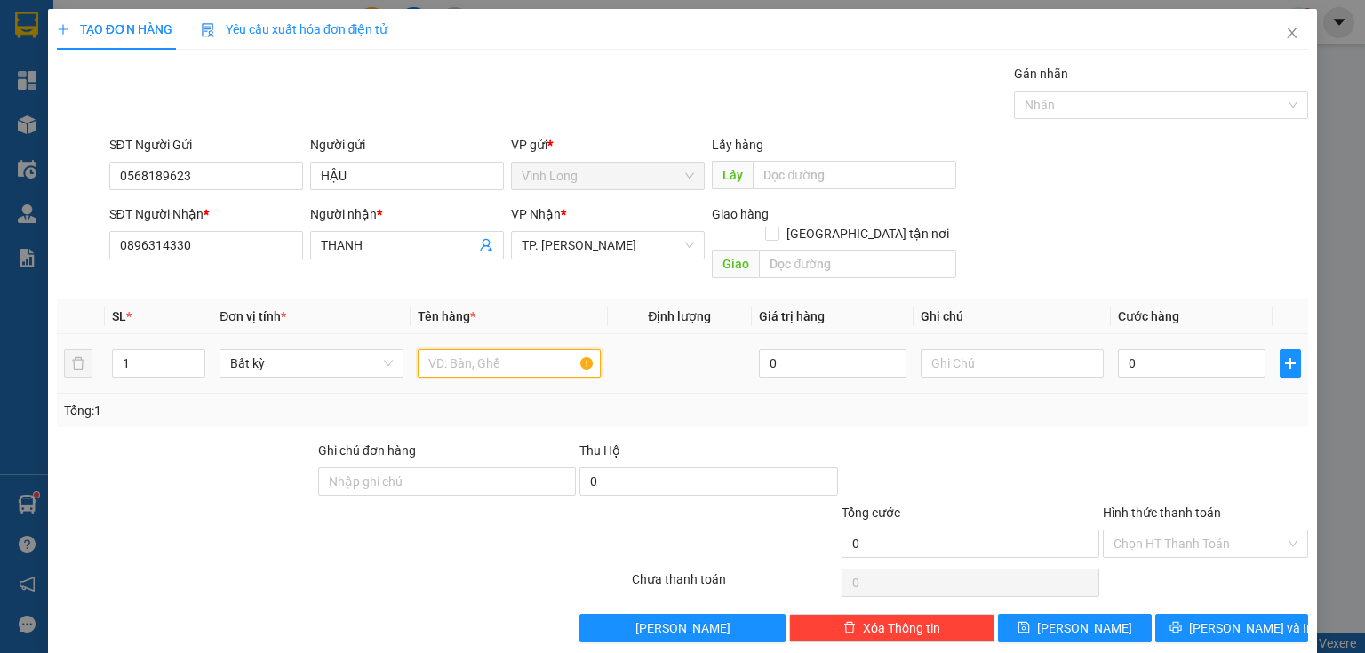
click at [475, 349] on input "text" at bounding box center [509, 363] width 183 height 28
type input "THÙNG MUSS"
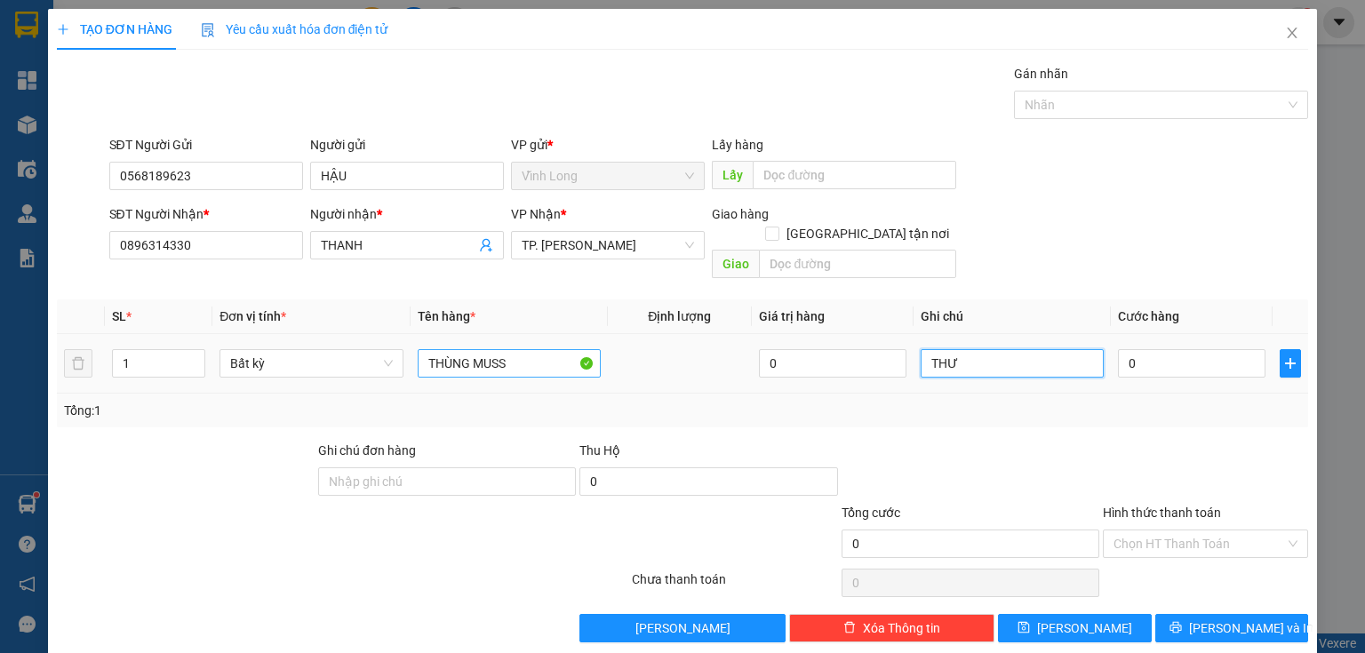
type input "THƯ"
type input "5"
type input "0"
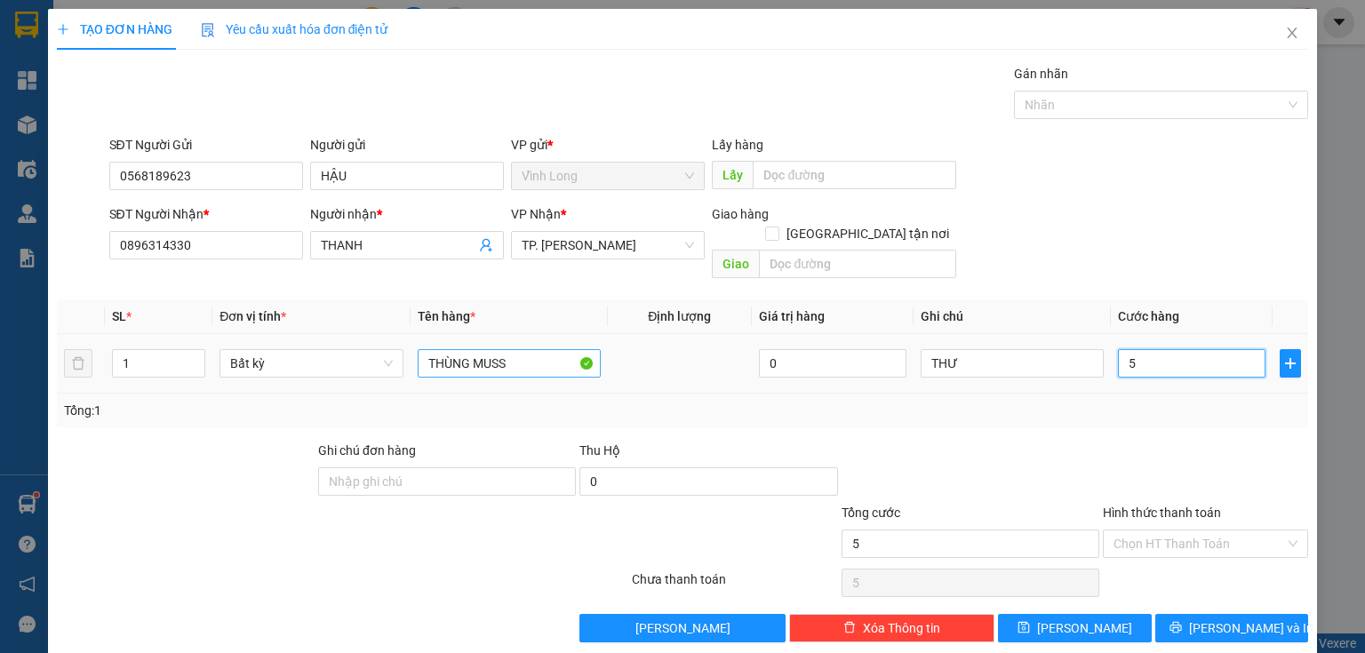
type input "0"
type input "04"
type input "4"
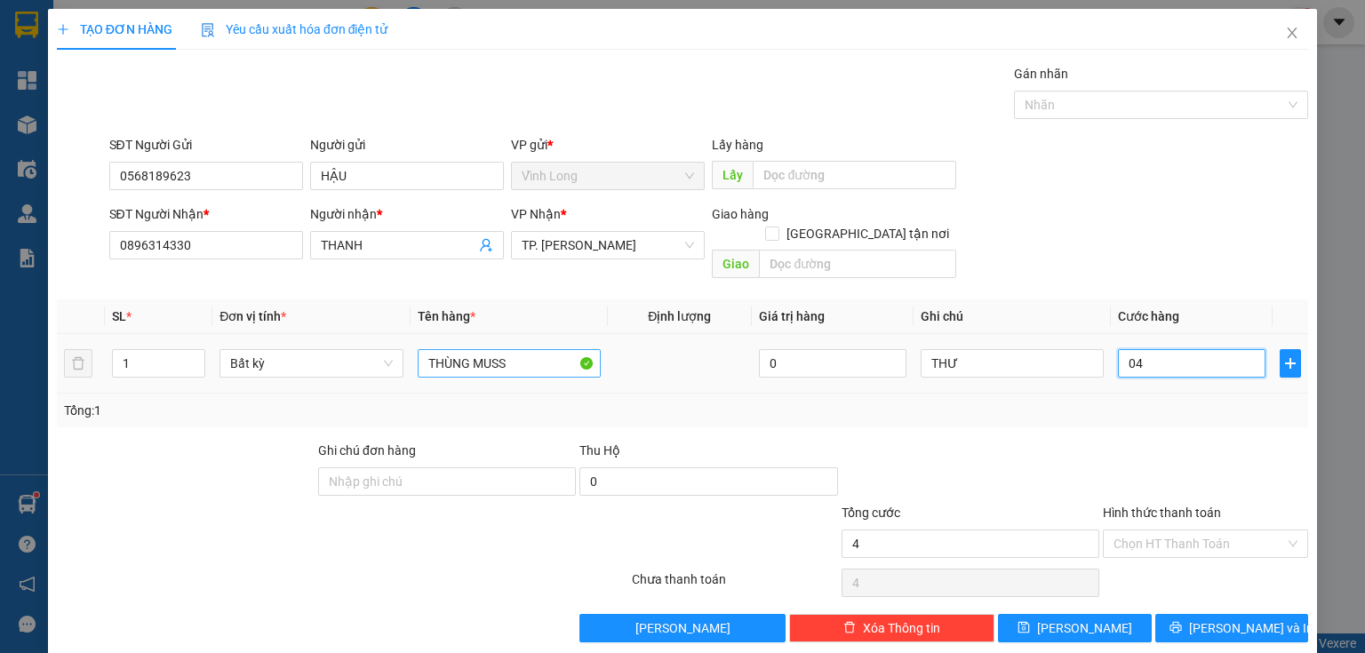
type input "040"
type input "40"
type input "40.000"
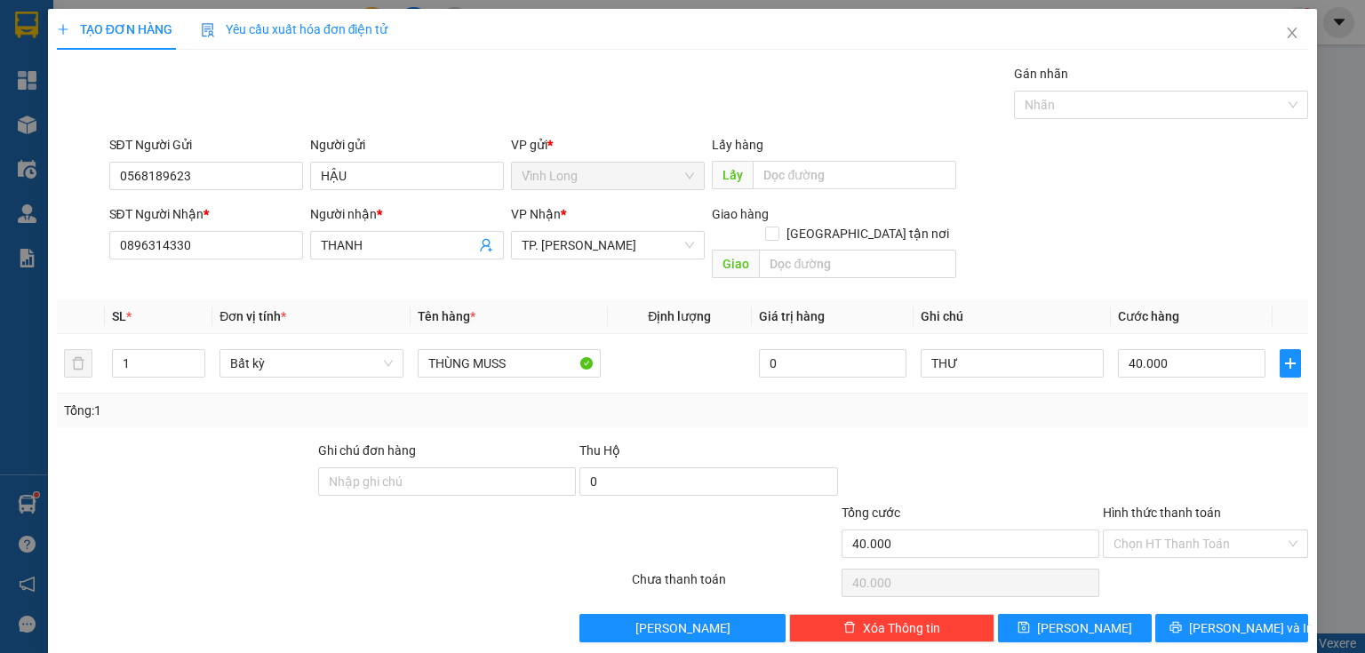
click at [1202, 441] on div at bounding box center [1205, 472] width 209 height 62
click at [1210, 531] on input "Hình thức thanh toán" at bounding box center [1200, 544] width 172 height 27
click at [1165, 552] on div "Tại văn phòng" at bounding box center [1196, 558] width 183 height 20
type input "0"
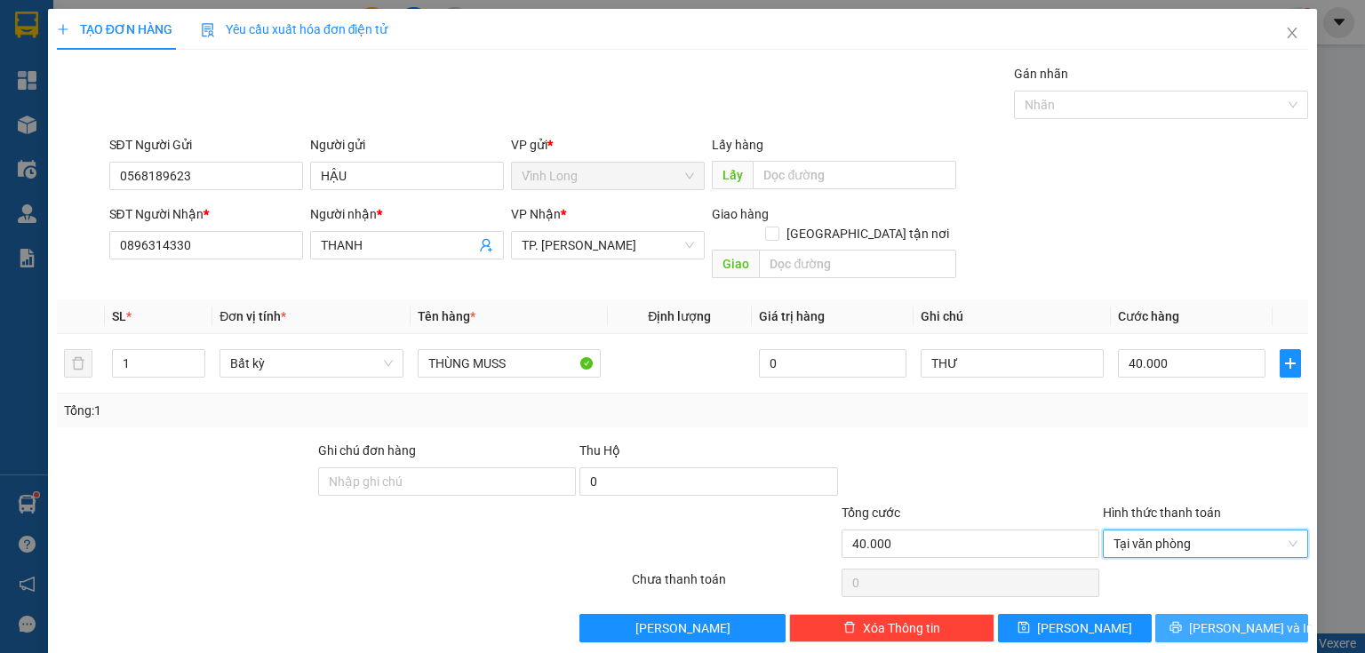
click at [1209, 619] on span "[PERSON_NAME] và In" at bounding box center [1251, 629] width 124 height 20
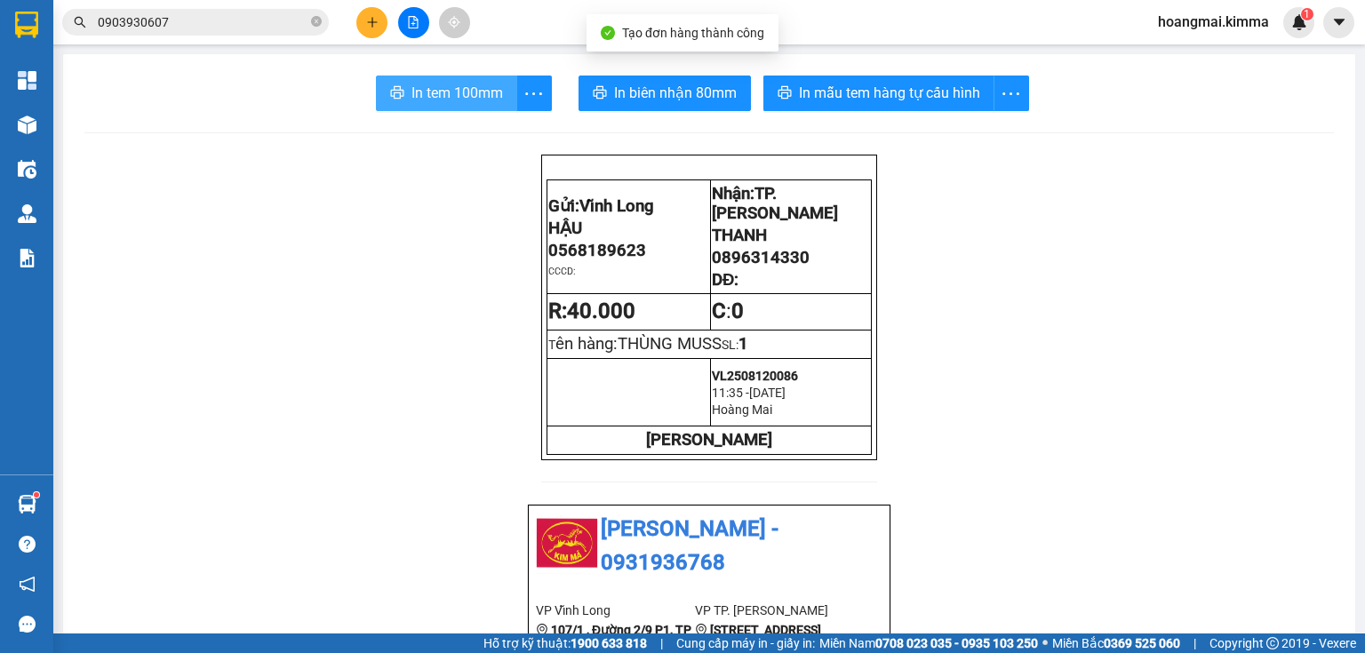
click at [455, 87] on span "In tem 100mm" at bounding box center [457, 93] width 92 height 22
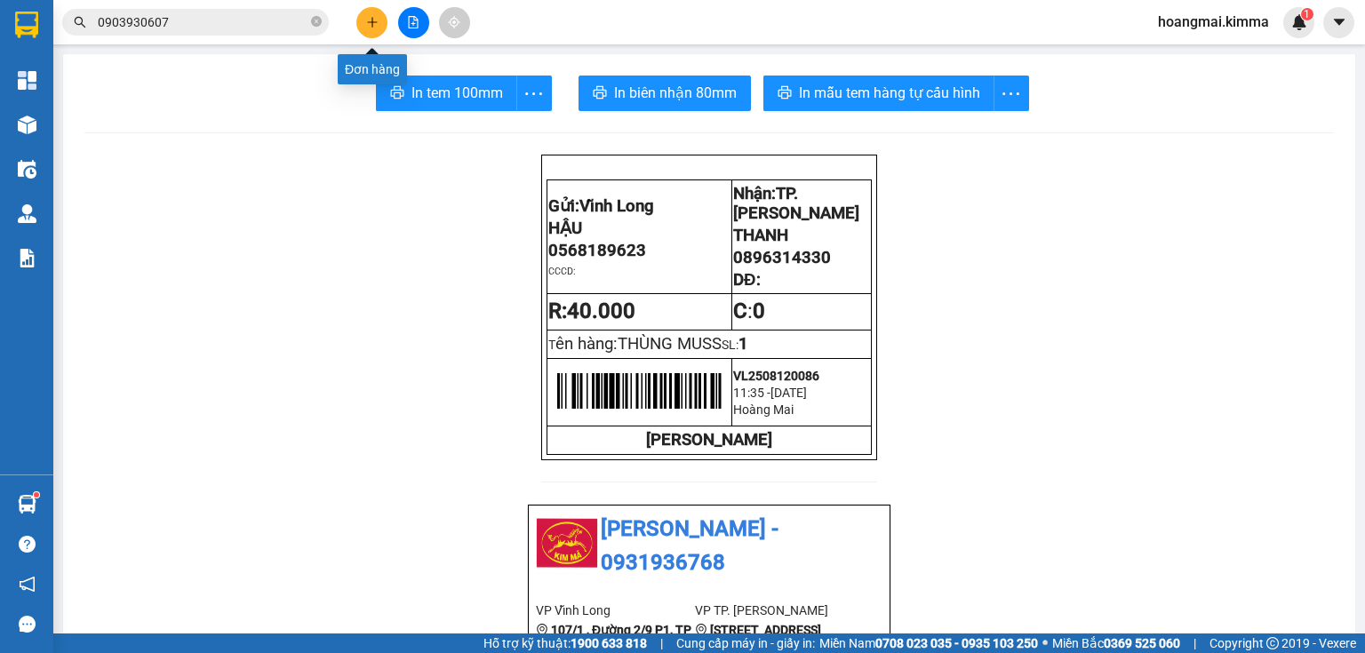
click at [371, 24] on icon "plus" at bounding box center [371, 22] width 1 height 10
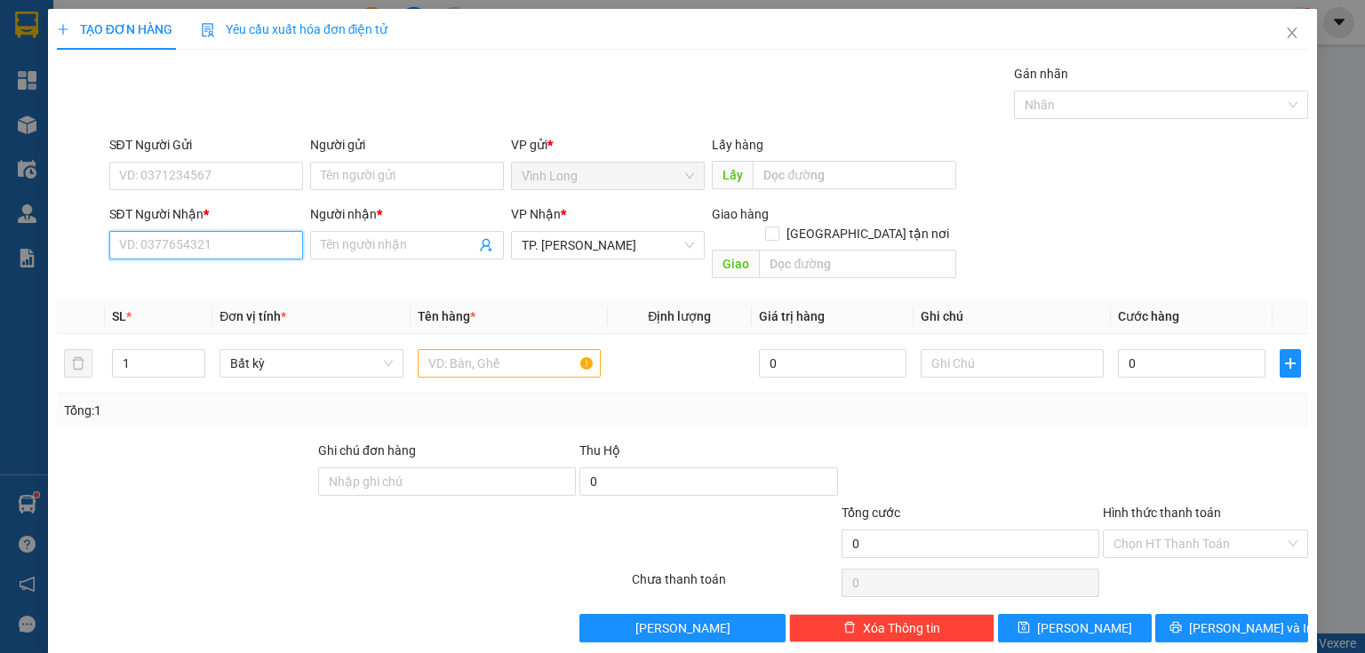
click at [231, 252] on input "SĐT Người Nhận *" at bounding box center [206, 245] width 194 height 28
type input "0839997899"
click at [205, 281] on div "0839997899 - [PERSON_NAME]" at bounding box center [206, 280] width 175 height 20
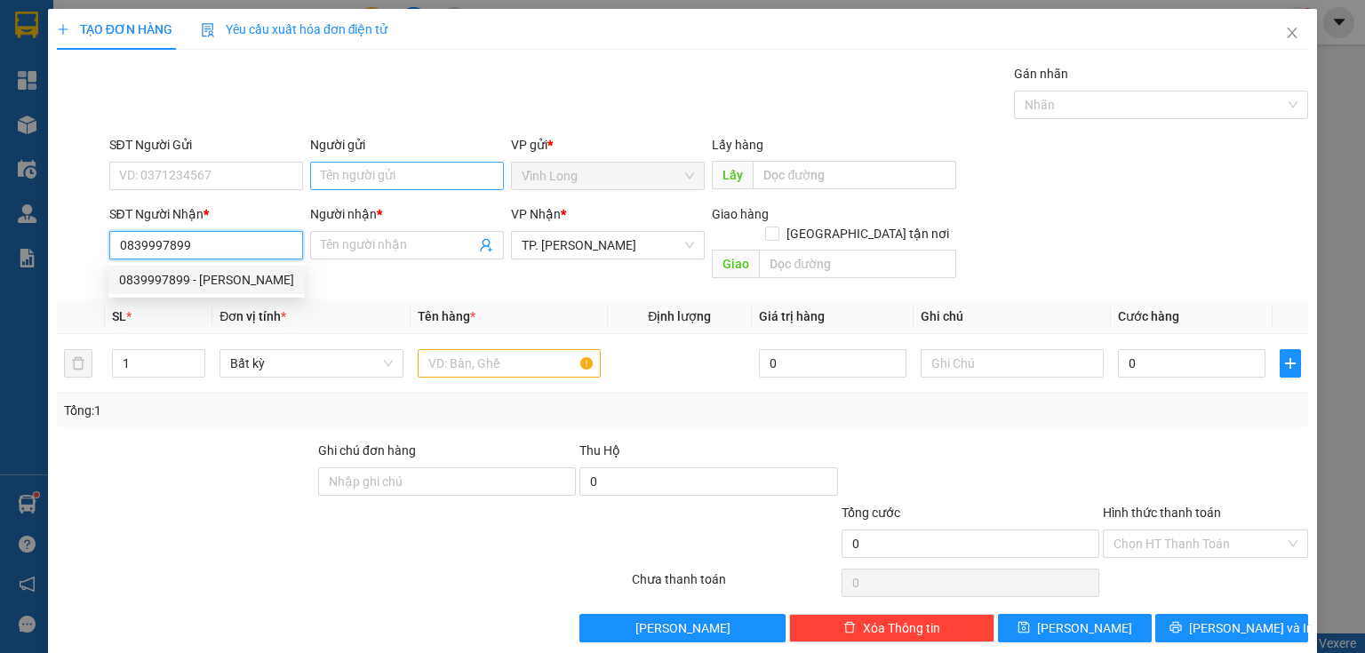
type input "LAB [PERSON_NAME]"
type input "0839997899"
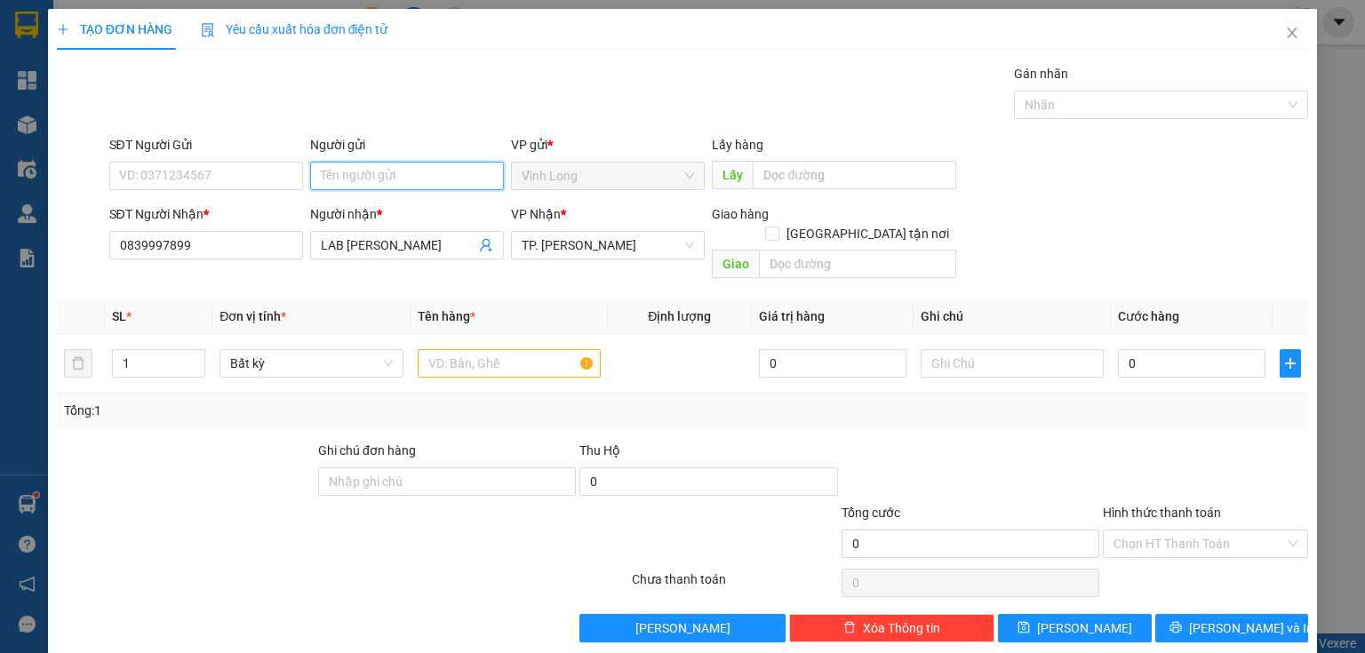
click at [350, 167] on input "Người gửi" at bounding box center [407, 176] width 194 height 28
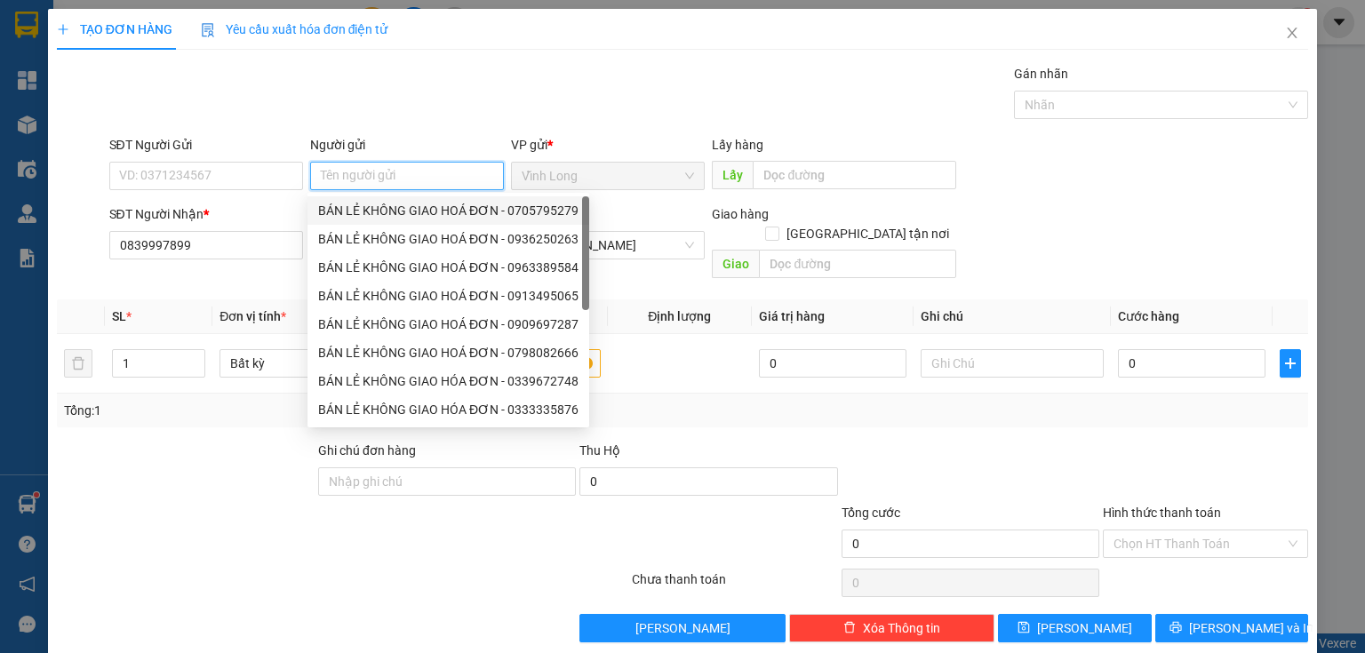
click at [366, 212] on div "BÁN LẺ KHÔNG GIAO HOÁ ĐƠN - 0705795279" at bounding box center [448, 211] width 260 height 20
type input "0705795279"
type input "BÁN LẺ KHÔNG GIAO HOÁ ĐƠN"
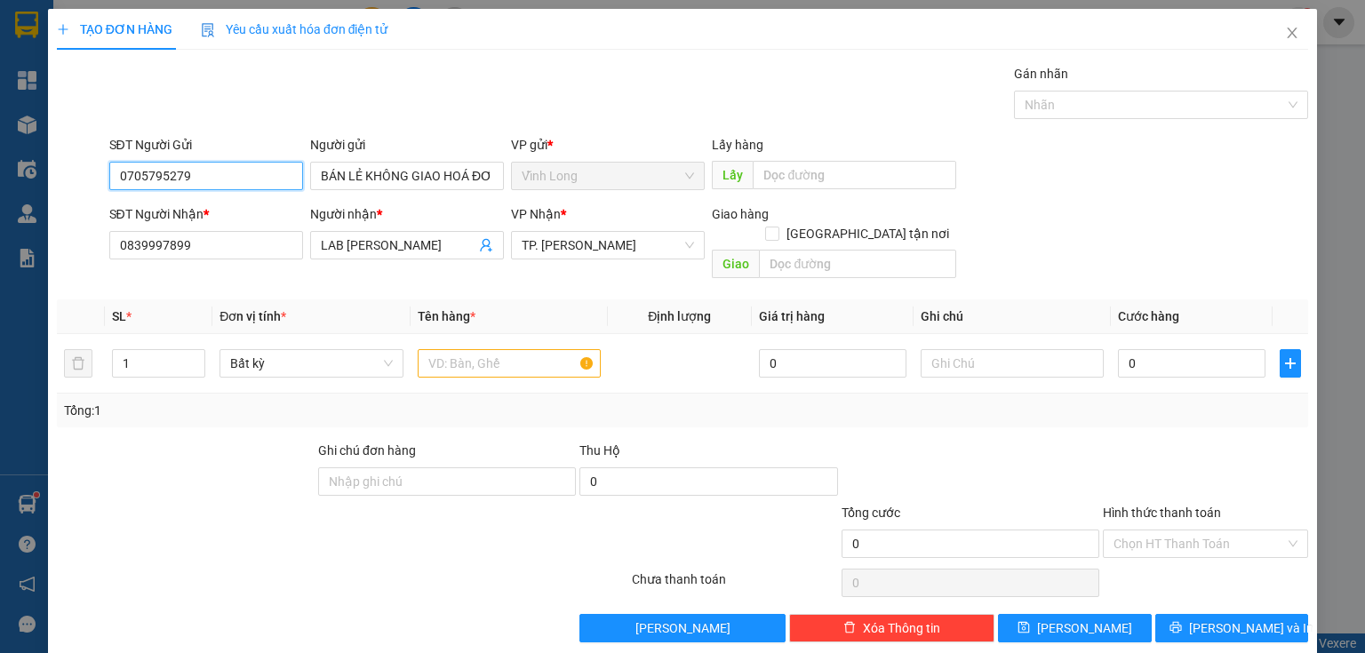
drag, startPoint x: 239, startPoint y: 184, endPoint x: 0, endPoint y: 179, distance: 239.1
click at [0, 179] on div "TẠO ĐƠN HÀNG Yêu cầu xuất hóa đơn điện tử Transit Pickup Surcharge Ids Transit …" at bounding box center [682, 326] width 1365 height 653
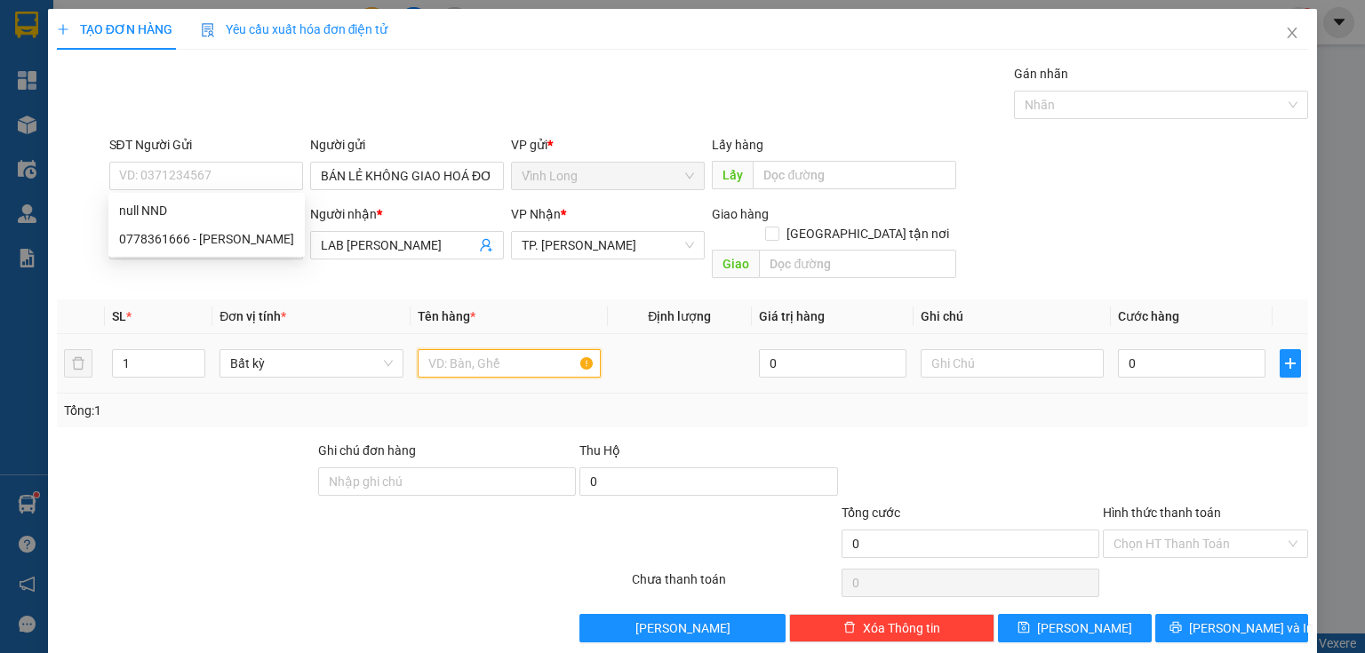
click at [473, 349] on input "text" at bounding box center [509, 363] width 183 height 28
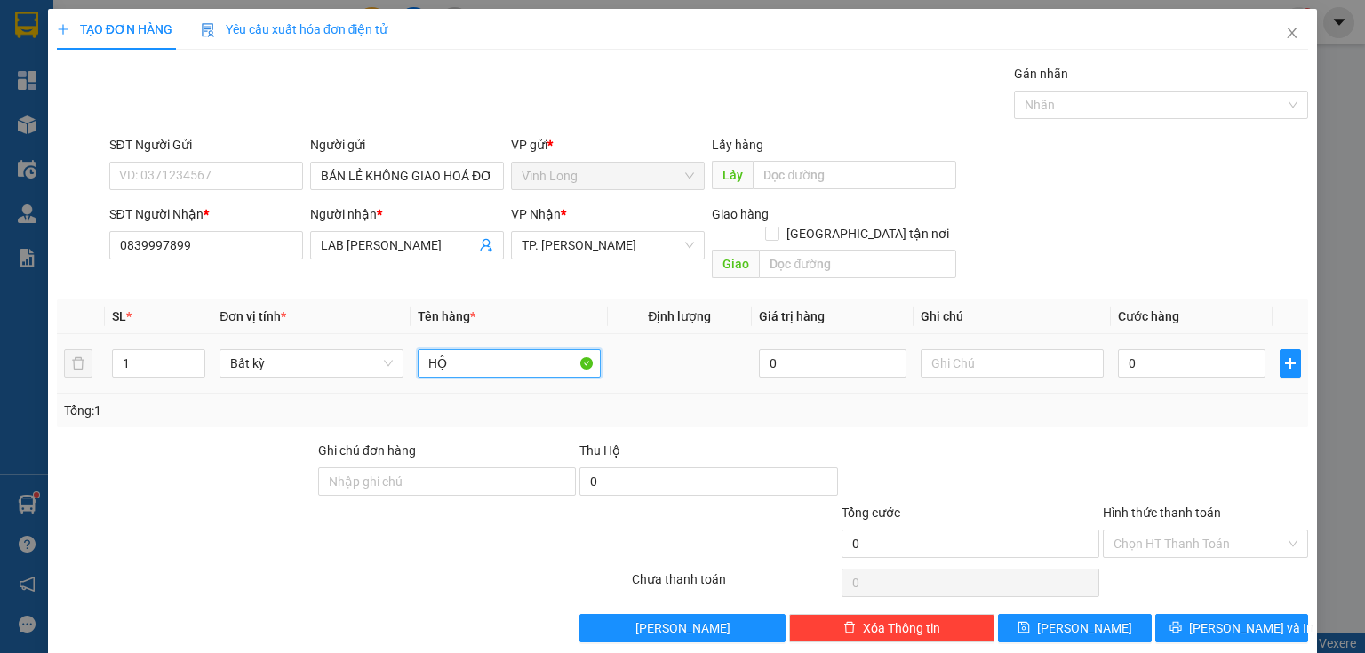
type input "HỘP"
type input "THƯ"
type input "2"
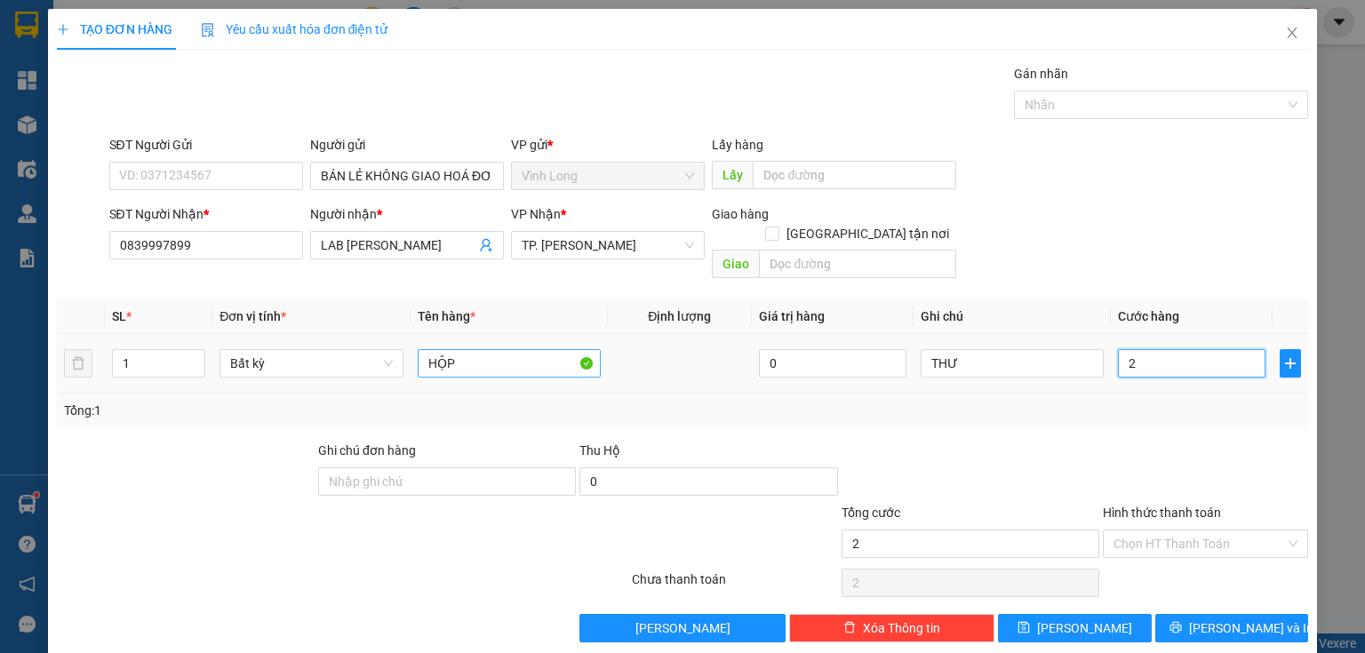
type input "20"
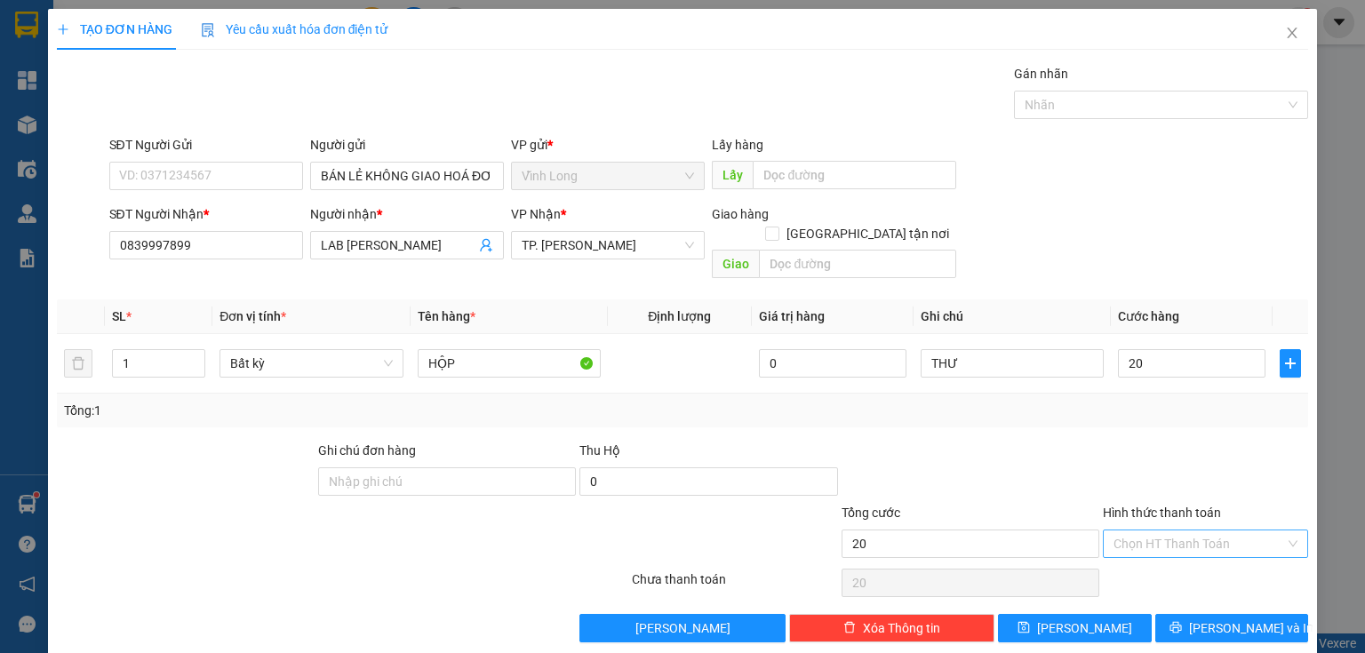
type input "20.000"
click at [1149, 531] on input "Hình thức thanh toán" at bounding box center [1200, 544] width 172 height 27
click at [1166, 553] on div "Tại văn phòng" at bounding box center [1196, 558] width 183 height 20
type input "0"
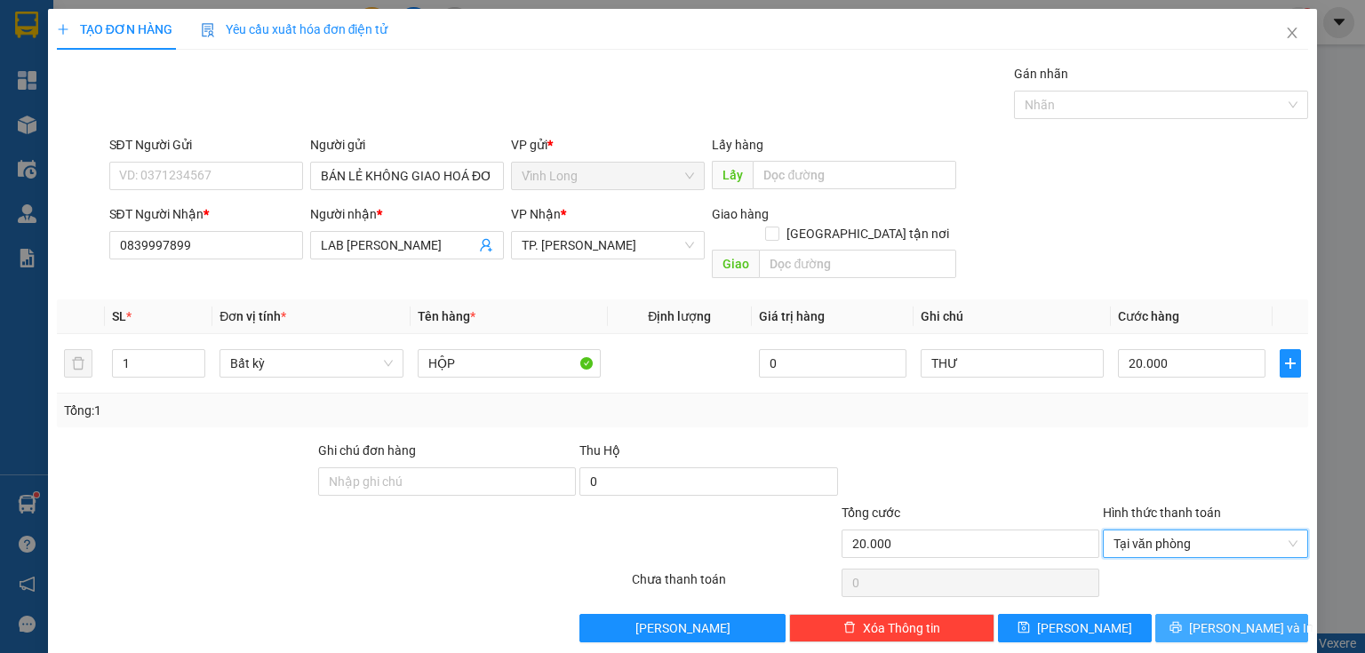
click at [1182, 621] on icon "printer" at bounding box center [1176, 627] width 12 height 12
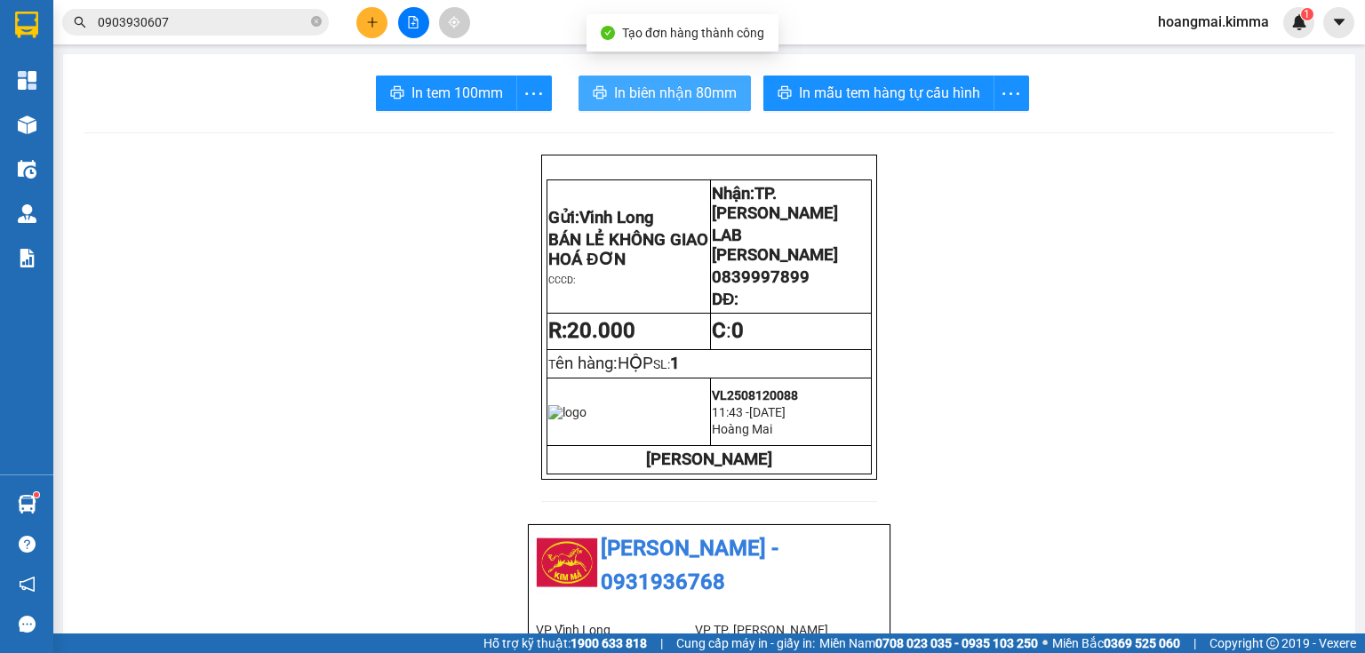
click at [614, 98] on span "In biên nhận 80mm" at bounding box center [675, 93] width 123 height 22
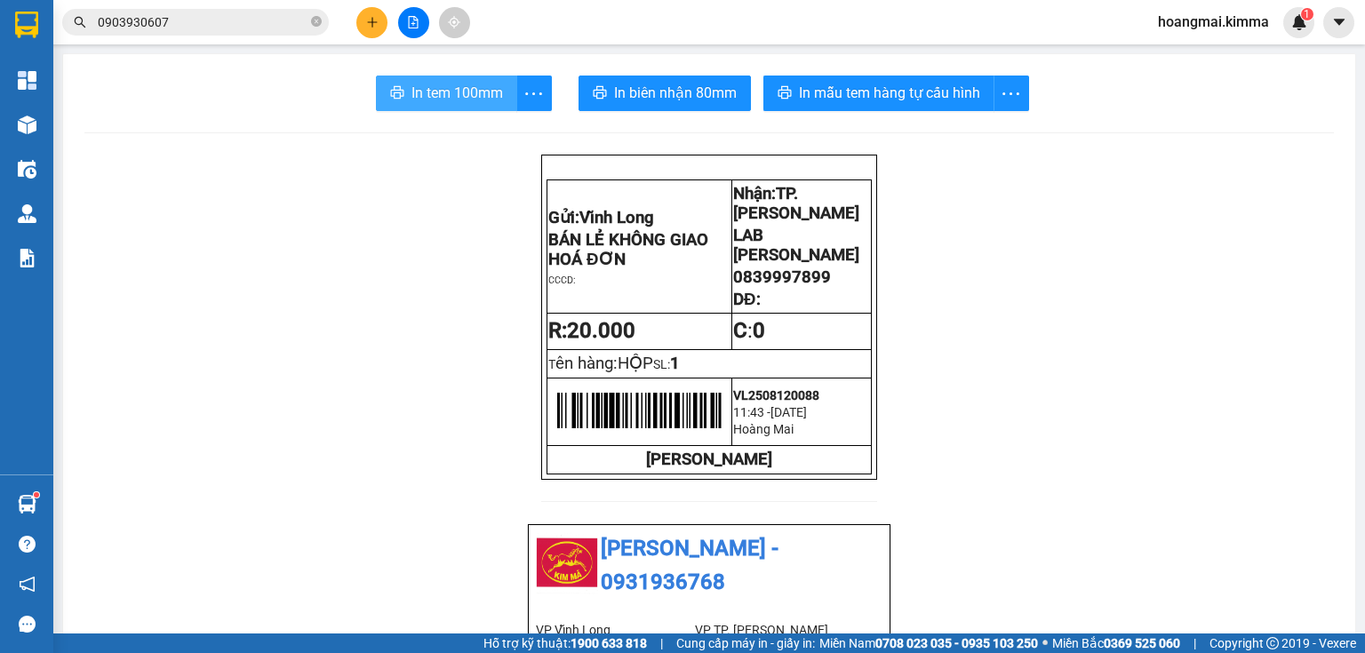
click at [411, 92] on span "In tem 100mm" at bounding box center [457, 93] width 92 height 22
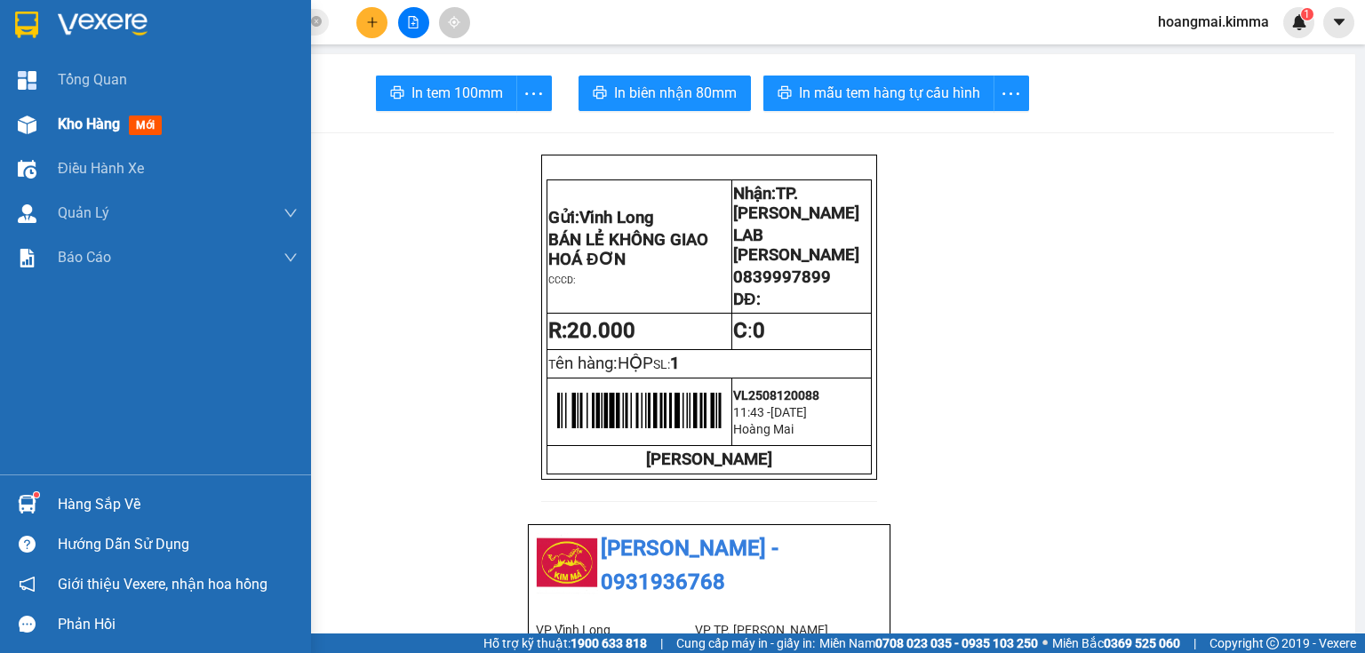
click at [72, 127] on span "Kho hàng" at bounding box center [89, 124] width 62 height 17
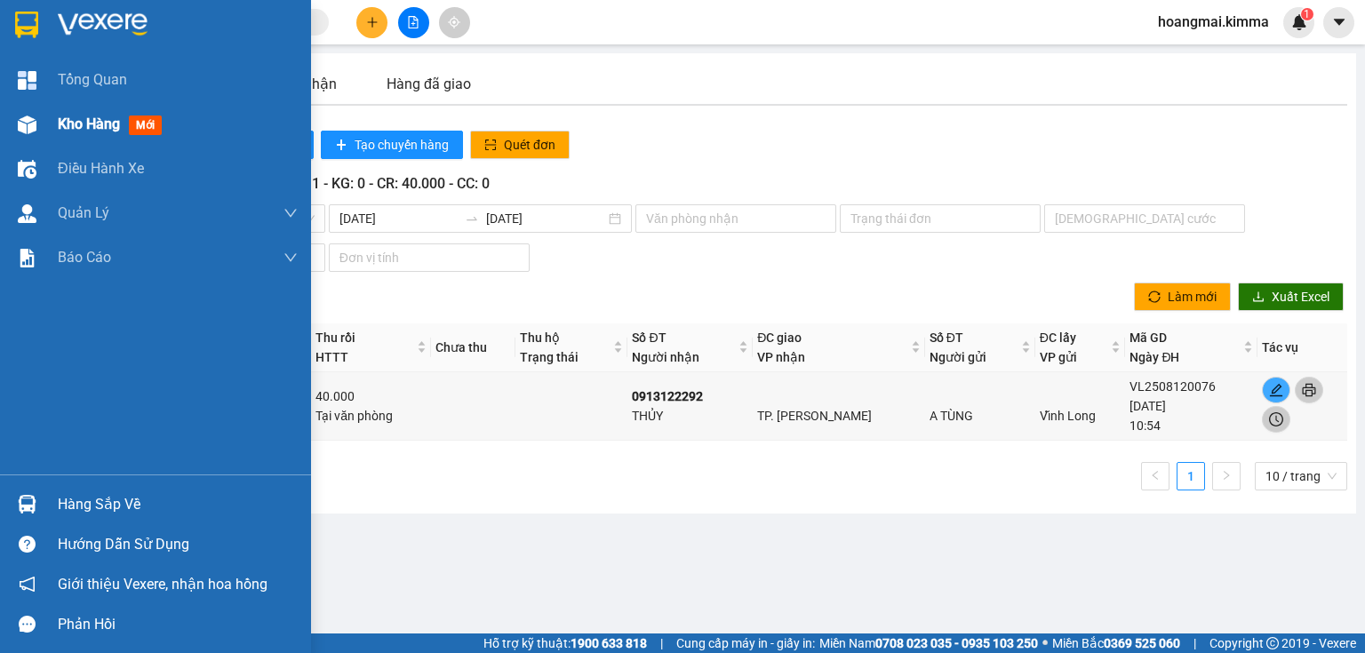
click at [46, 118] on div "Kho hàng mới" at bounding box center [155, 124] width 311 height 44
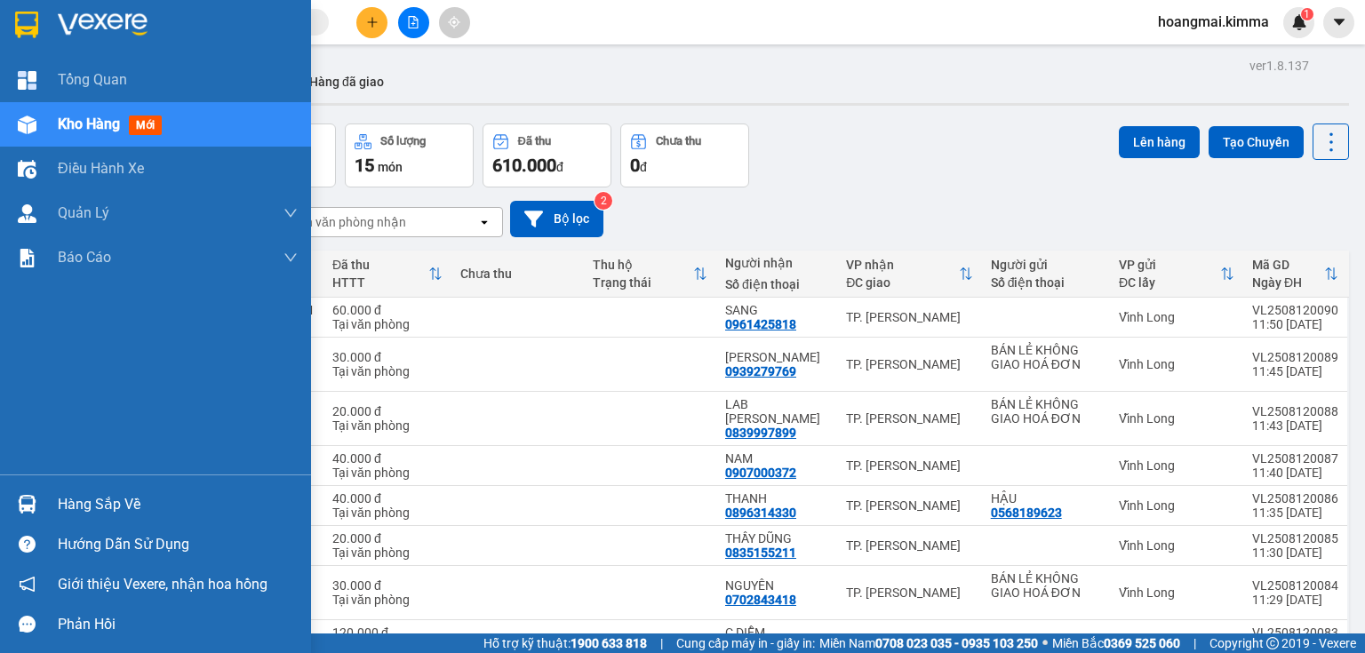
click at [32, 119] on img at bounding box center [27, 125] width 19 height 19
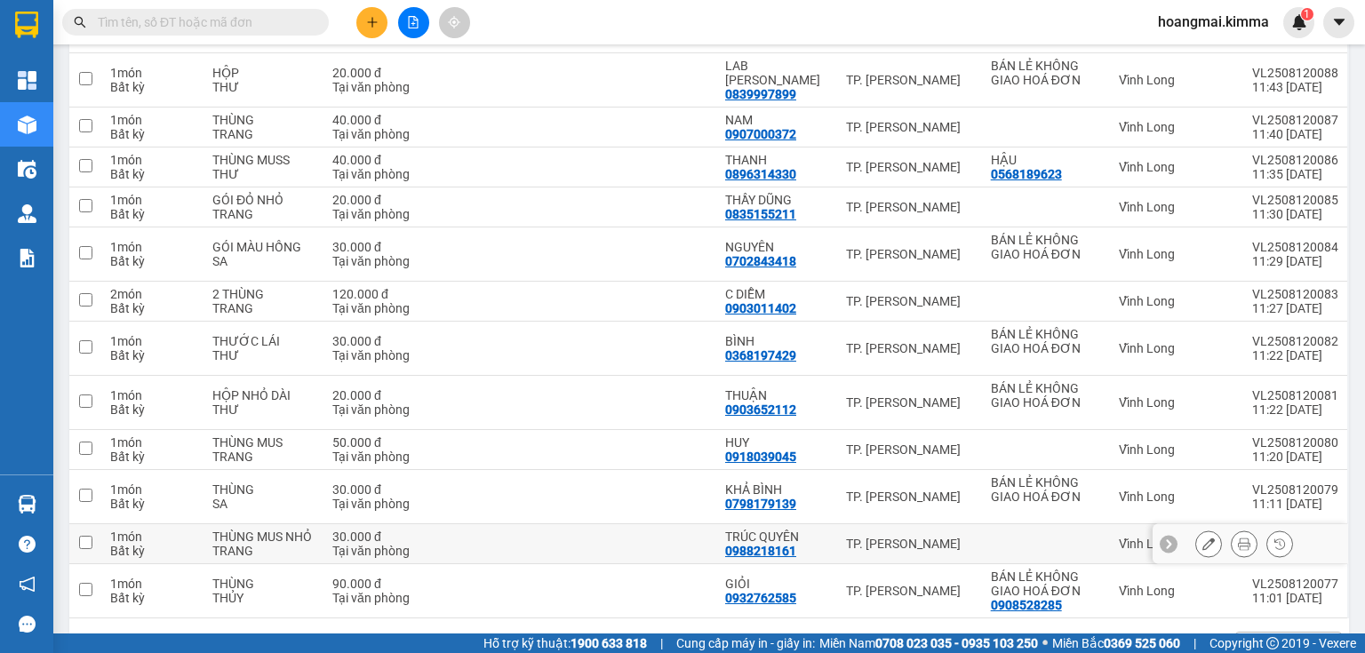
scroll to position [392, 0]
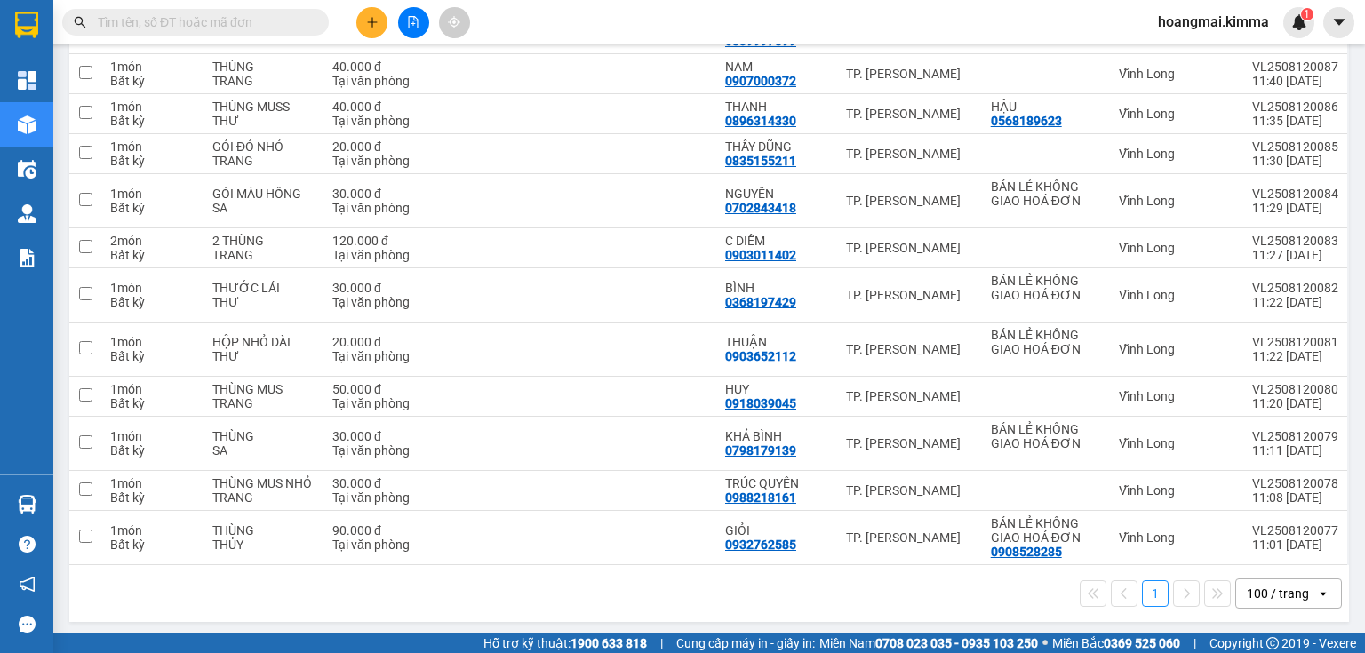
click at [1285, 592] on div "100 / trang" at bounding box center [1278, 594] width 62 height 18
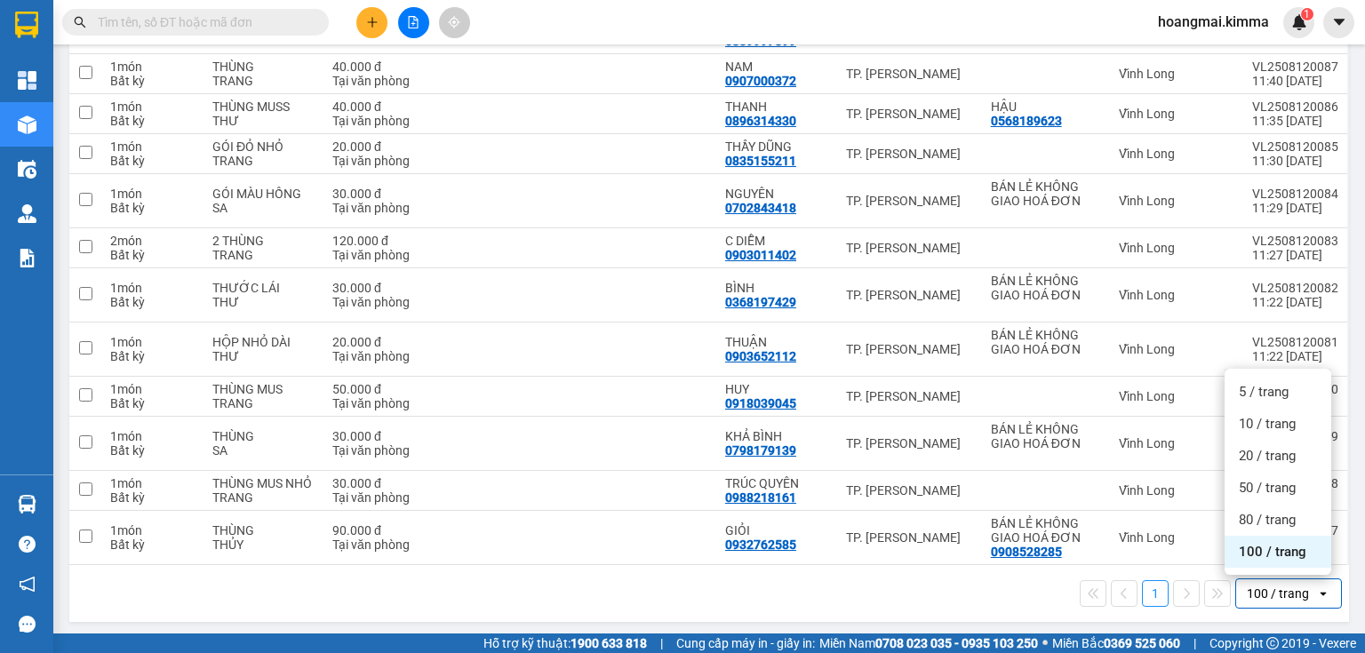
click at [1269, 547] on span "100 / trang" at bounding box center [1273, 552] width 68 height 18
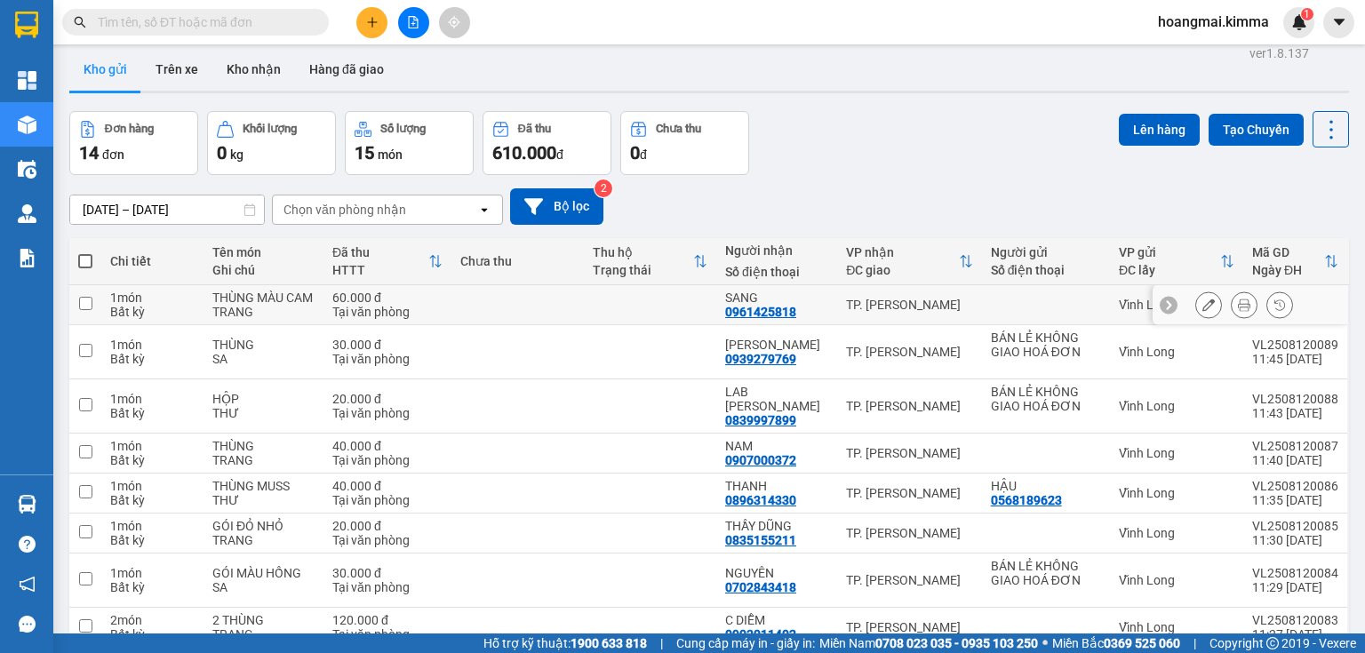
scroll to position [0, 0]
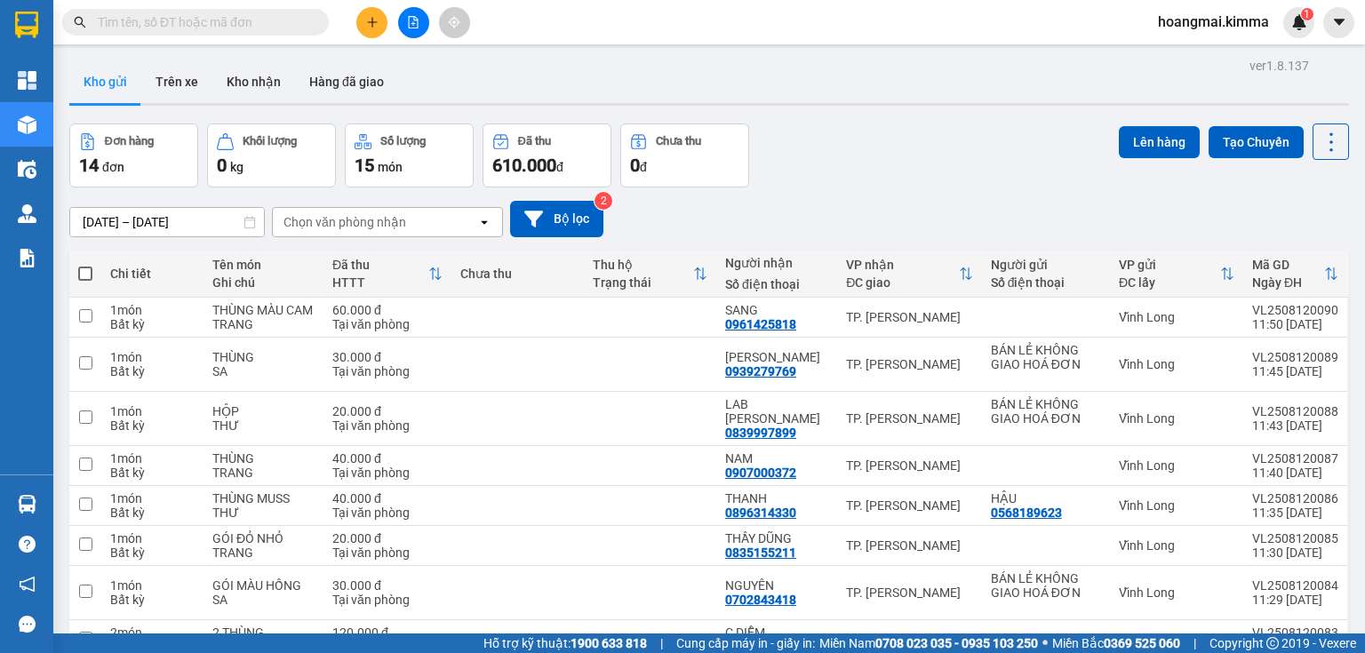
click at [82, 276] on span at bounding box center [85, 274] width 14 height 14
click at [85, 265] on input "checkbox" at bounding box center [85, 265] width 0 height 0
checkbox input "true"
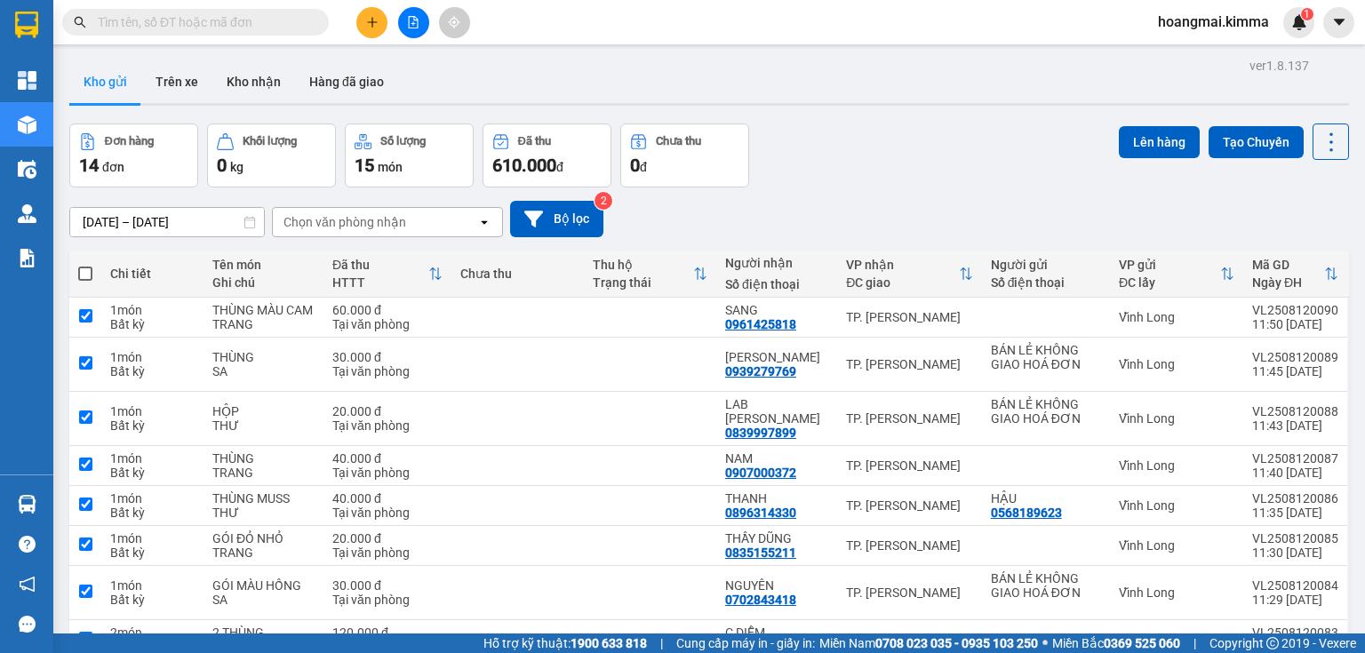
checkbox input "true"
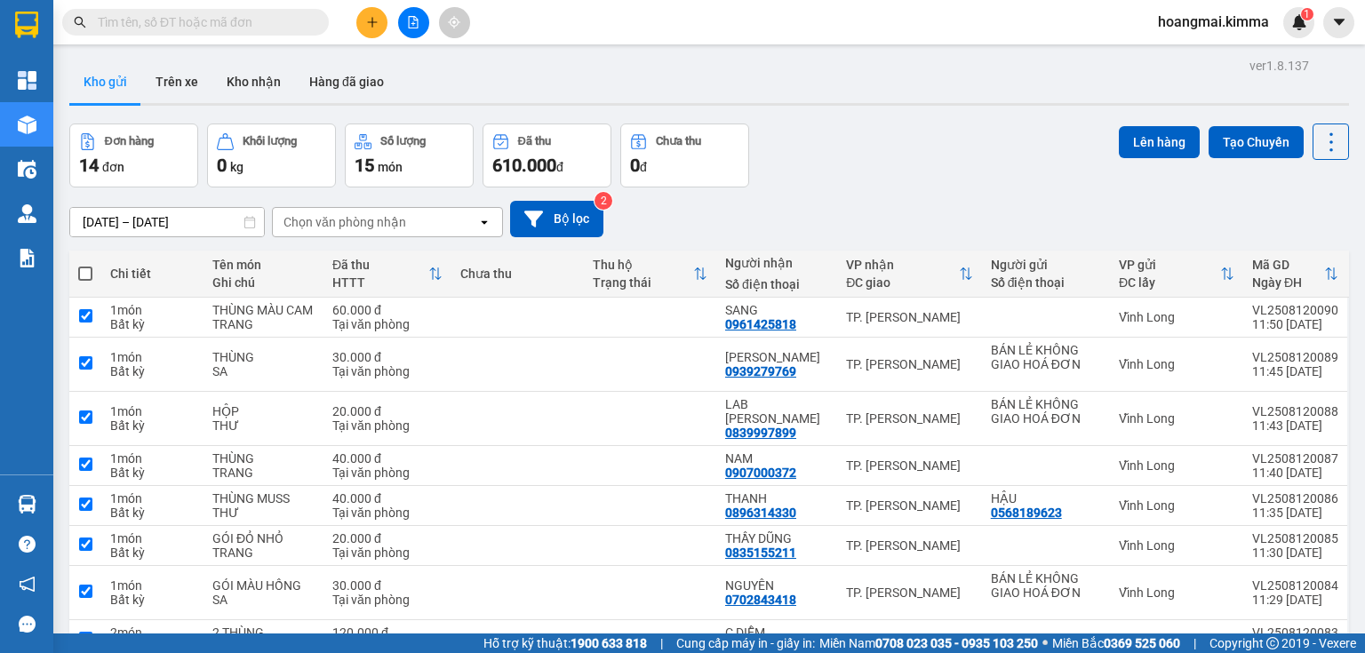
checkbox input "true"
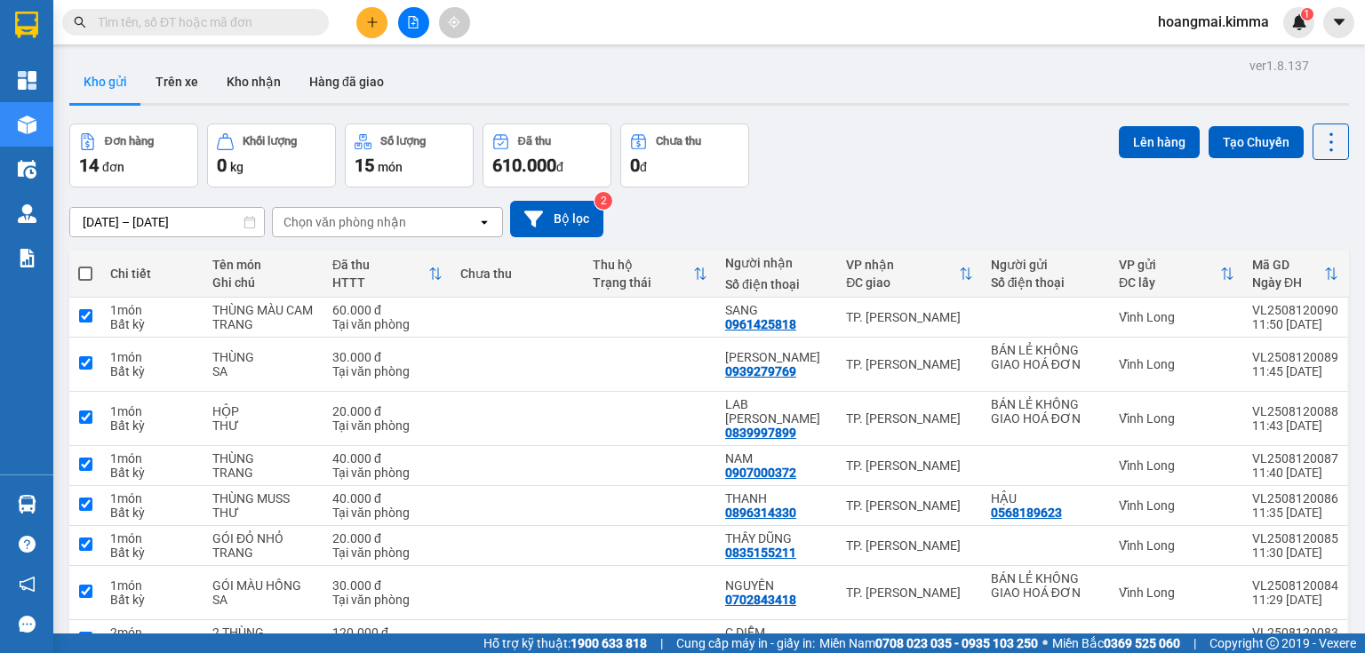
checkbox input "true"
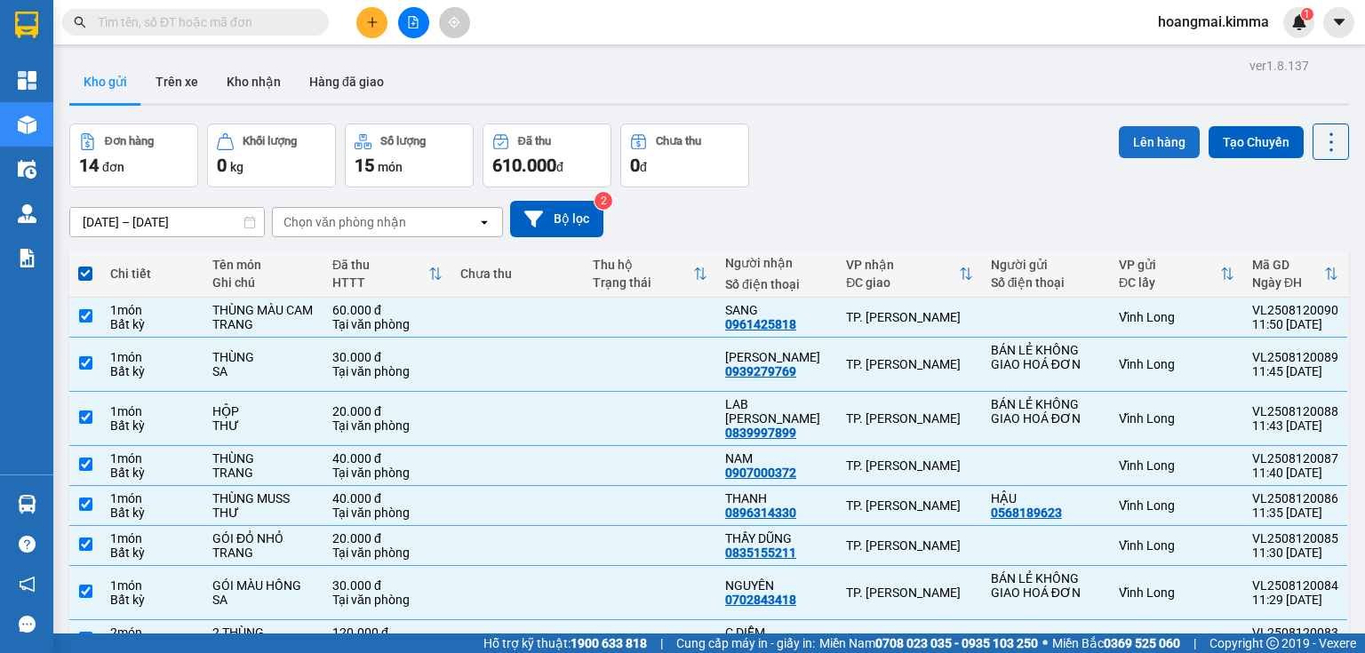
click at [1142, 142] on button "Lên hàng" at bounding box center [1159, 142] width 81 height 32
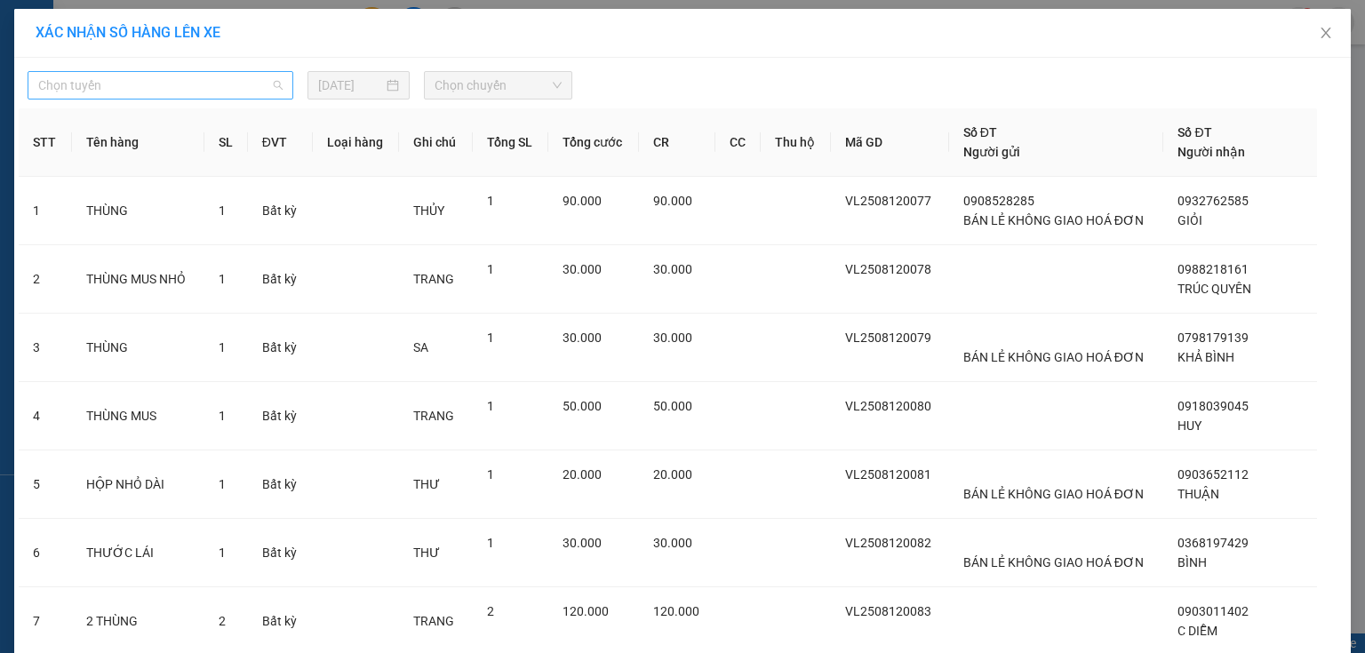
click at [247, 84] on span "Chọn tuyến" at bounding box center [160, 85] width 244 height 27
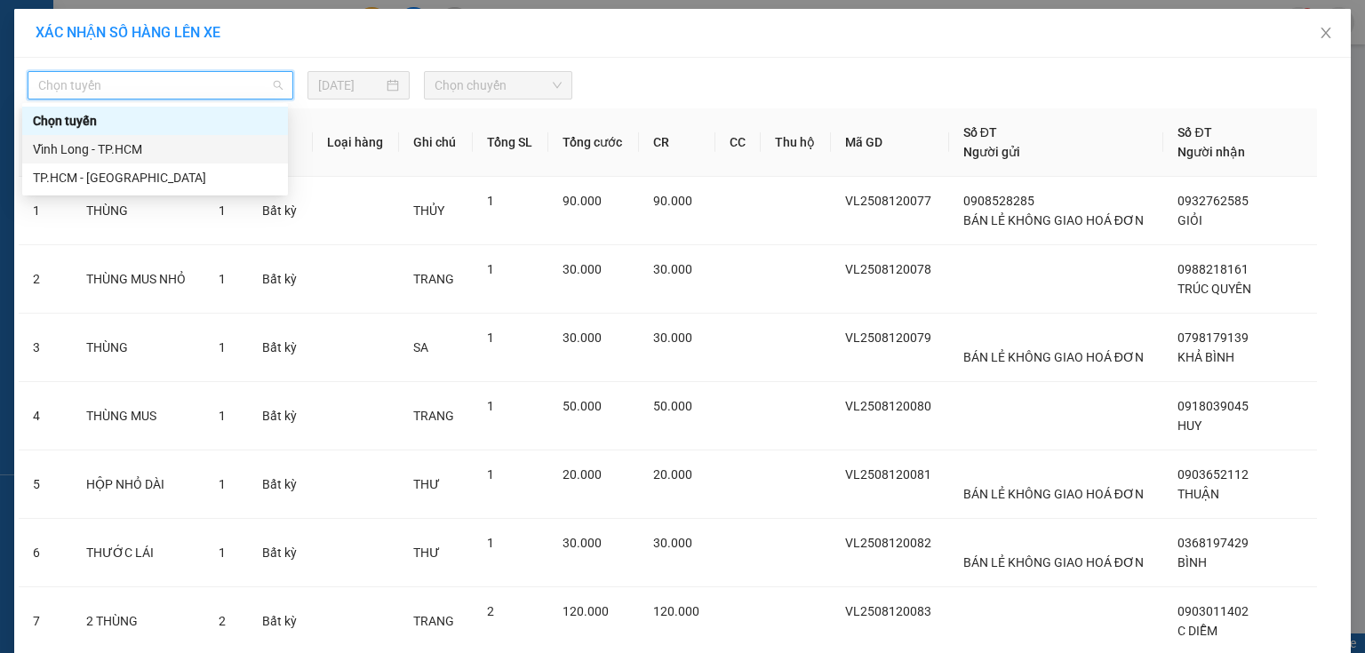
click at [136, 147] on div "Vĩnh Long - TP.HCM" at bounding box center [155, 150] width 244 height 20
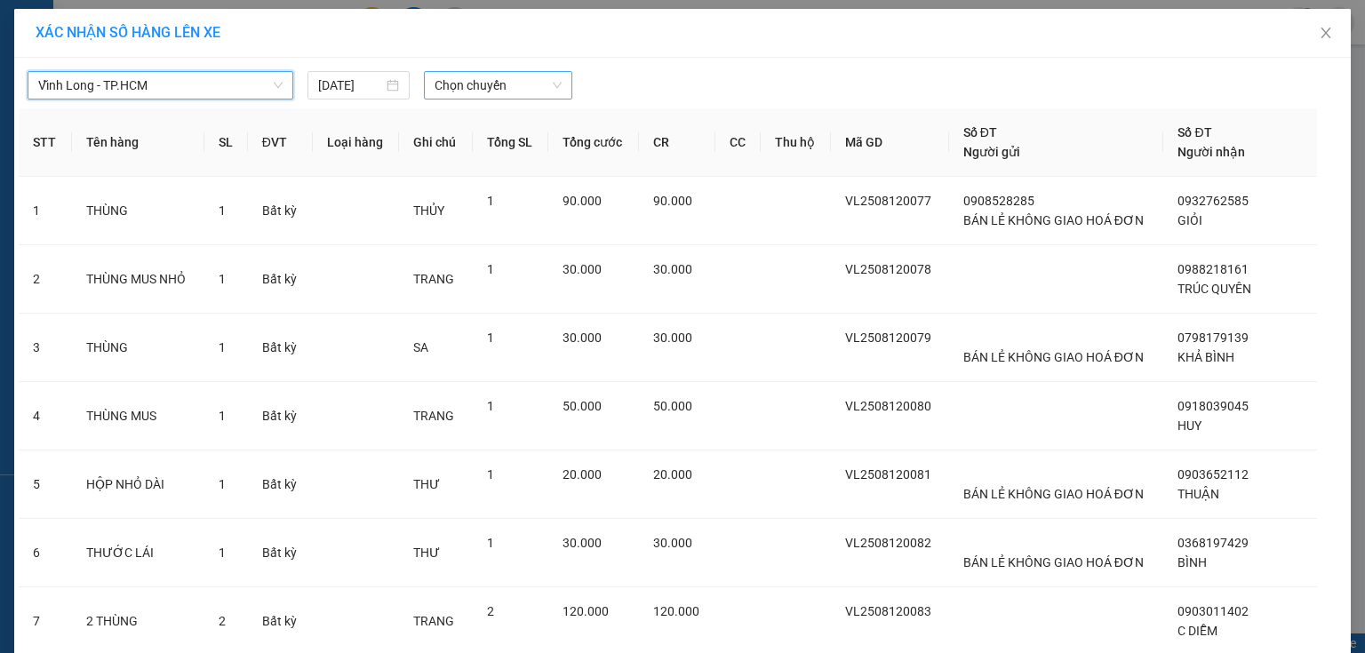
click at [467, 84] on span "Chọn chuyến" at bounding box center [499, 85] width 128 height 27
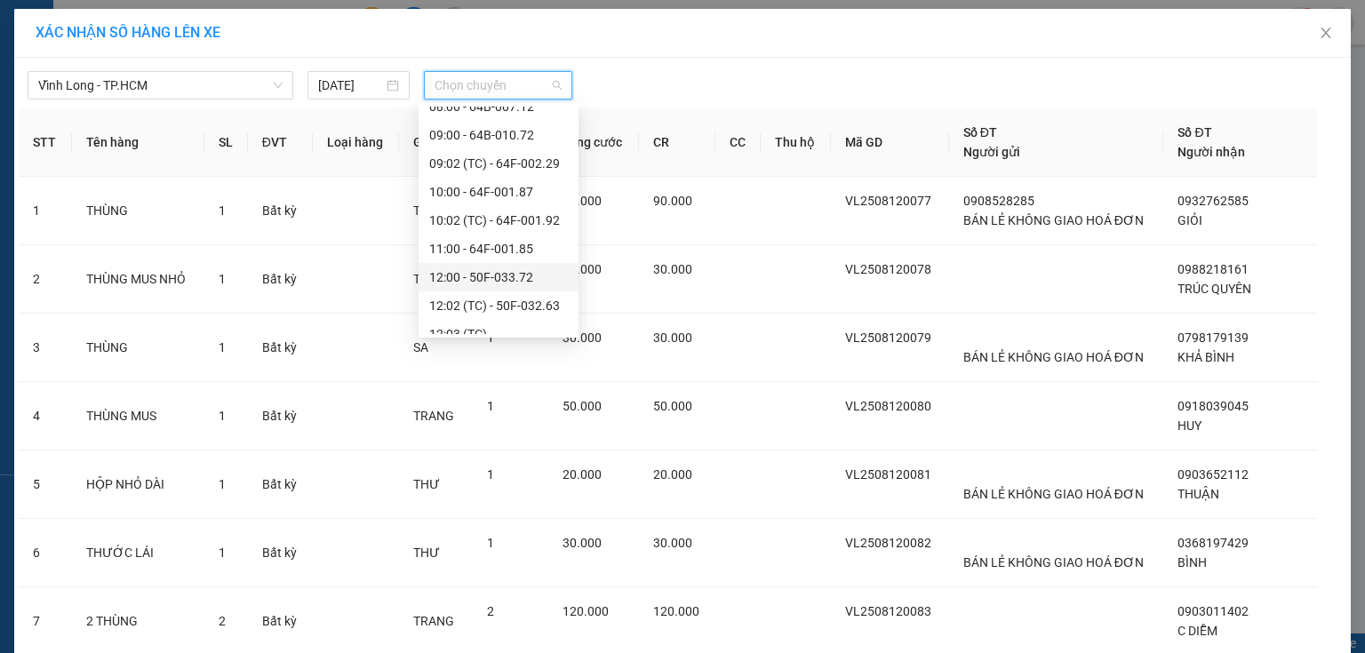
scroll to position [284, 0]
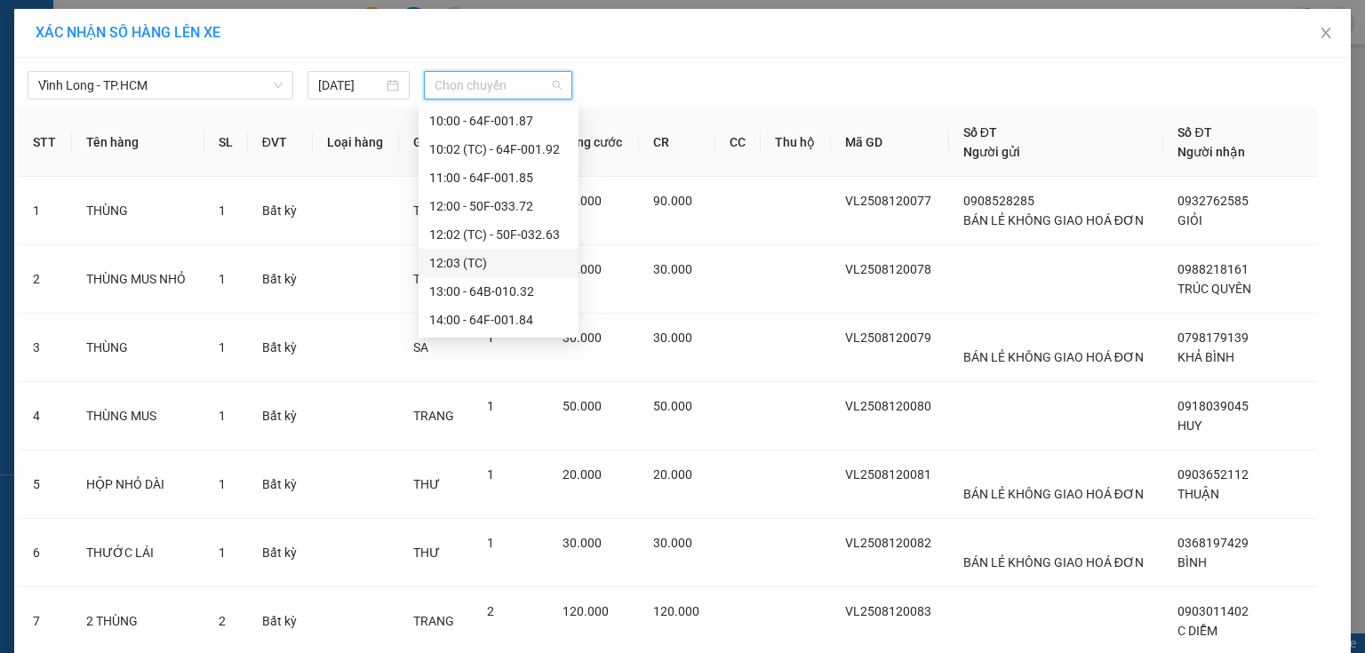
click at [478, 261] on div "12:03 (TC)" at bounding box center [498, 263] width 139 height 20
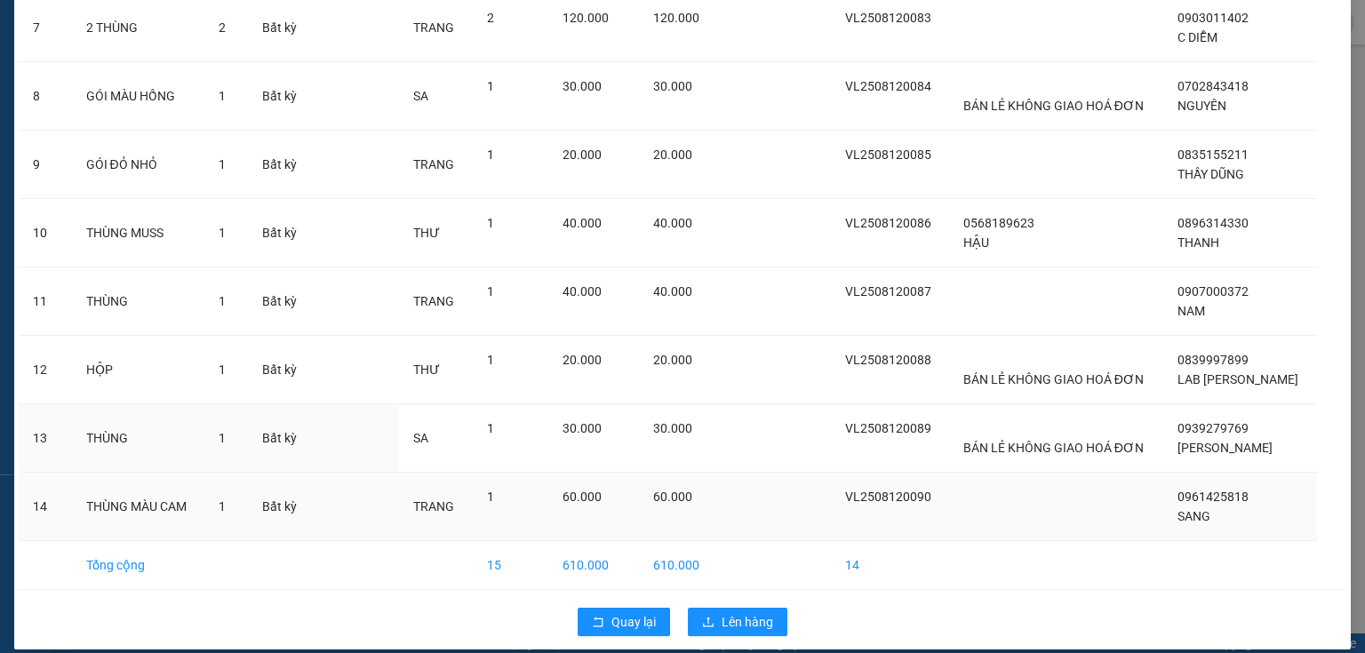
scroll to position [619, 0]
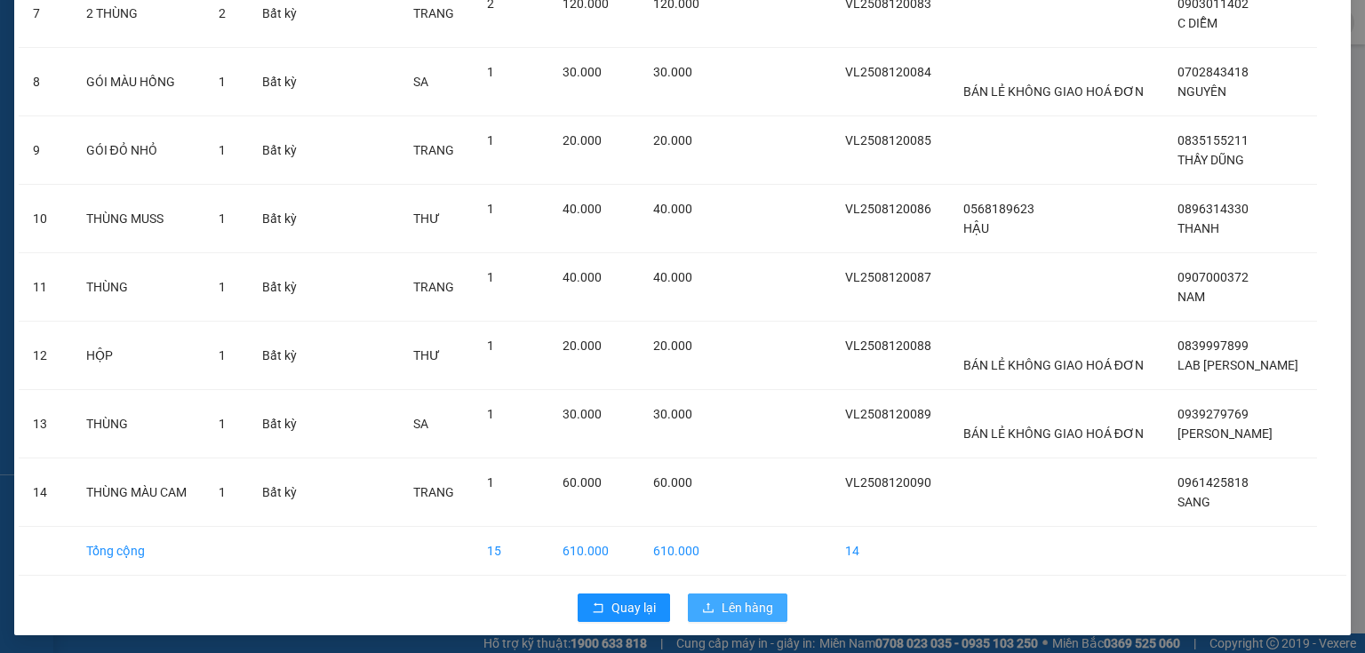
click at [724, 598] on span "Lên hàng" at bounding box center [748, 608] width 52 height 20
